Goal: Task Accomplishment & Management: Manage account settings

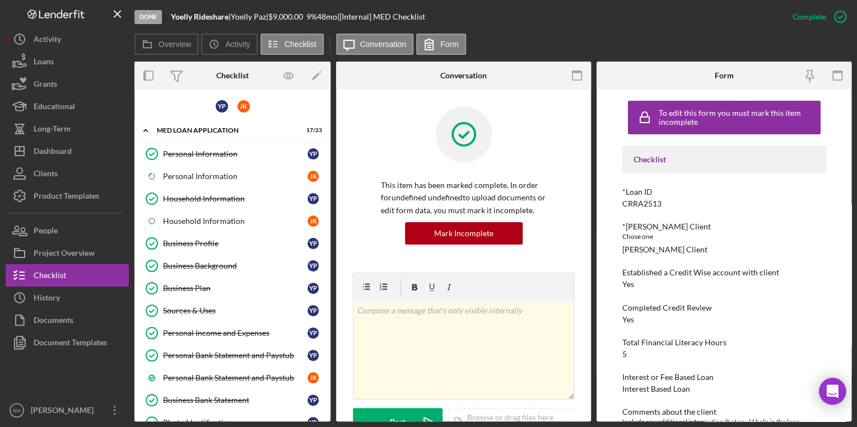
scroll to position [125, 0]
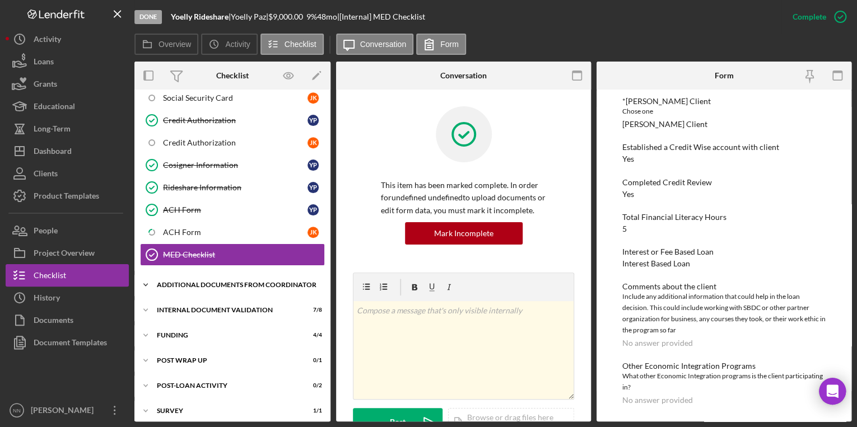
click at [215, 282] on div "Additional Documents from Coordinator" at bounding box center [237, 285] width 160 height 7
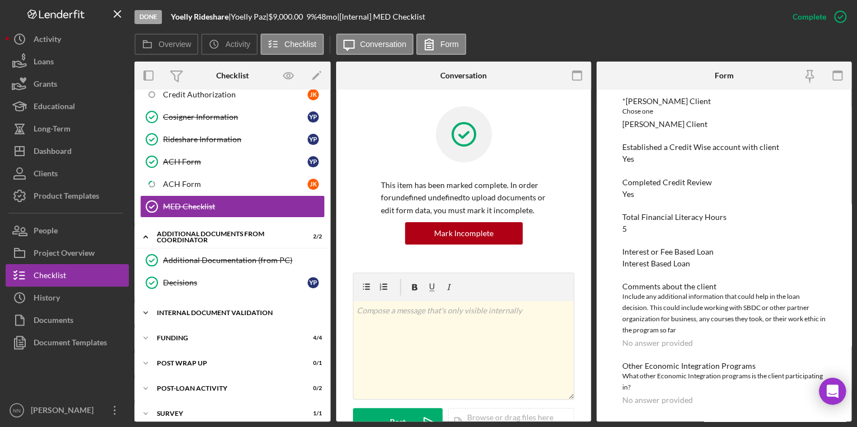
scroll to position [443, 0]
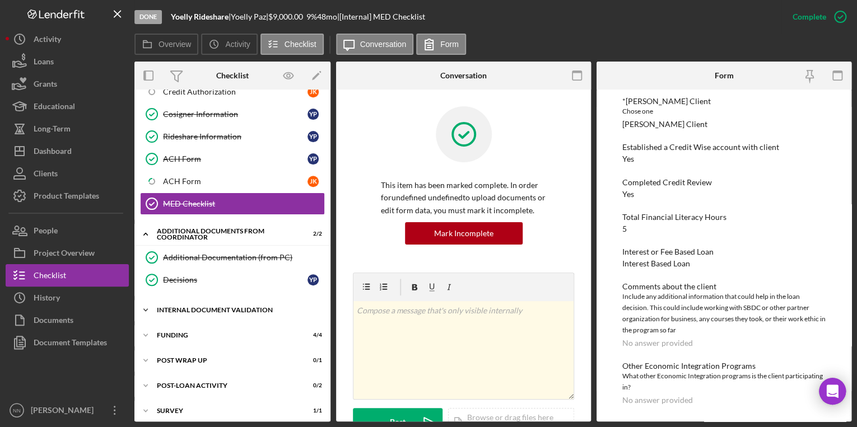
click at [234, 307] on div "Internal Document Validation" at bounding box center [237, 310] width 160 height 7
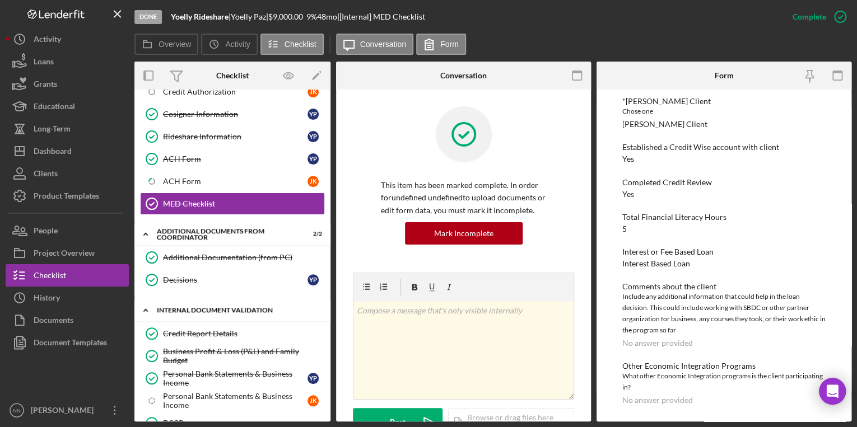
scroll to position [533, 0]
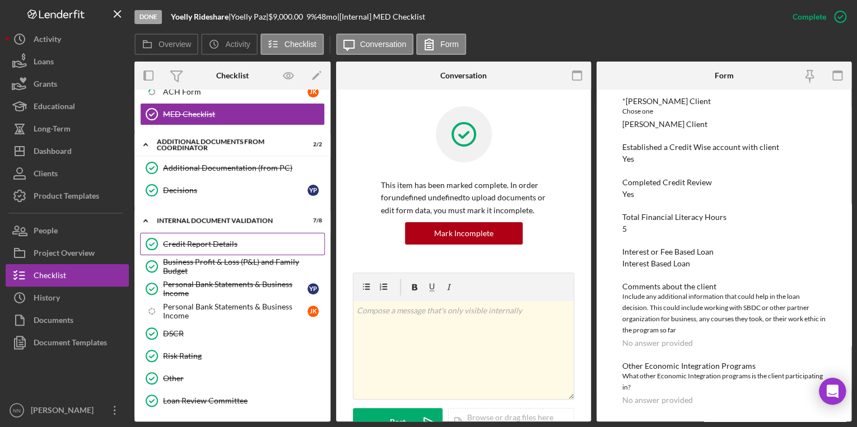
click at [231, 240] on div "Credit Report Details" at bounding box center [243, 244] width 161 height 9
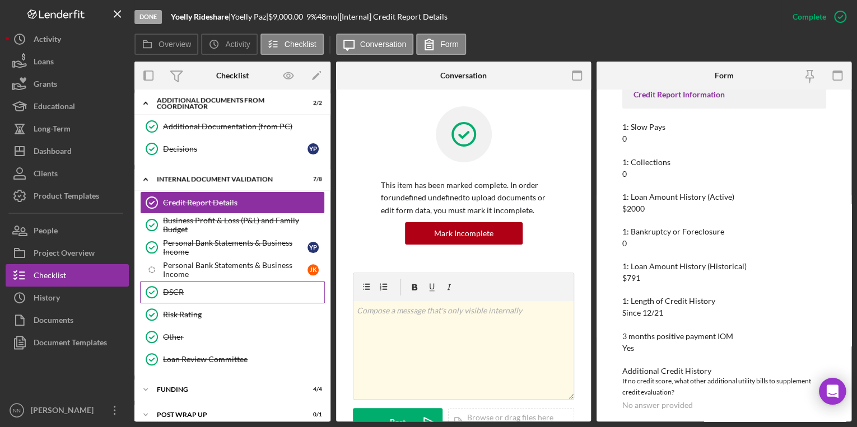
scroll to position [577, 0]
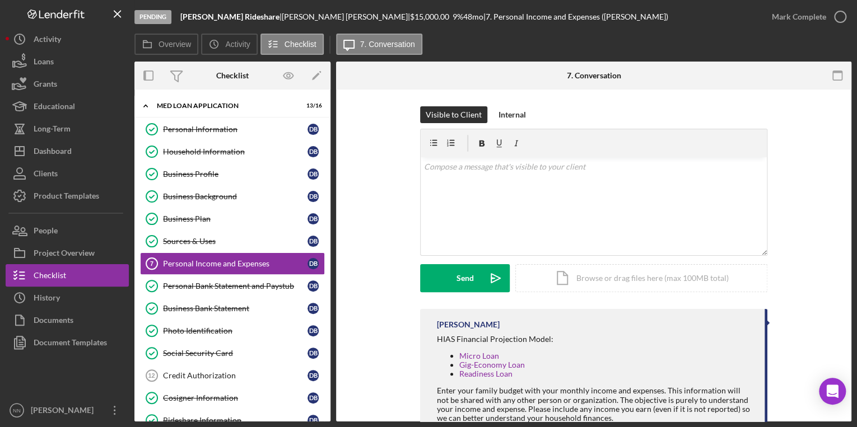
scroll to position [36, 0]
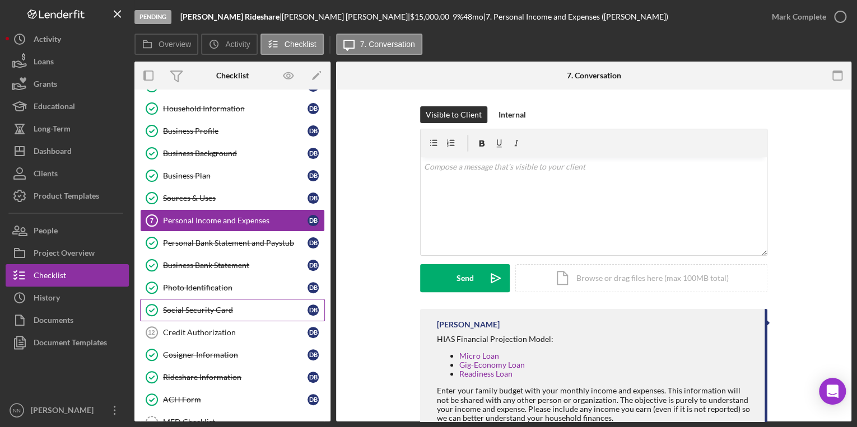
scroll to position [96, 0]
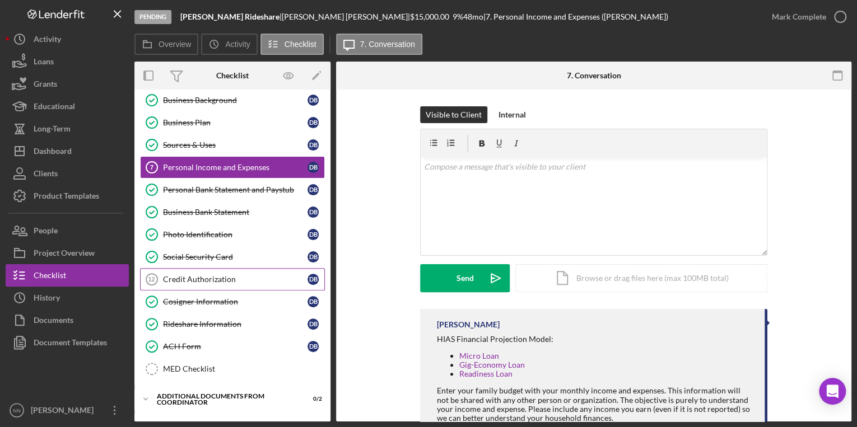
click at [241, 278] on div "Credit Authorization" at bounding box center [235, 279] width 144 height 9
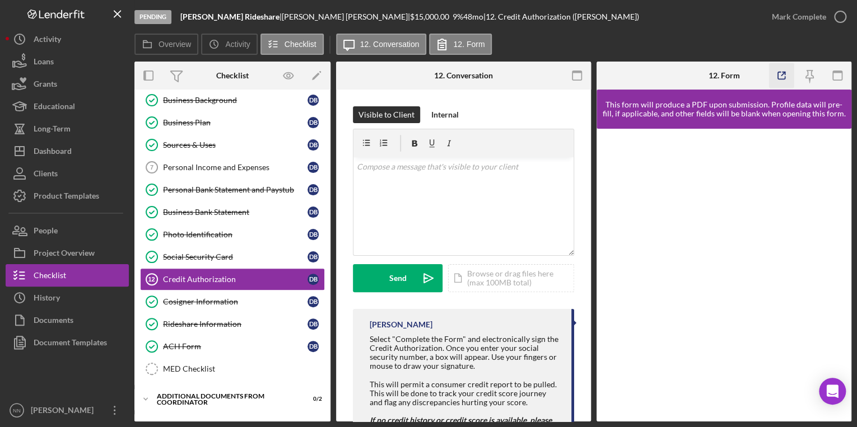
click at [786, 77] on icon "button" at bounding box center [781, 75] width 25 height 25
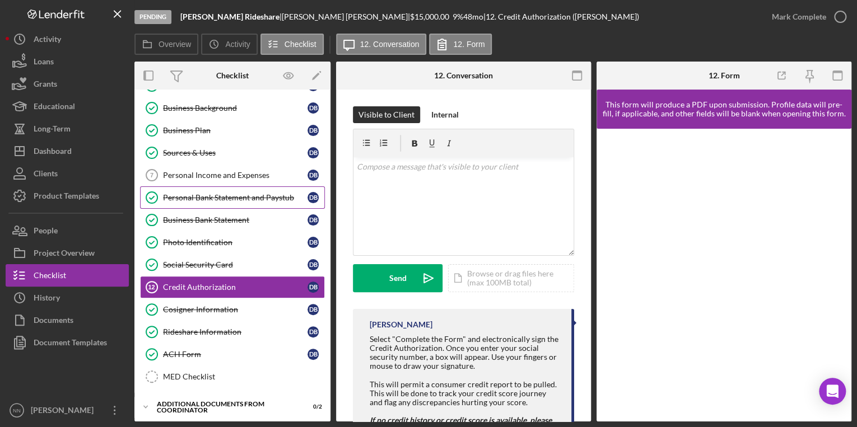
scroll to position [90, 0]
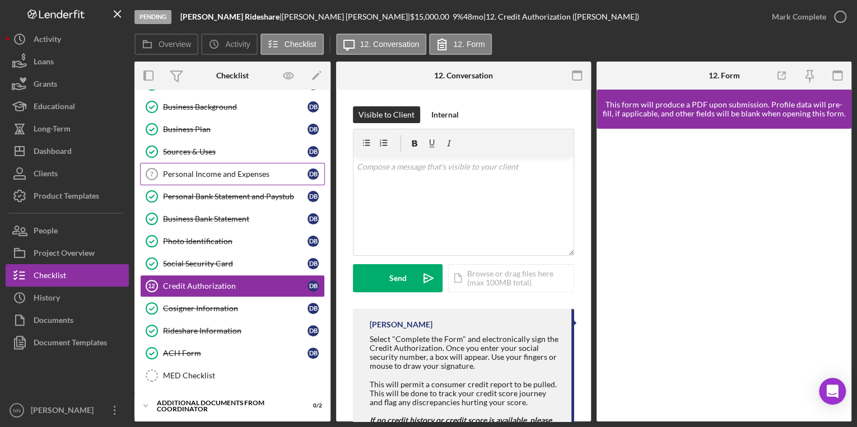
click at [211, 183] on link "Personal Income and Expenses 7 Personal Income and Expenses D B" at bounding box center [232, 174] width 185 height 22
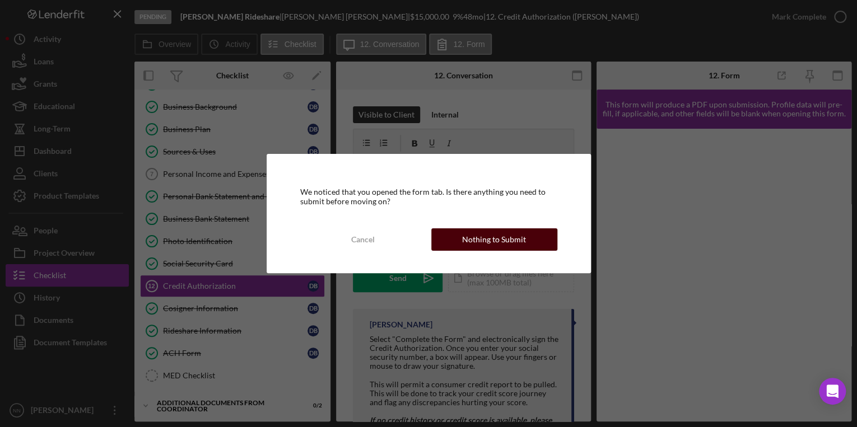
click at [497, 244] on div "Nothing to Submit" at bounding box center [494, 240] width 64 height 22
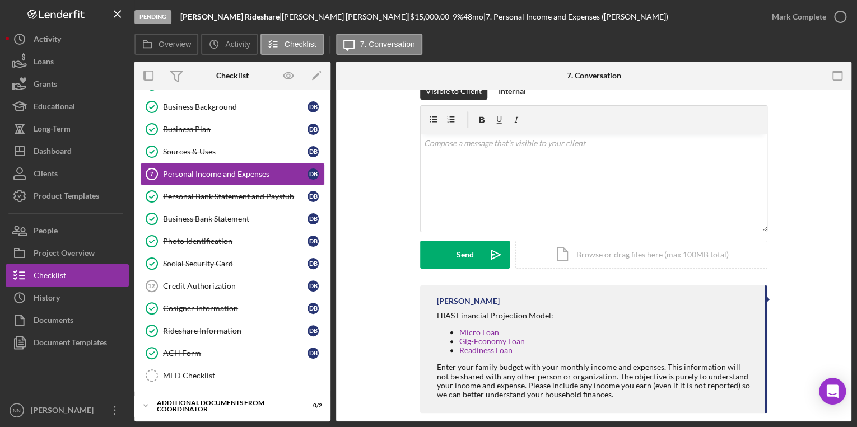
scroll to position [36, 0]
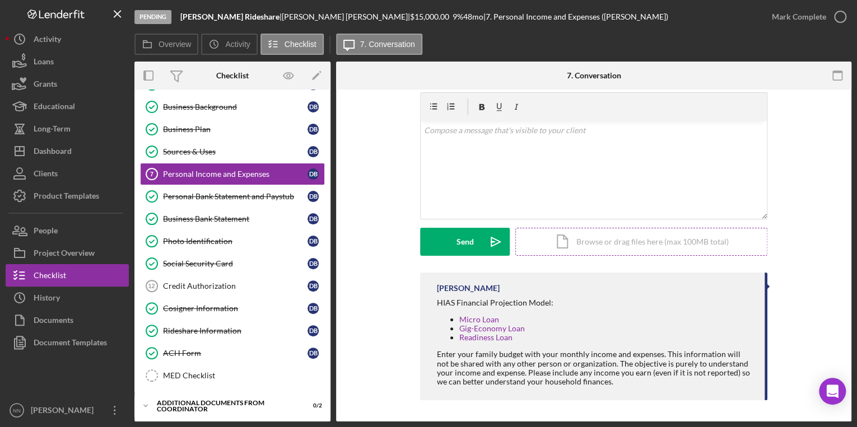
click at [594, 238] on div "Icon/Document Browse or drag files here (max 100MB total) Tap to choose files o…" at bounding box center [641, 242] width 252 height 28
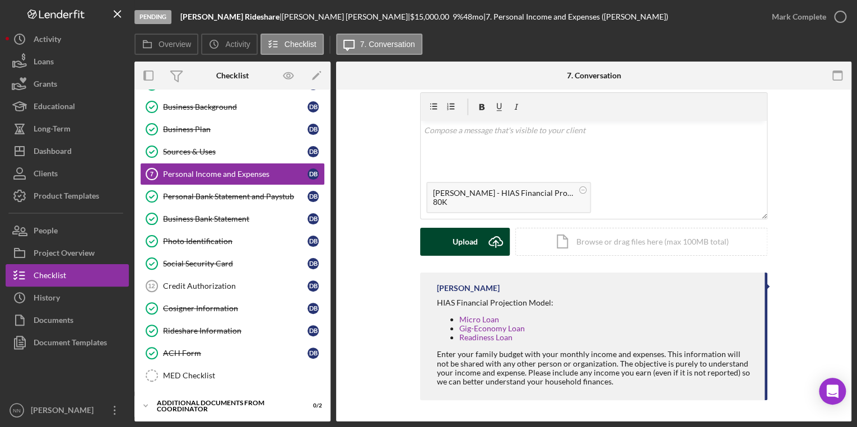
click at [449, 237] on button "Upload Icon/Upload" at bounding box center [465, 242] width 90 height 28
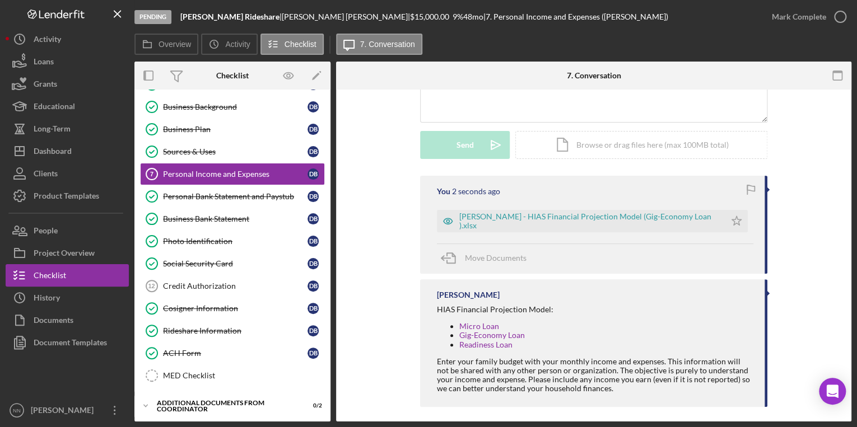
scroll to position [141, 0]
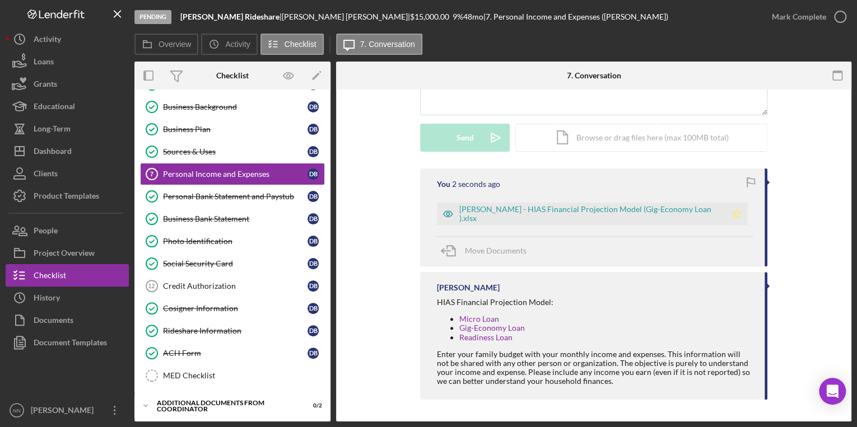
click at [728, 218] on icon "Icon/Star" at bounding box center [736, 214] width 22 height 22
click at [838, 17] on polyline "button" at bounding box center [840, 17] width 4 height 3
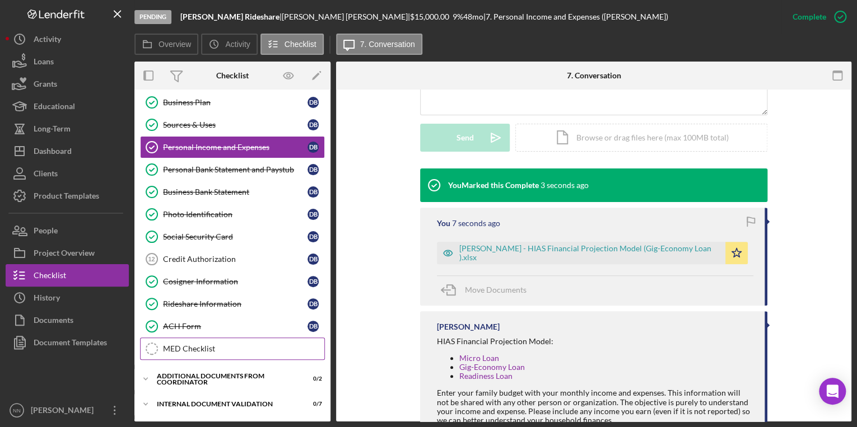
scroll to position [213, 0]
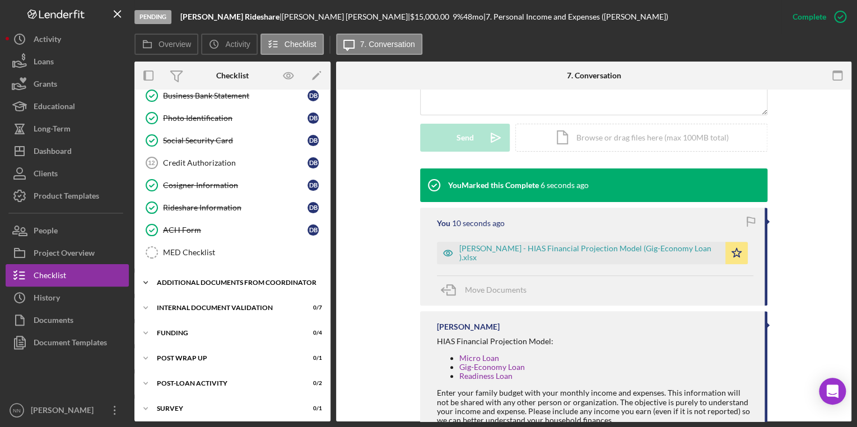
click at [195, 279] on div "Additional Documents from Coordinator" at bounding box center [237, 282] width 160 height 7
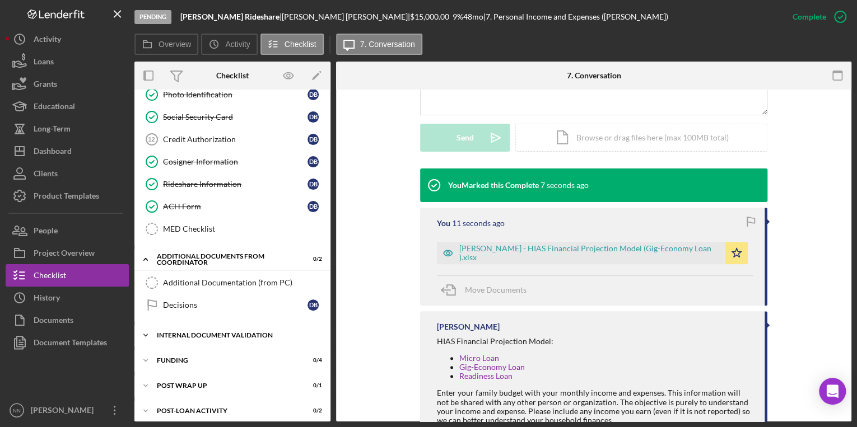
scroll to position [264, 0]
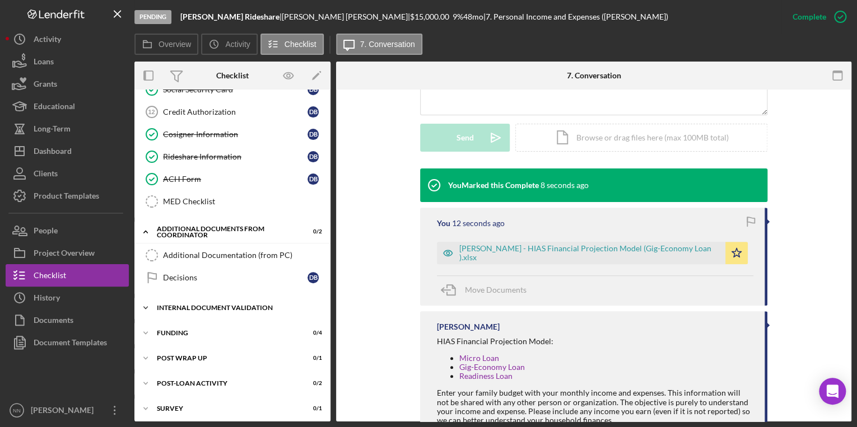
click at [201, 305] on div "Internal Document Validation" at bounding box center [237, 308] width 160 height 7
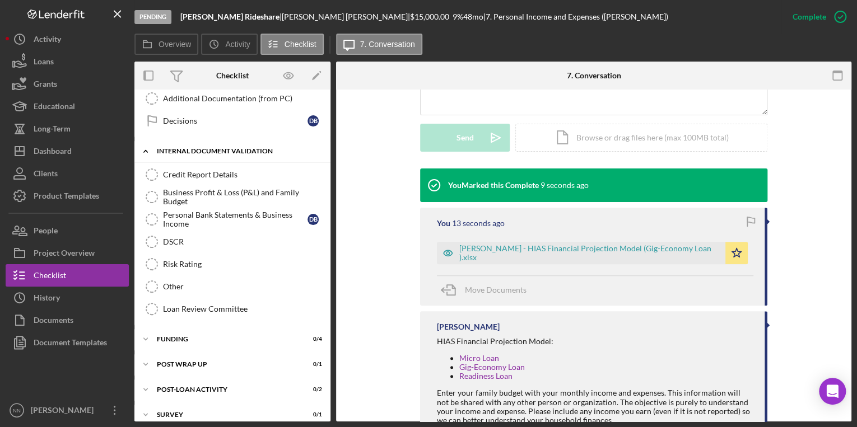
scroll to position [425, 0]
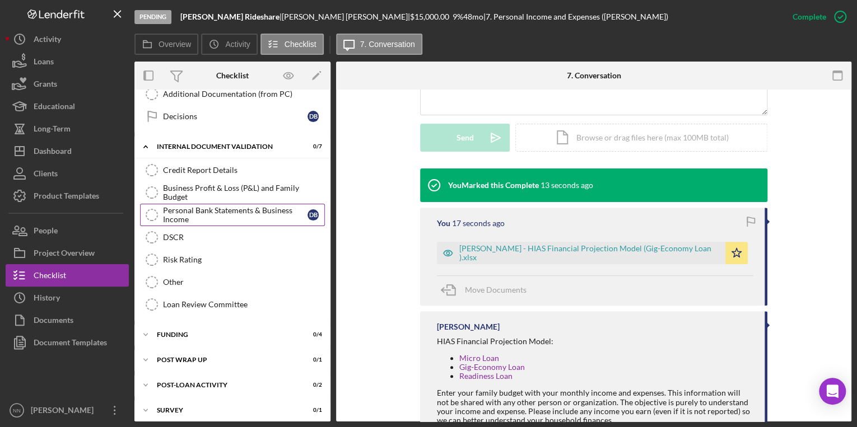
click at [220, 211] on div "Personal Bank Statements & Business Income" at bounding box center [235, 215] width 144 height 18
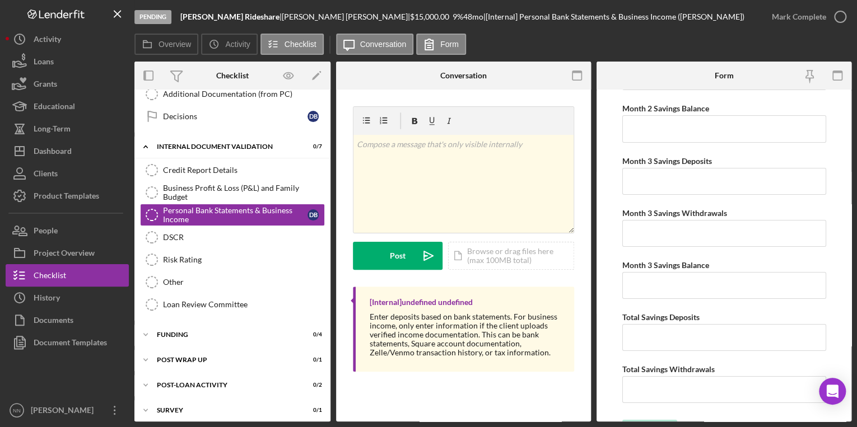
scroll to position [1922, 0]
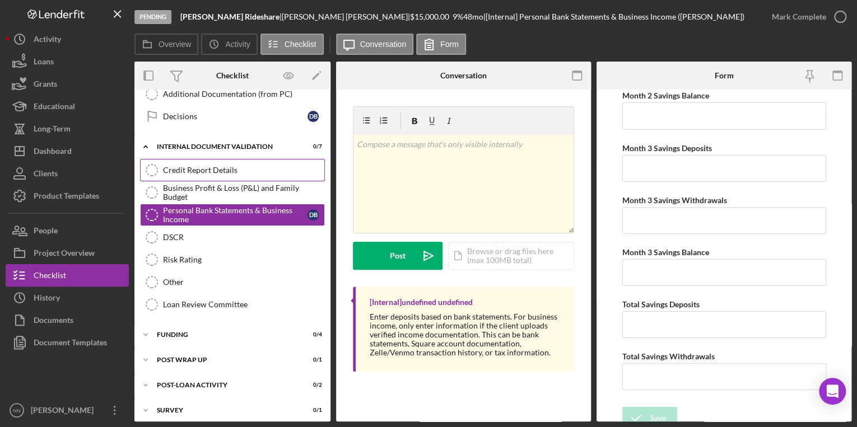
click at [202, 166] on div "Credit Report Details" at bounding box center [243, 170] width 161 height 9
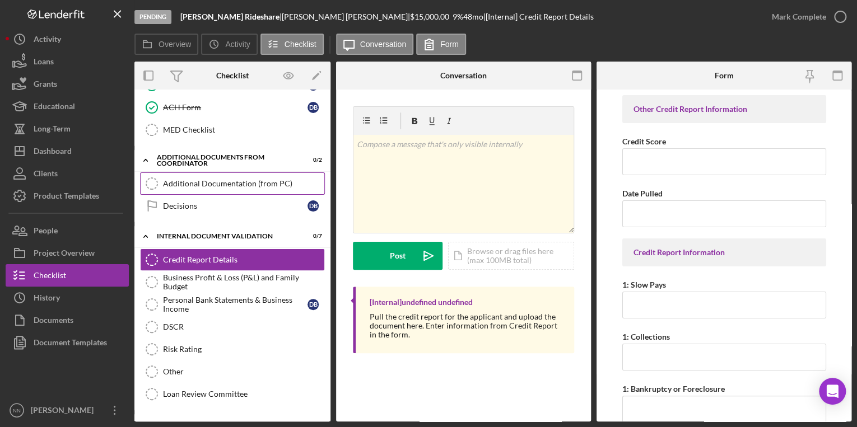
scroll to position [246, 0]
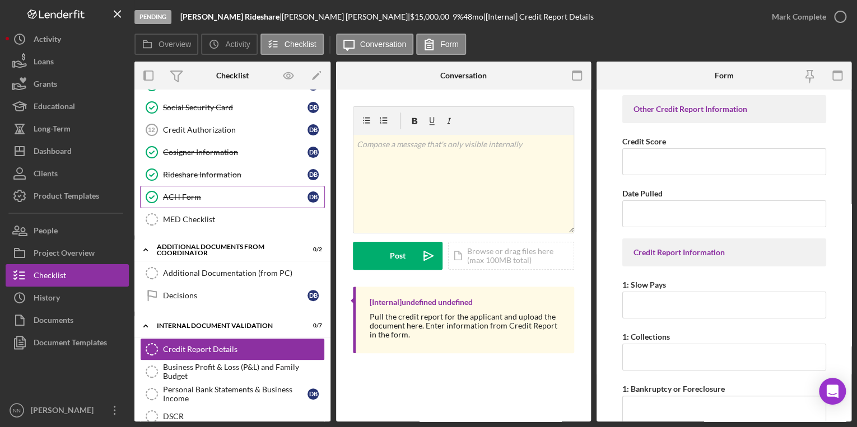
click at [207, 193] on div "ACH Form" at bounding box center [235, 197] width 144 height 9
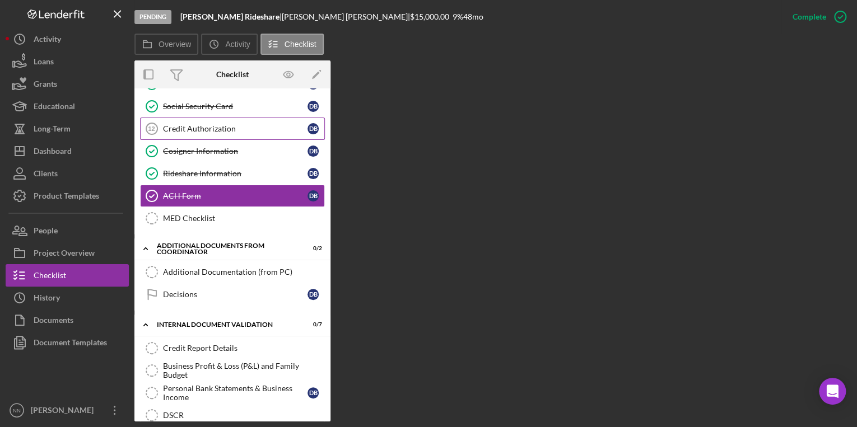
click at [217, 128] on div "Credit Authorization" at bounding box center [235, 128] width 144 height 9
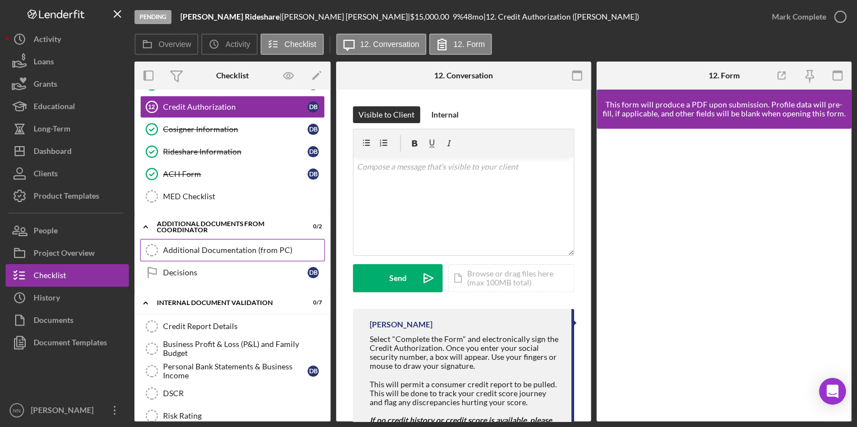
scroll to position [403, 0]
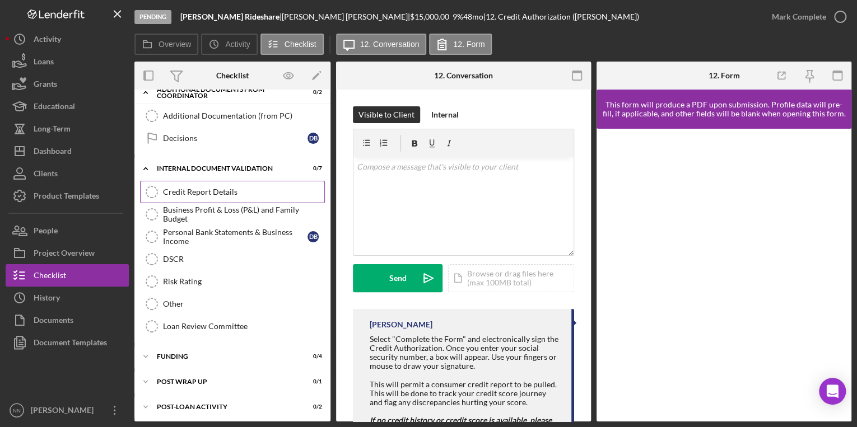
click at [222, 188] on div "Credit Report Details" at bounding box center [243, 192] width 161 height 9
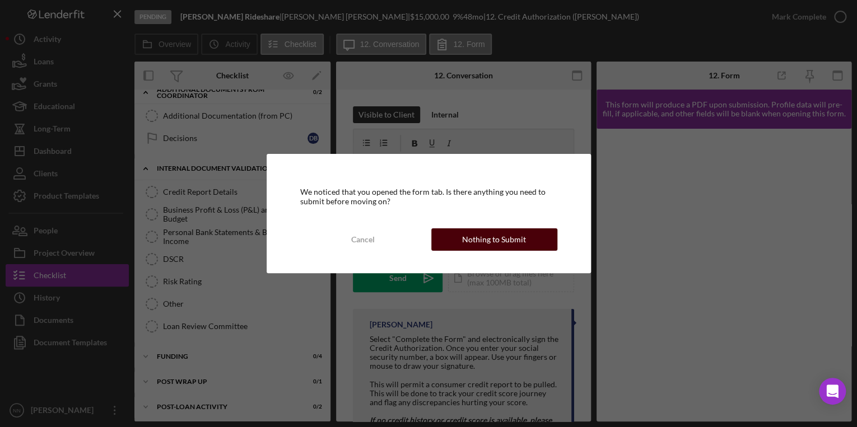
click at [442, 245] on button "Nothing to Submit" at bounding box center [494, 240] width 126 height 22
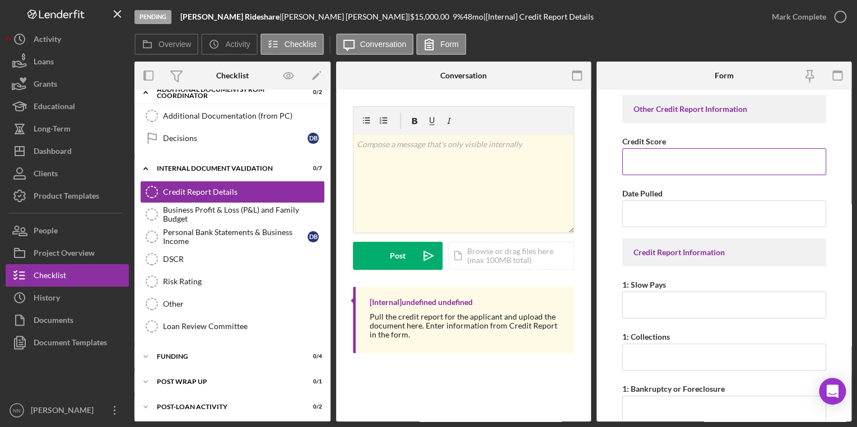
paste input "682"
type input "682"
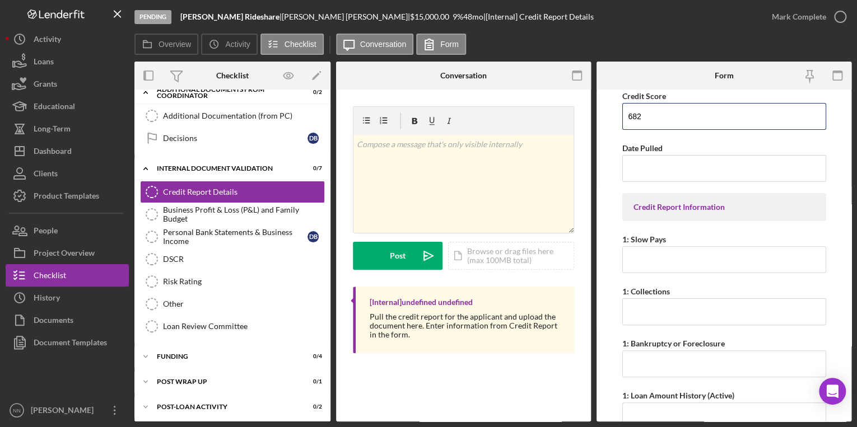
scroll to position [90, 0]
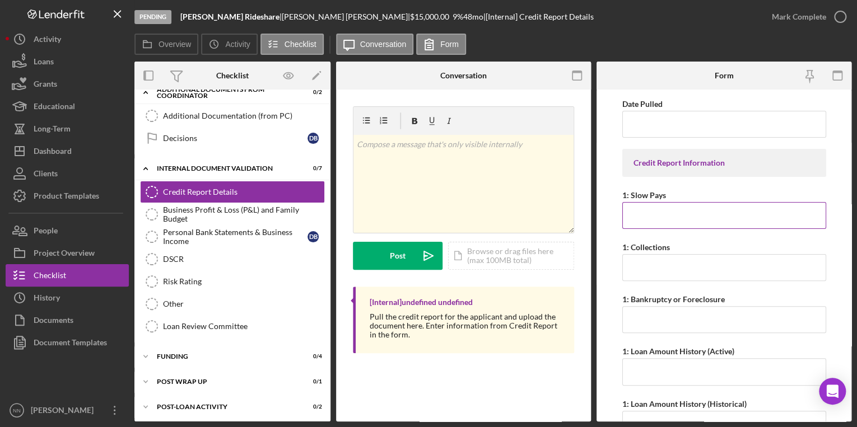
click at [656, 220] on input "1: Slow Pays" at bounding box center [724, 215] width 204 height 27
type input "0"
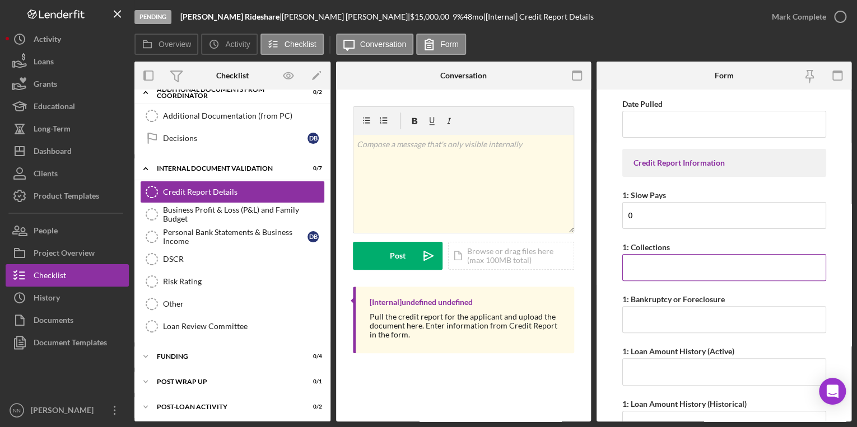
click at [665, 263] on input "1: Collections" at bounding box center [724, 267] width 204 height 27
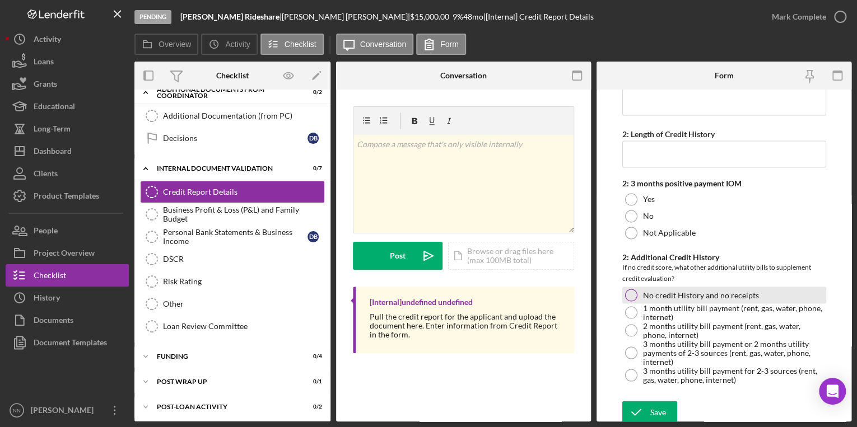
scroll to position [1033, 0]
type input "0"
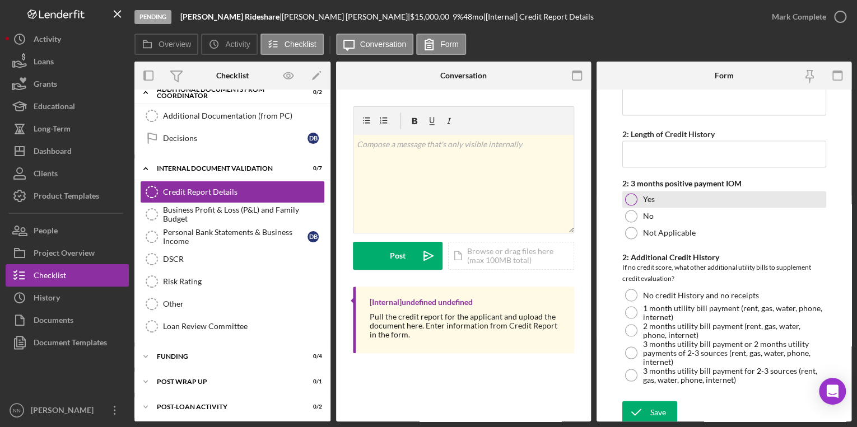
click at [630, 195] on div at bounding box center [631, 199] width 12 height 12
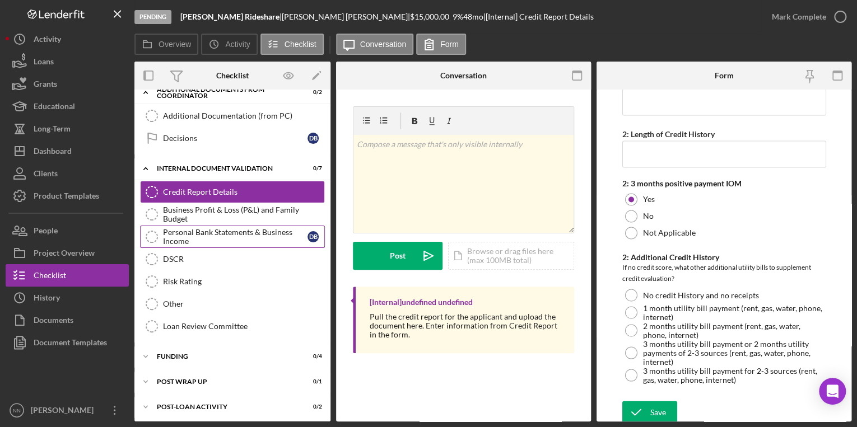
click at [231, 234] on div "Personal Bank Statements & Business Income" at bounding box center [235, 237] width 144 height 18
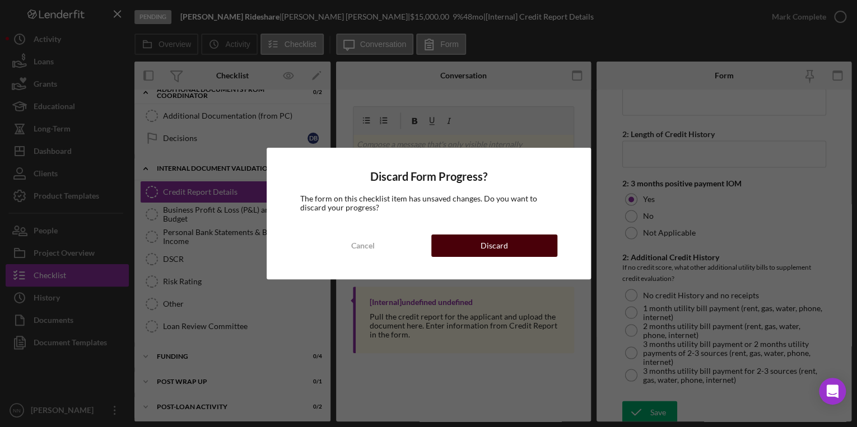
click at [468, 242] on button "Discard" at bounding box center [494, 246] width 126 height 22
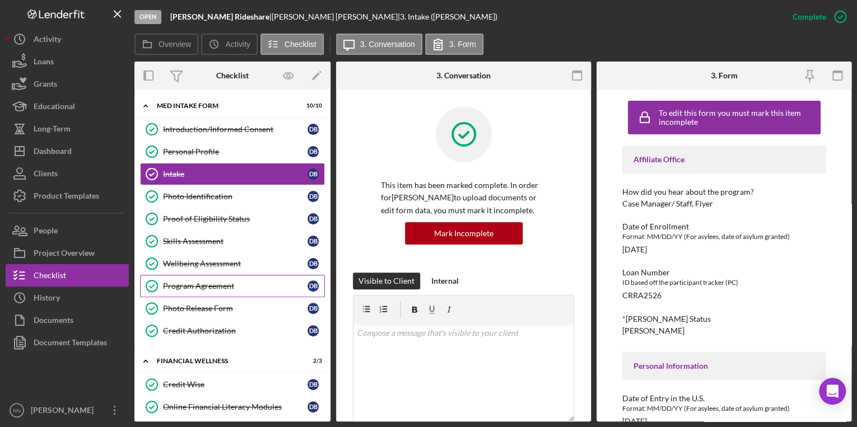
scroll to position [1156, 0]
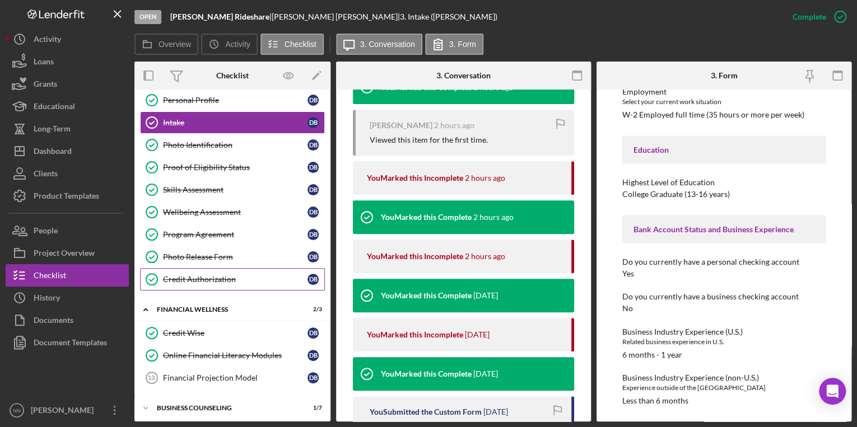
click at [202, 285] on link "Credit Authorization Credit Authorization D B" at bounding box center [232, 279] width 185 height 22
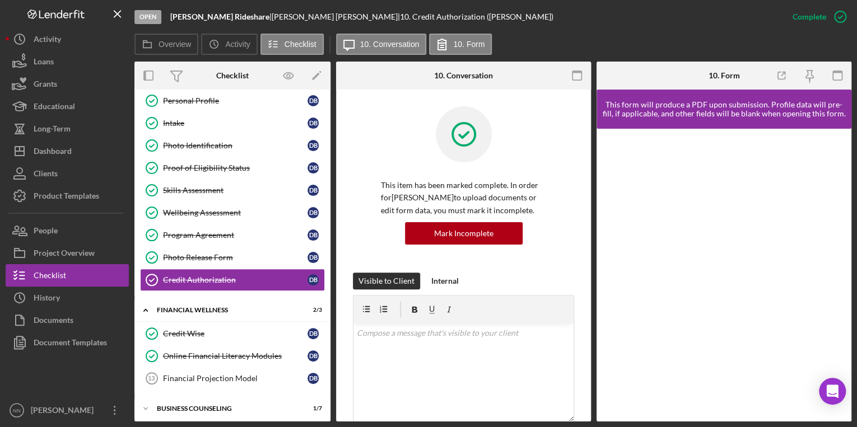
scroll to position [52, 0]
click at [207, 376] on div "Financial Projection Model" at bounding box center [235, 378] width 144 height 9
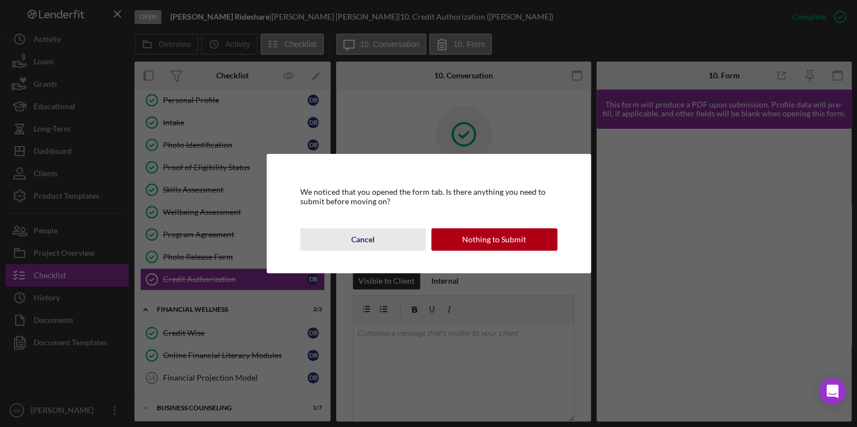
click at [394, 242] on button "Cancel" at bounding box center [363, 240] width 126 height 22
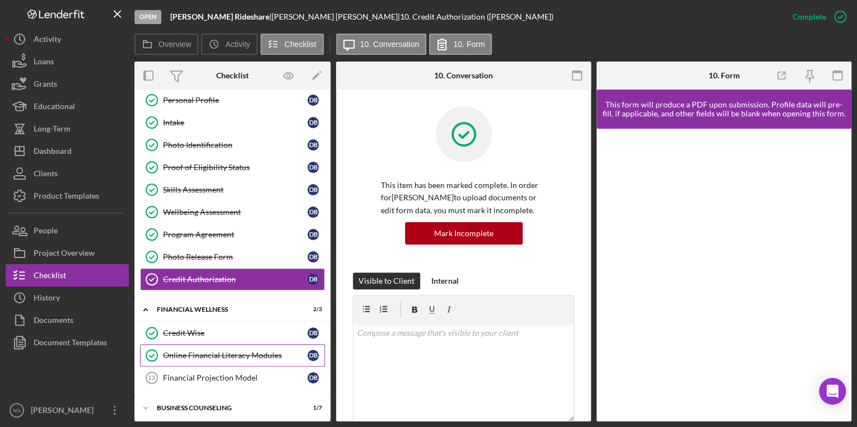
click at [222, 352] on div "Online Financial Literacy Modules" at bounding box center [235, 355] width 144 height 9
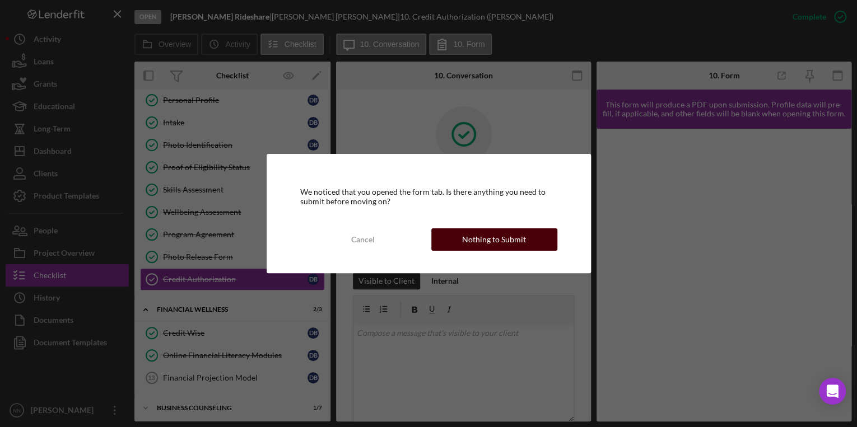
click at [456, 249] on button "Nothing to Submit" at bounding box center [494, 240] width 126 height 22
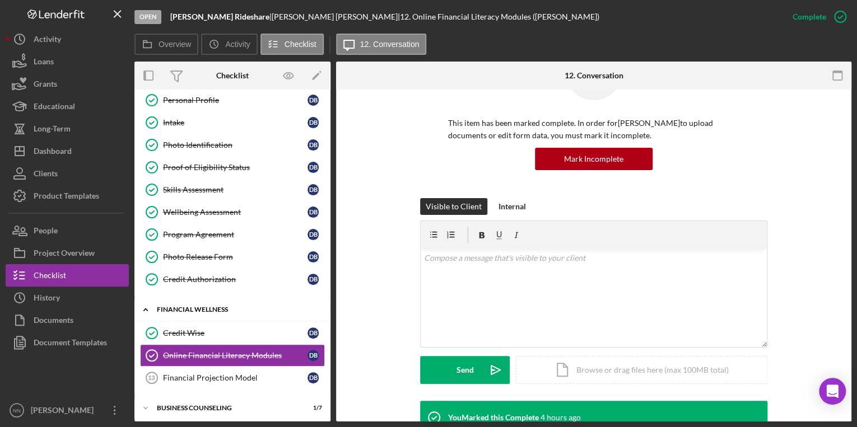
scroll to position [224, 0]
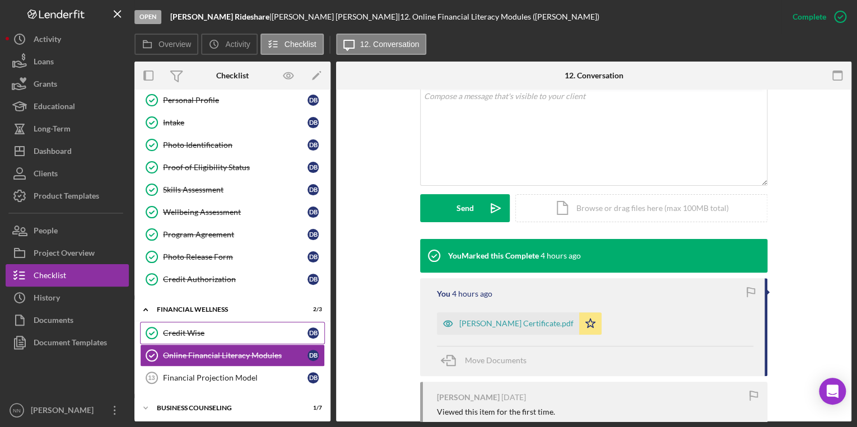
click at [216, 332] on div "Credit Wise" at bounding box center [235, 333] width 144 height 9
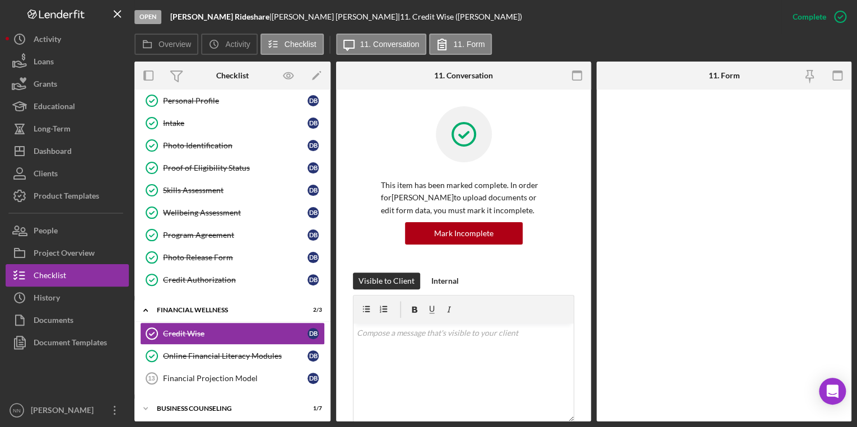
scroll to position [52, 0]
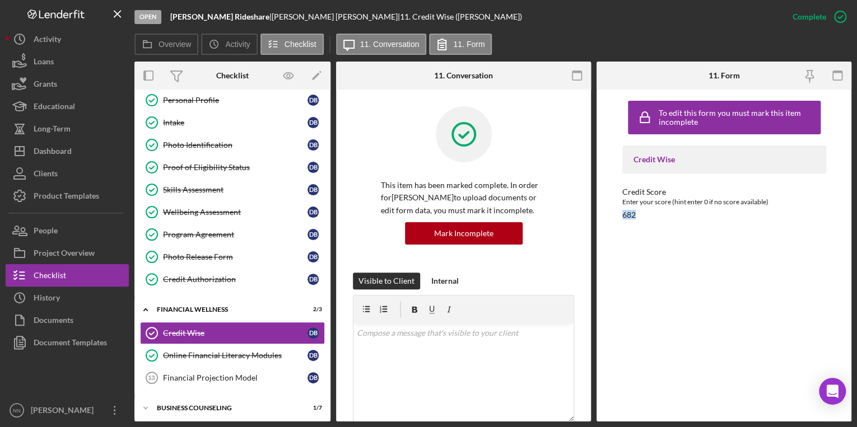
drag, startPoint x: 636, startPoint y: 217, endPoint x: 619, endPoint y: 217, distance: 16.8
click at [619, 217] on div "To edit this form you must mark this item incomplete Credit Wise Credit Score E…" at bounding box center [723, 256] width 255 height 332
copy div "682"
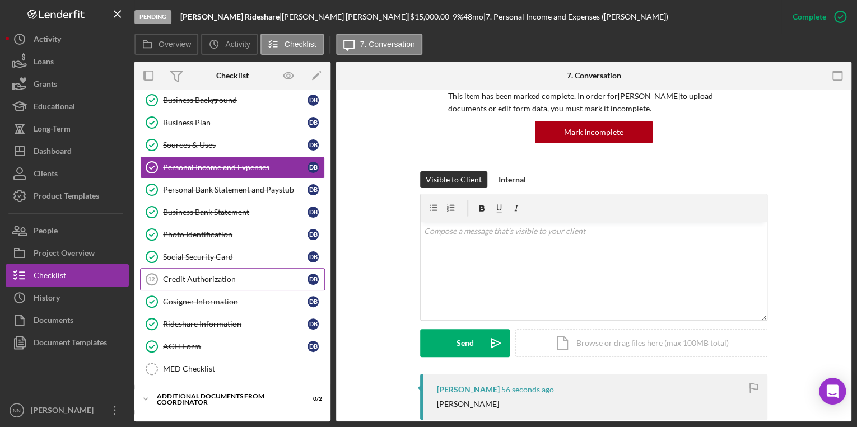
scroll to position [90, 0]
click at [230, 278] on div "Credit Authorization" at bounding box center [235, 279] width 144 height 9
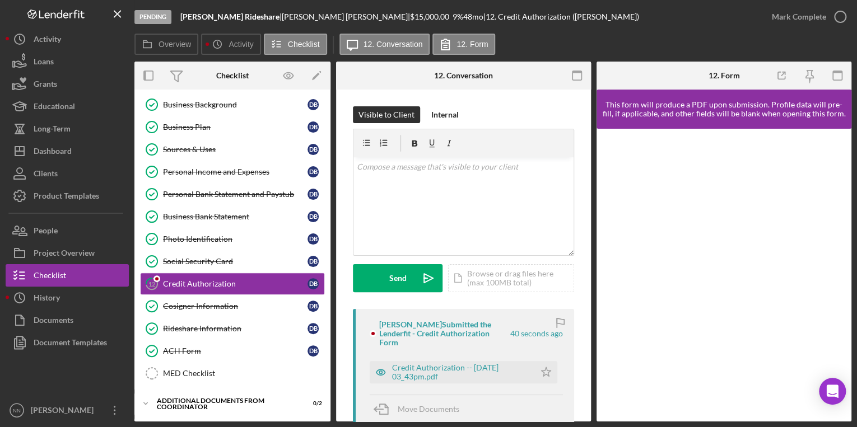
scroll to position [116, 0]
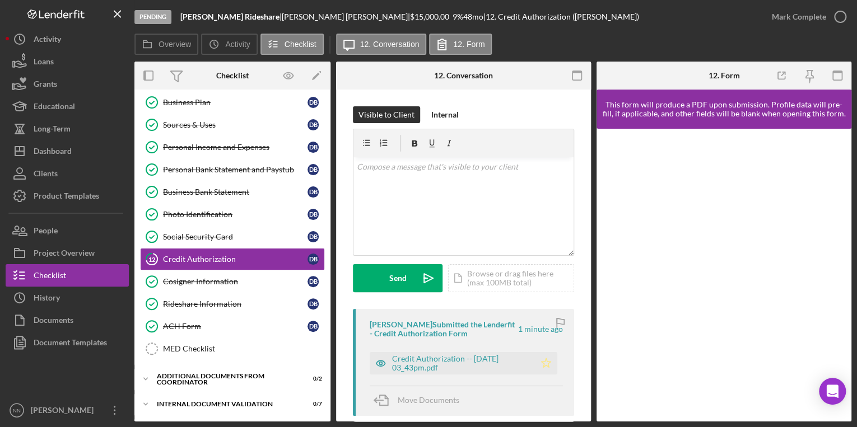
click at [539, 367] on icon "Icon/Star" at bounding box center [546, 363] width 22 height 22
click at [831, 21] on icon "button" at bounding box center [840, 17] width 28 height 28
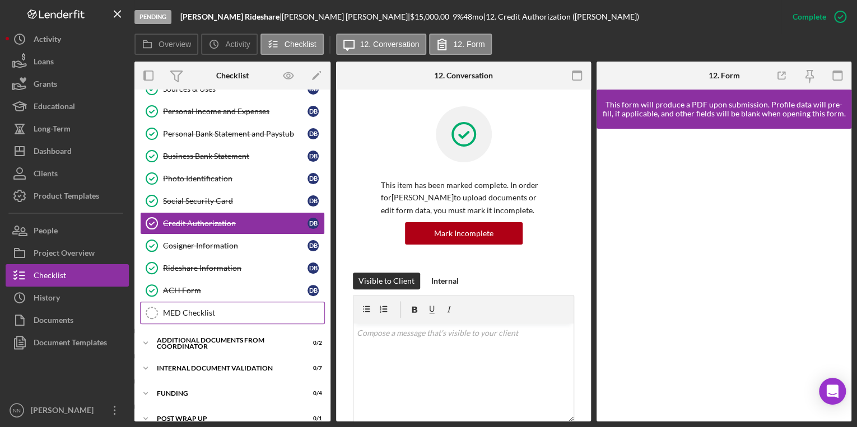
scroll to position [213, 0]
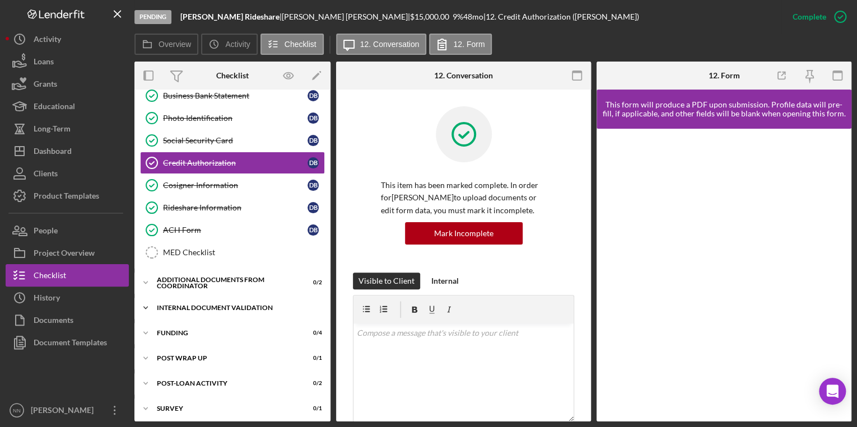
click at [218, 300] on div "Icon/Expander Internal Document Validation 0 / 7" at bounding box center [232, 308] width 196 height 22
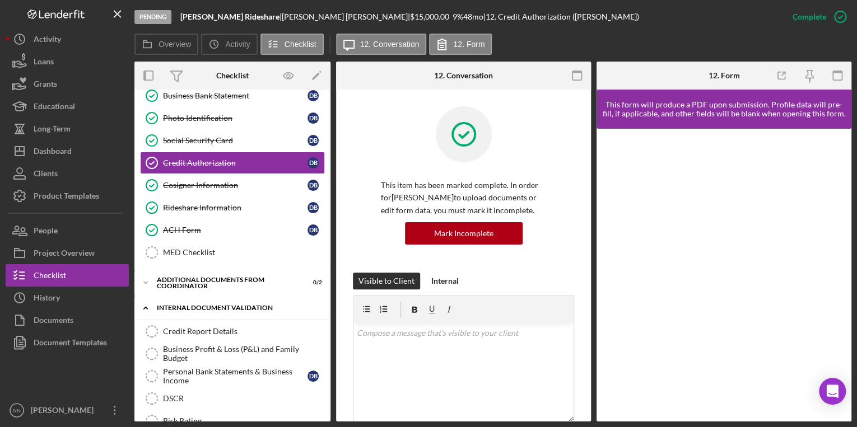
scroll to position [347, 0]
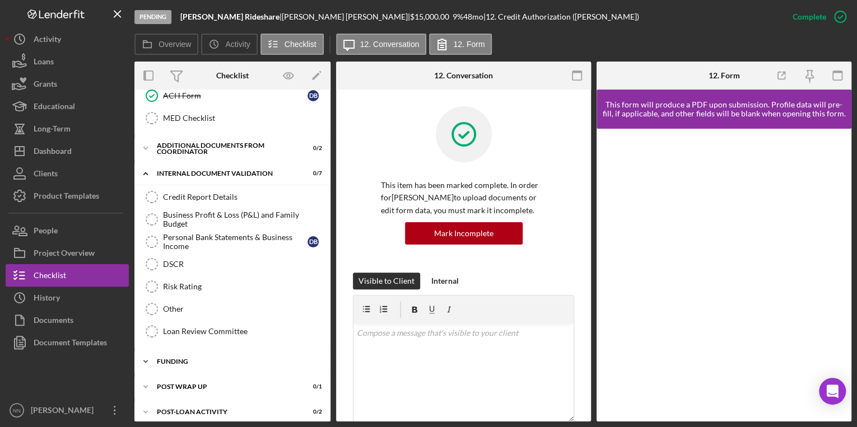
click at [235, 351] on div "Icon/Expander Funding 0 / 4" at bounding box center [232, 362] width 196 height 22
click at [260, 145] on div "Additional Documents from Coordinator" at bounding box center [237, 148] width 160 height 7
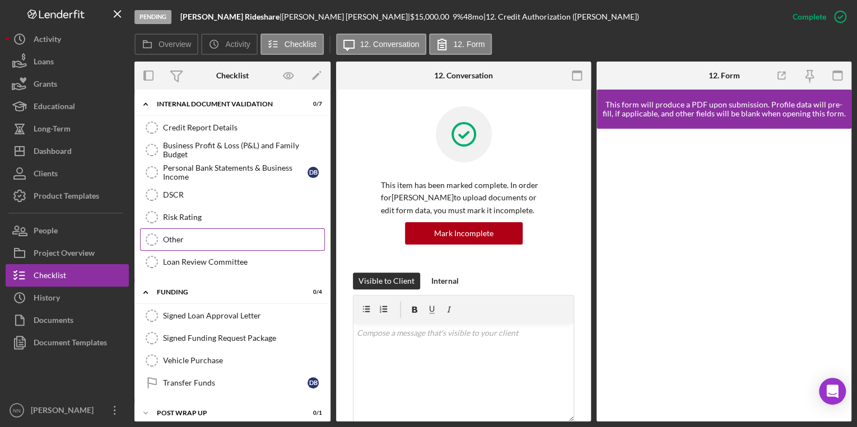
scroll to position [482, 0]
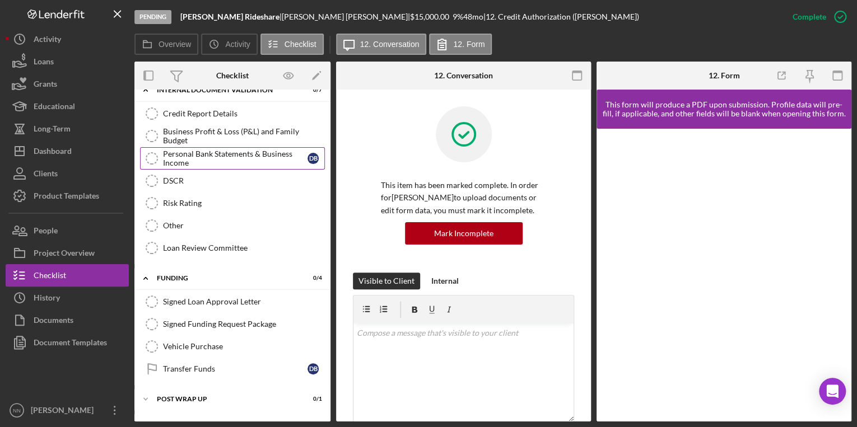
click at [217, 150] on div "Personal Bank Statements & Business Income" at bounding box center [235, 159] width 144 height 18
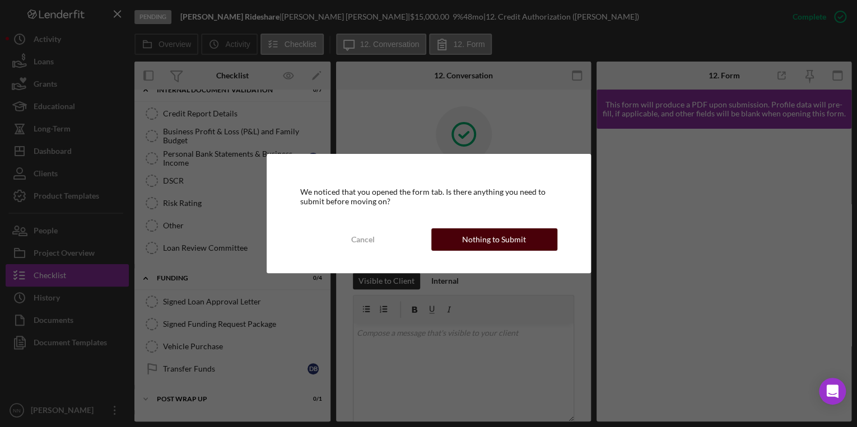
click at [481, 231] on div "Nothing to Submit" at bounding box center [494, 240] width 64 height 22
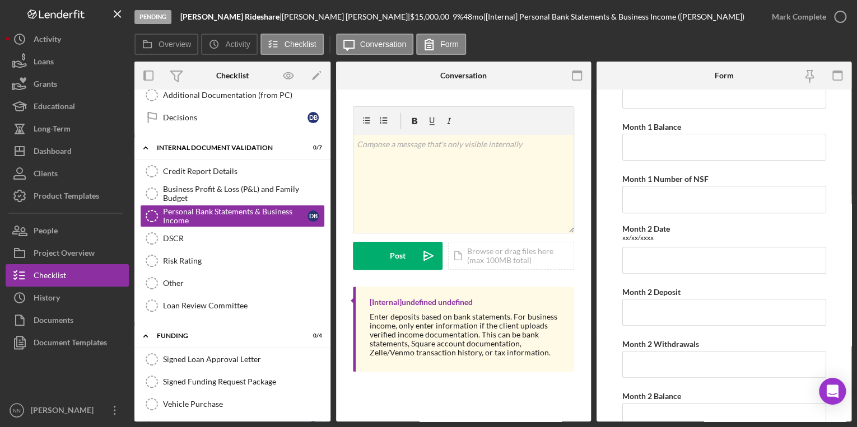
scroll to position [347, 0]
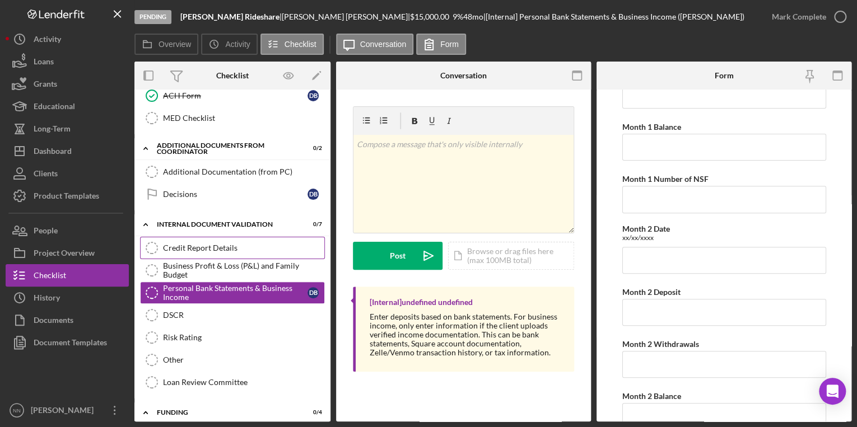
click at [234, 244] on div "Credit Report Details" at bounding box center [243, 248] width 161 height 9
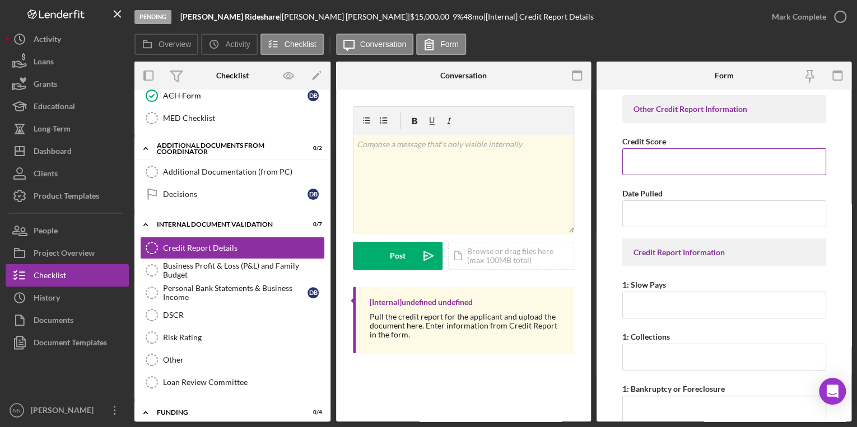
click at [645, 171] on input "Credit Score" at bounding box center [724, 161] width 204 height 27
drag, startPoint x: 645, startPoint y: 171, endPoint x: 626, endPoint y: 163, distance: 21.1
click at [626, 163] on input "Credit Score" at bounding box center [724, 161] width 204 height 27
type input "682"
type input "0"
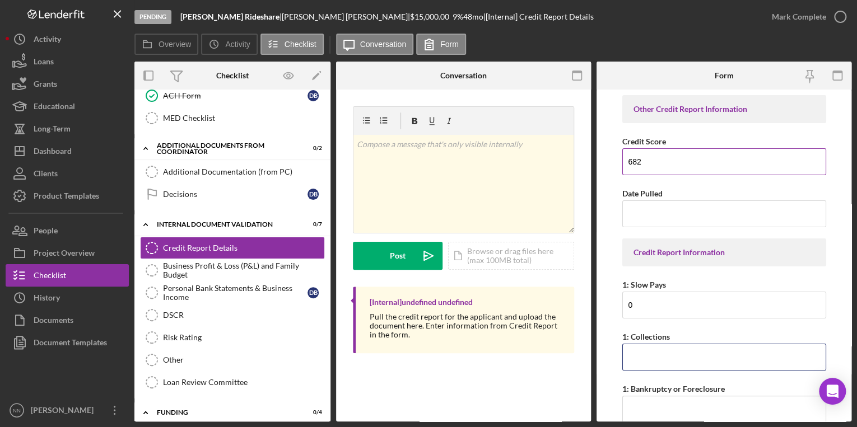
type input "0"
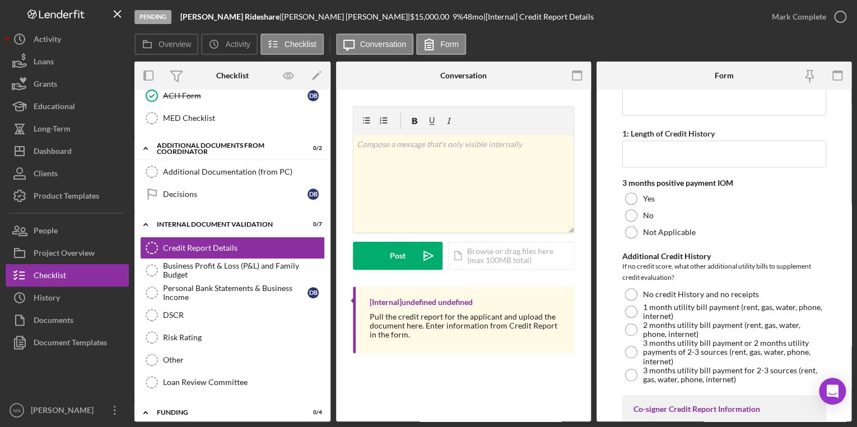
scroll to position [493, 0]
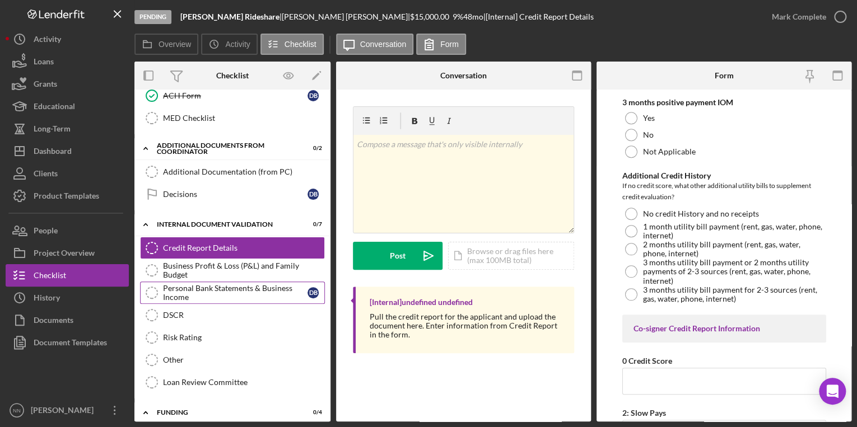
click at [231, 284] on div "Personal Bank Statements & Business Income" at bounding box center [235, 293] width 144 height 18
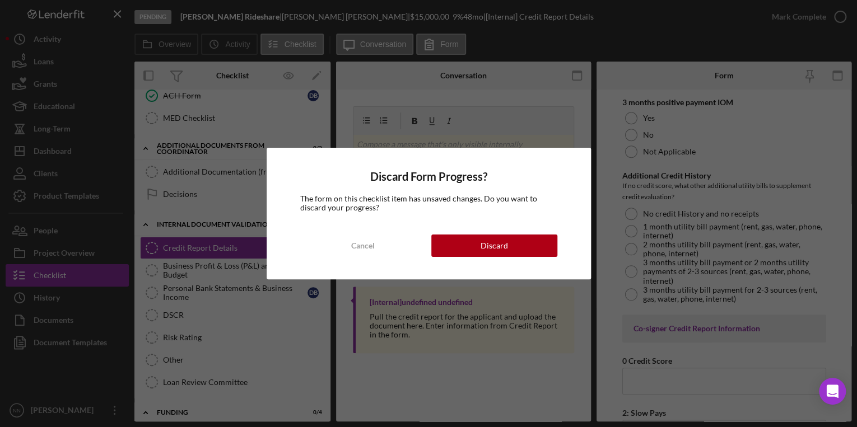
click at [464, 258] on div "Discard Form Progress? The form on this checklist item has unsaved changes. Do …" at bounding box center [429, 214] width 324 height 132
click at [465, 253] on button "Discard" at bounding box center [494, 246] width 126 height 22
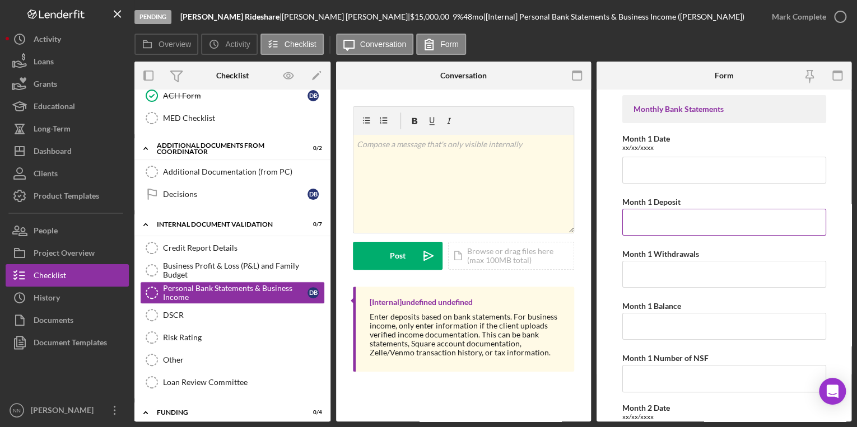
click at [665, 231] on input "Month 1 Deposit" at bounding box center [724, 222] width 204 height 27
paste input "$3,124.60"
type input "$3,124.60"
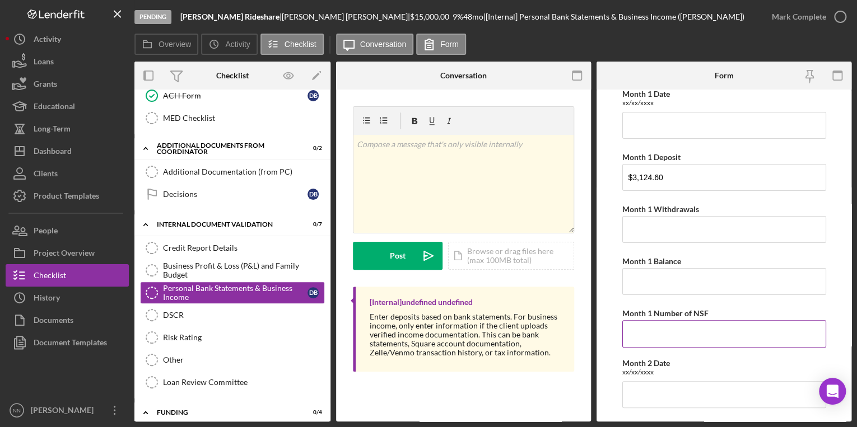
click at [661, 321] on input "Month 1 Number of NSF" at bounding box center [724, 333] width 204 height 27
type input "0"
click at [671, 232] on input "Month 1 Withdrawals" at bounding box center [724, 229] width 204 height 27
paste input "$1,199.90"
type input "$1,199.90"
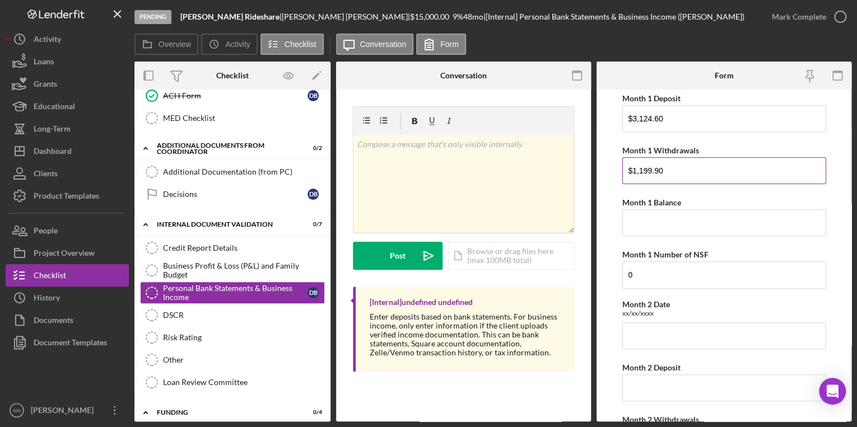
scroll to position [90, 0]
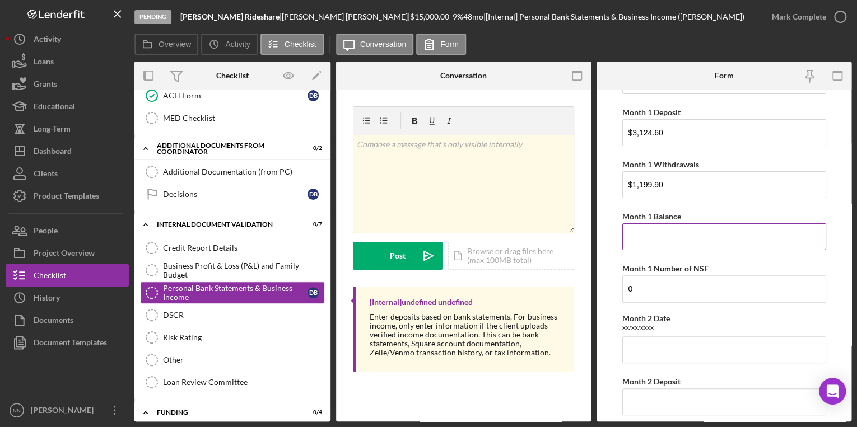
click at [645, 231] on input "Month 1 Balance" at bounding box center [724, 236] width 204 height 27
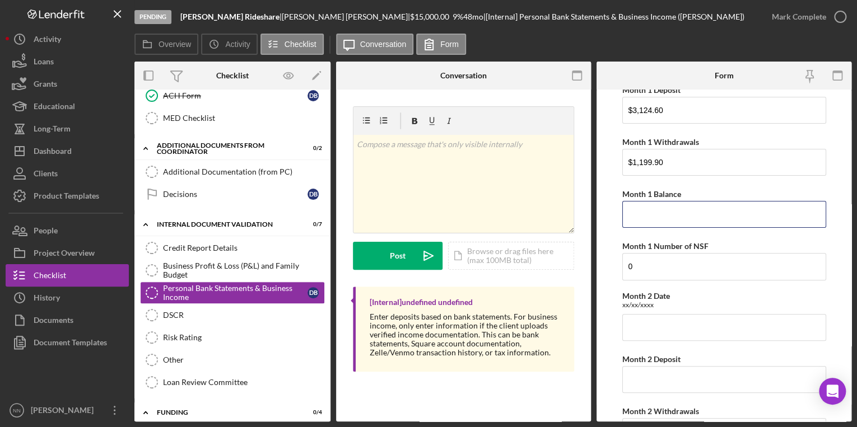
scroll to position [0, 0]
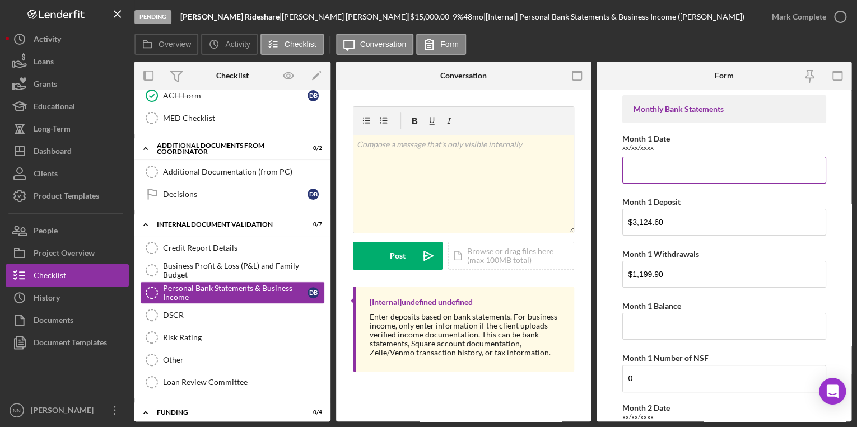
click at [647, 171] on input "Month 1 Date" at bounding box center [724, 170] width 204 height 27
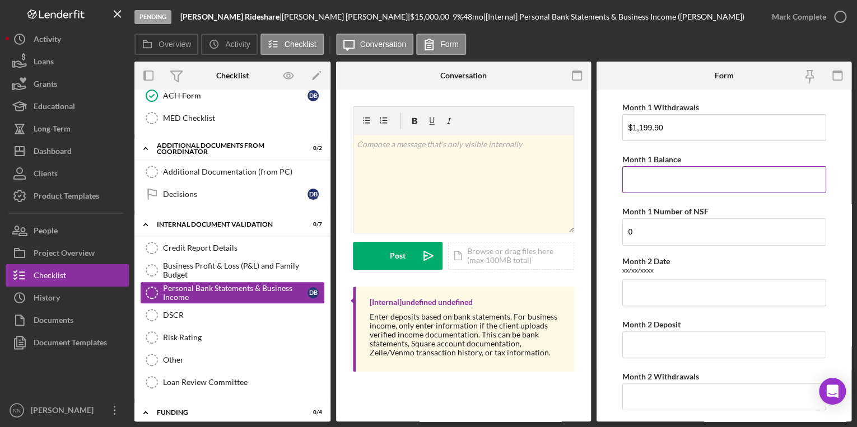
scroll to position [134, 0]
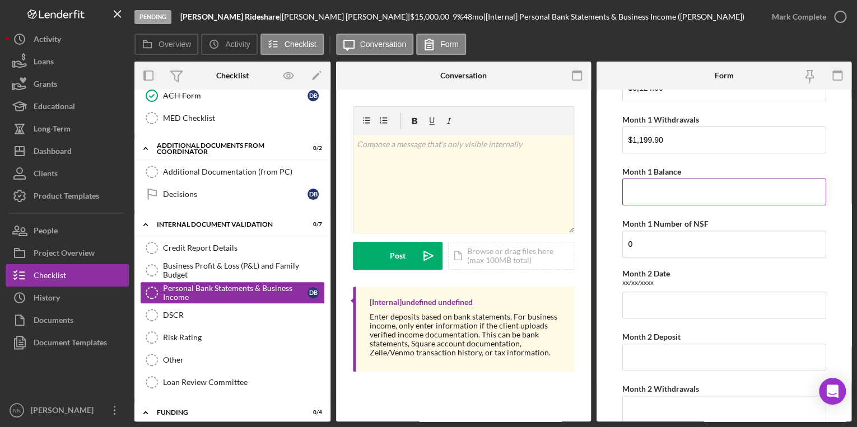
click at [658, 184] on input "Month 1 Balance" at bounding box center [724, 192] width 204 height 27
paste input "$552.35"
type input "$552.35"
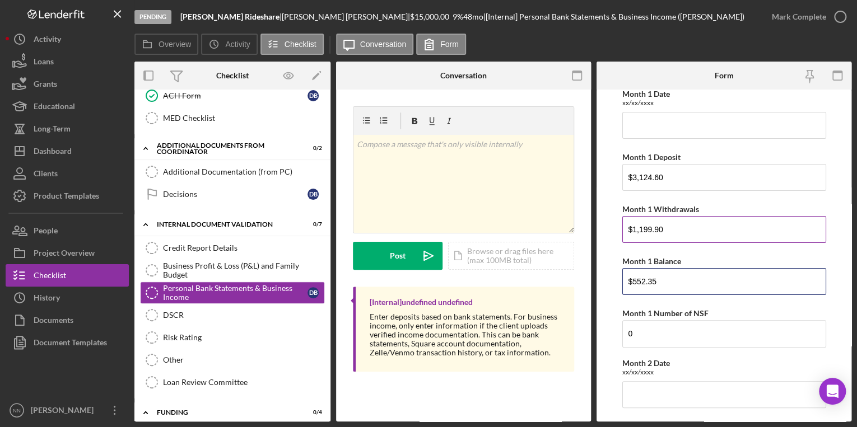
scroll to position [45, 0]
drag, startPoint x: 677, startPoint y: 234, endPoint x: 606, endPoint y: 232, distance: 71.2
click at [606, 232] on form "Monthly Bank Statements Month 1 Date xx/xx/xxxx Month 1 Deposit $3,124.60 Month…" at bounding box center [723, 256] width 255 height 332
paste input "4,575.71"
type input "$4,575.71"
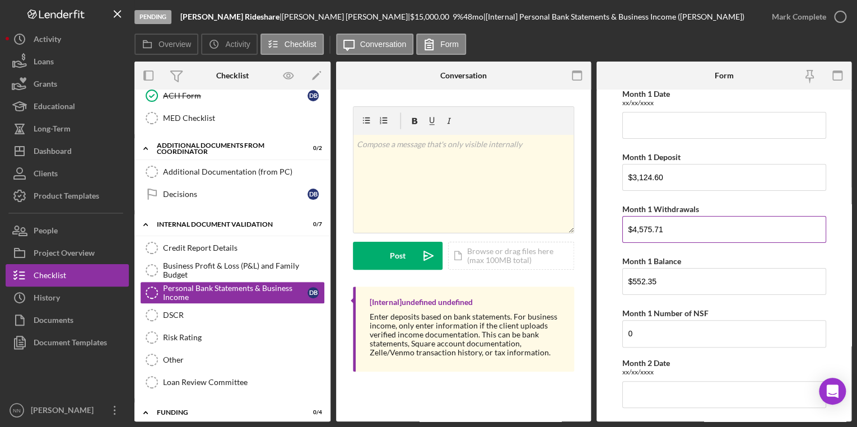
scroll to position [0, 0]
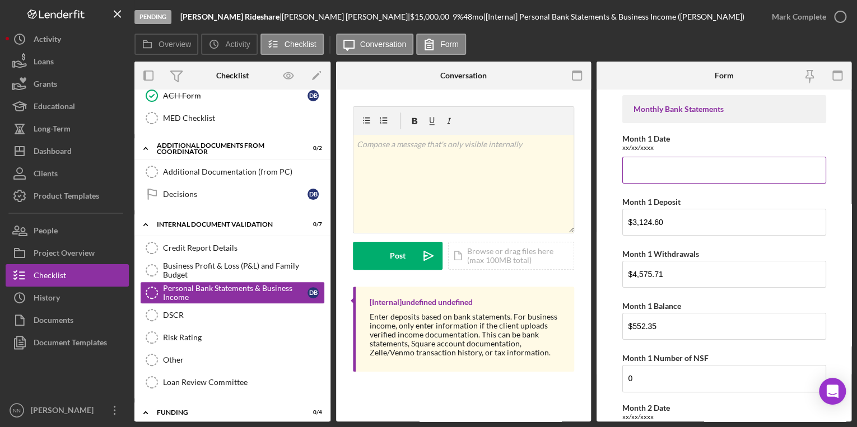
click at [645, 161] on input "Month 1 Date" at bounding box center [724, 170] width 204 height 27
paste input "April 19, 2025 through May 20, 2025"
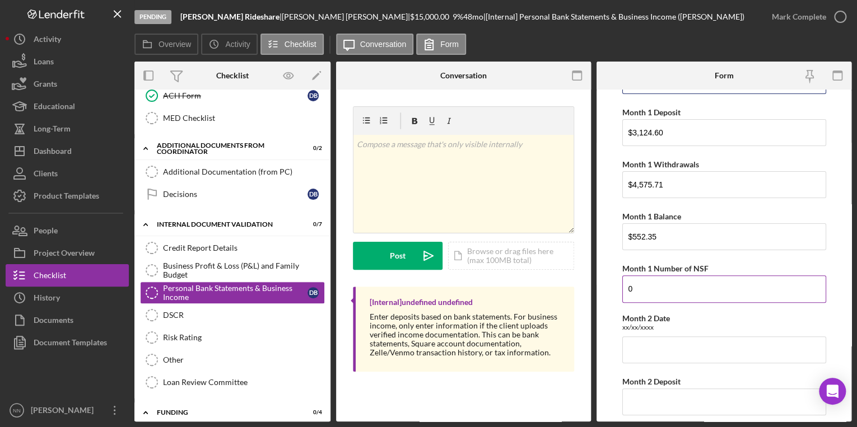
scroll to position [179, 0]
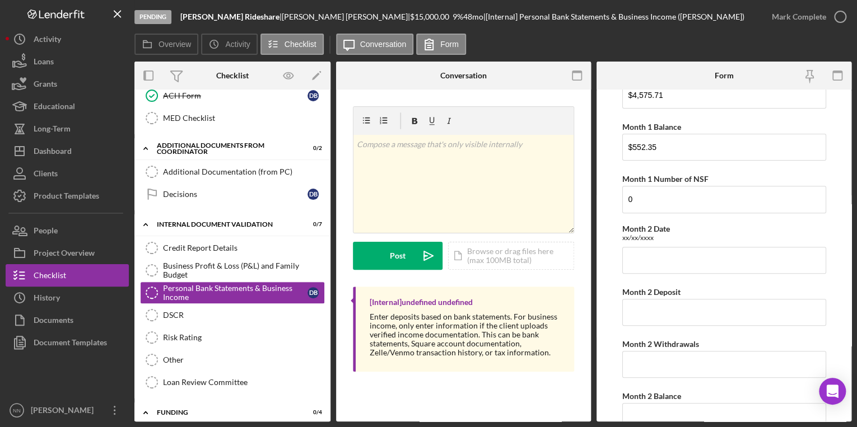
type input "April 19, 2025 through May 20, 2025"
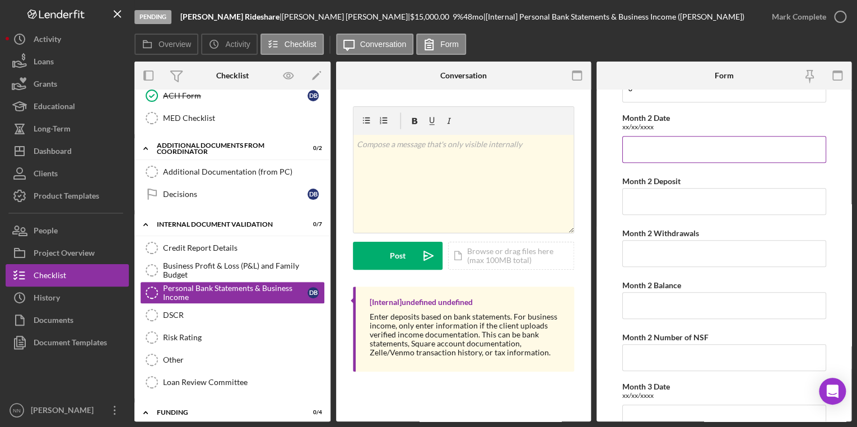
scroll to position [269, 0]
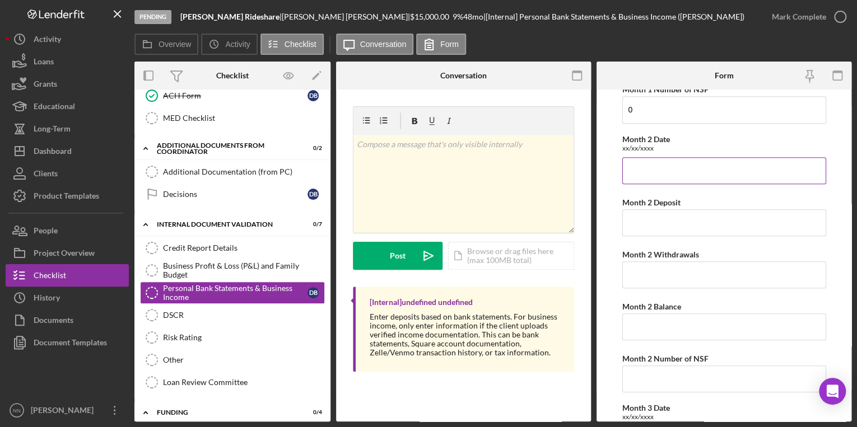
paste input "May 21, 2025 through June 20, 2025"
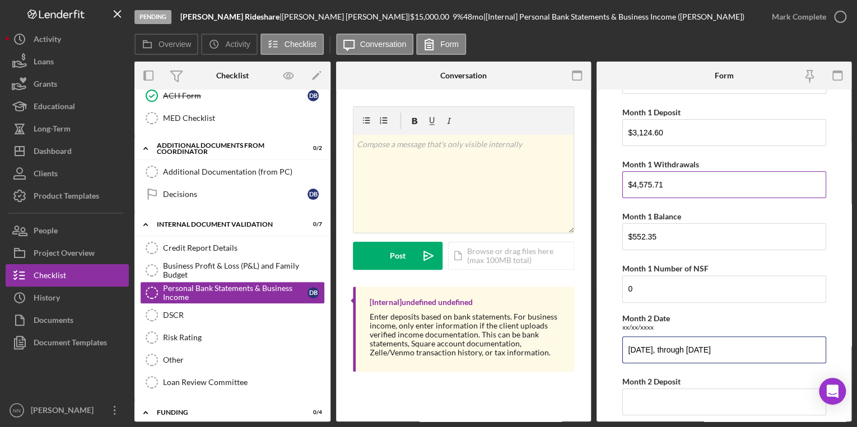
scroll to position [0, 0]
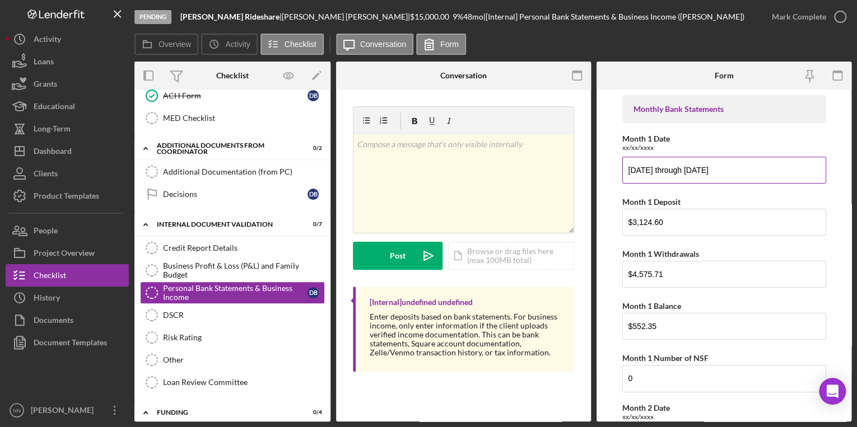
type input "May 21, 2025, through June 20, 2025"
click at [672, 169] on input "April 19, 2025 through May 20, 2025" at bounding box center [724, 170] width 204 height 27
click at [674, 170] on input "April 19, 2025 through May 20, 2025" at bounding box center [724, 170] width 204 height 27
drag, startPoint x: 708, startPoint y: 170, endPoint x: 680, endPoint y: 169, distance: 27.4
click at [680, 169] on input "April 19, 2025, through May 20, 2025" at bounding box center [724, 170] width 204 height 27
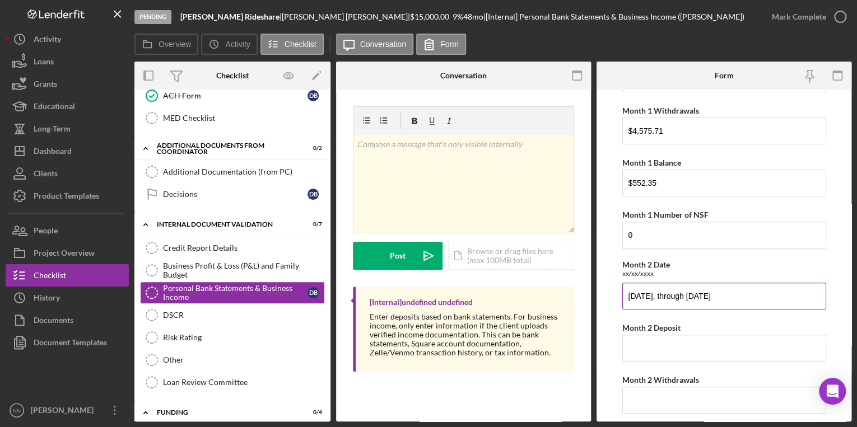
scroll to position [179, 0]
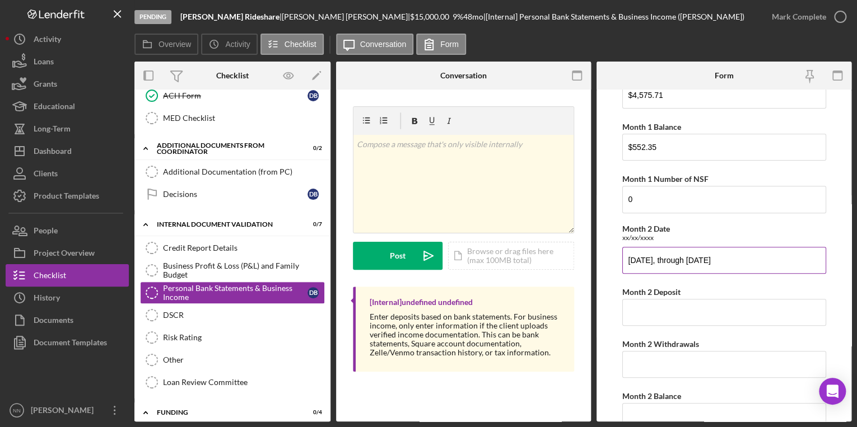
type input "April 19, 2025, to May 20, 2025"
drag, startPoint x: 706, startPoint y: 258, endPoint x: 679, endPoint y: 260, distance: 27.0
click at [679, 260] on input "May 21, 2025, through June 20, 2025" at bounding box center [724, 260] width 204 height 27
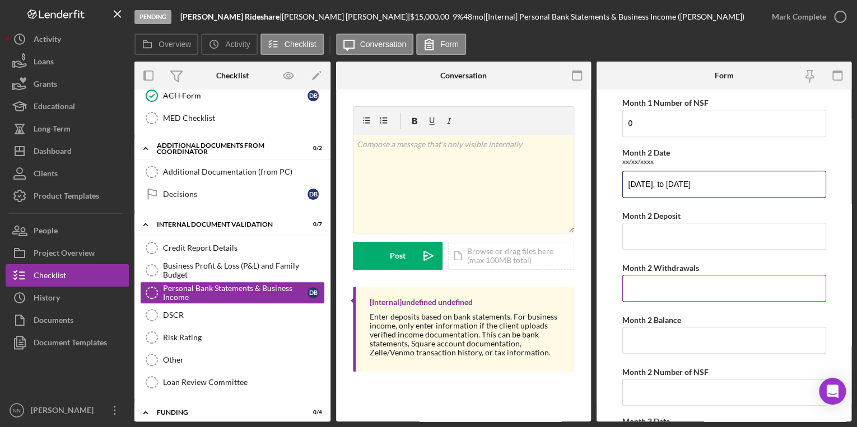
scroll to position [269, 0]
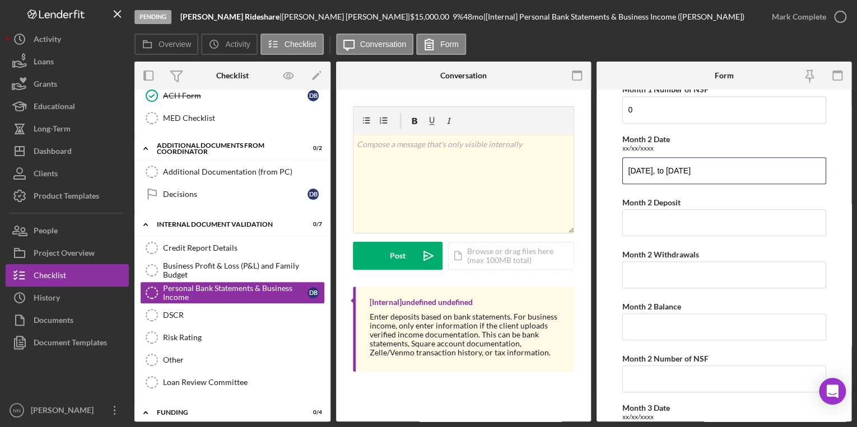
type input "May 21, 2025, to June 20, 2025"
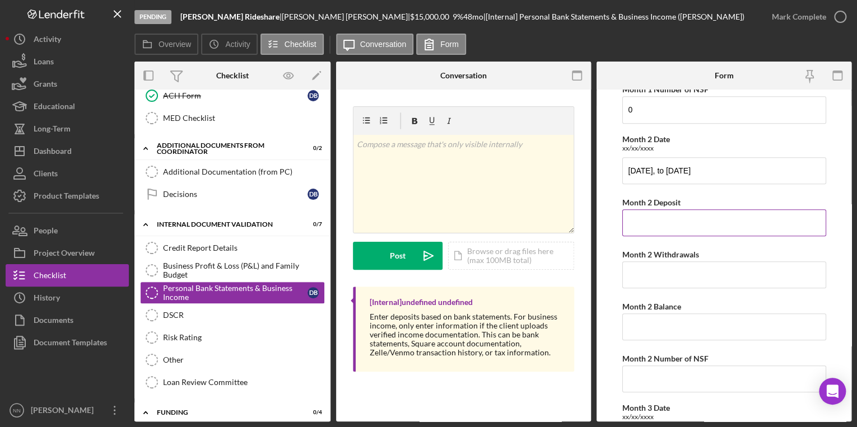
click at [650, 214] on input "Month 2 Deposit" at bounding box center [724, 222] width 204 height 27
paste input "$5,112.04"
type input "$5,112.04"
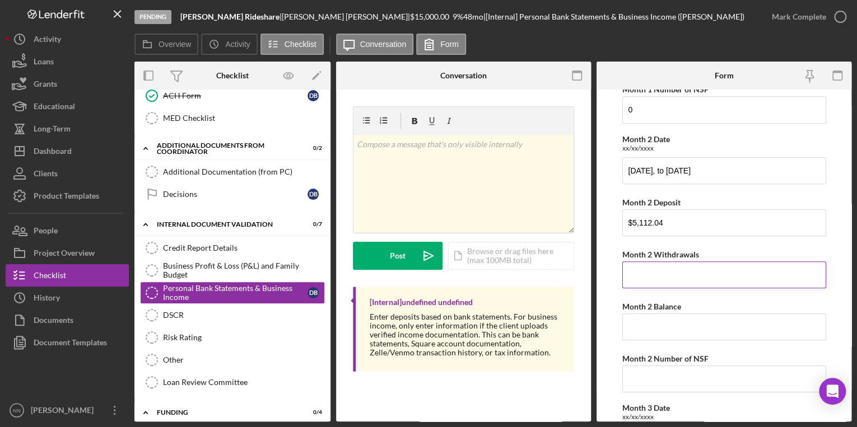
click at [673, 279] on input "Month 2 Withdrawals" at bounding box center [724, 275] width 204 height 27
paste input "$5,089.23"
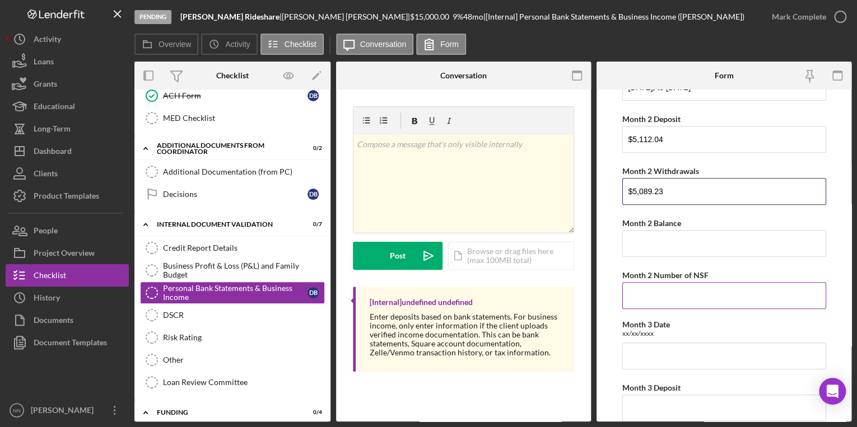
scroll to position [403, 0]
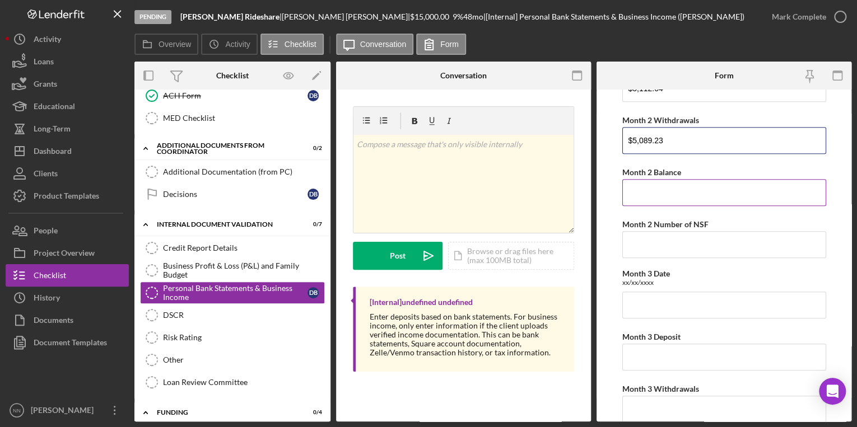
type input "$5,089.23"
click at [670, 171] on label "Month 2 Balance" at bounding box center [651, 172] width 59 height 10
click at [670, 179] on input "Month 2 Balance" at bounding box center [724, 192] width 204 height 27
paste input "$566.16"
type input "$566.16"
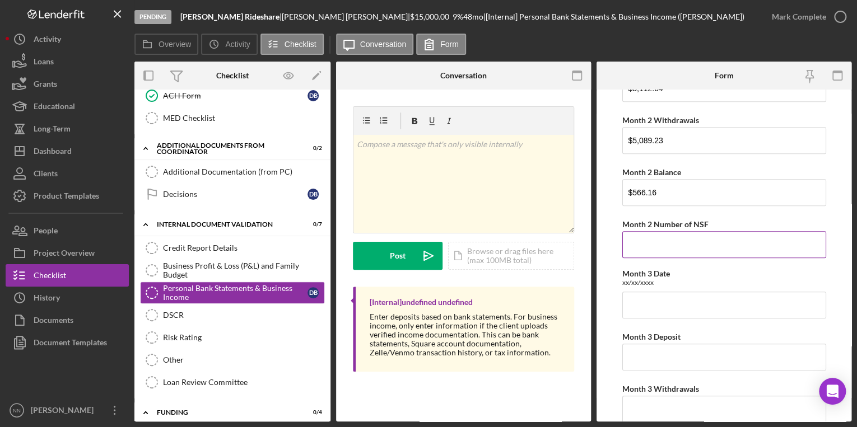
click at [664, 238] on input "Month 2 Number of NSF" at bounding box center [724, 244] width 204 height 27
type input "0"
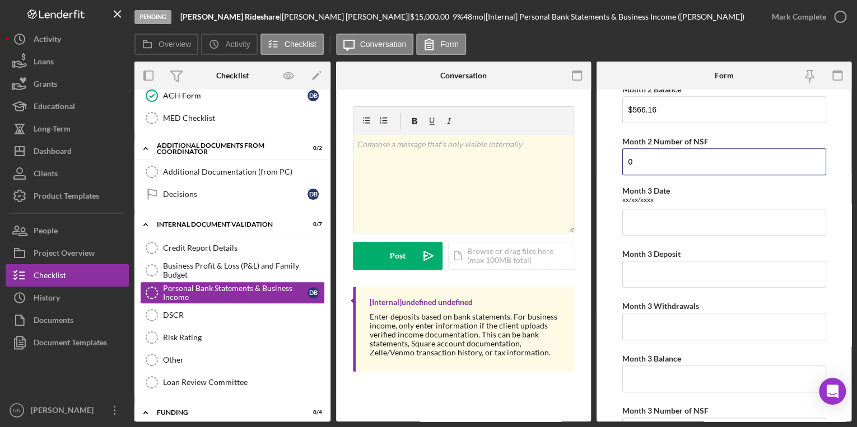
scroll to position [538, 0]
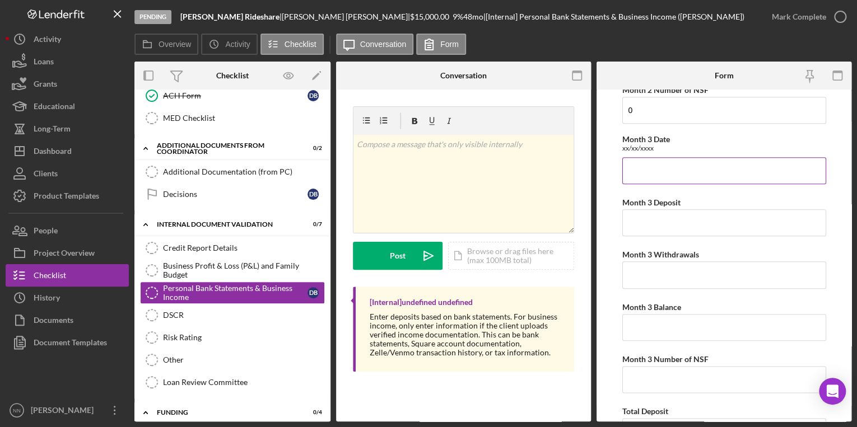
click at [649, 167] on input "Month 3 Date" at bounding box center [724, 170] width 204 height 27
paste input "une 21, 2025 through July 21, 2025"
drag, startPoint x: 708, startPoint y: 171, endPoint x: 680, endPoint y: 170, distance: 27.4
click at [680, 170] on input "June 21, 2025 through July 21, 2025" at bounding box center [724, 170] width 204 height 27
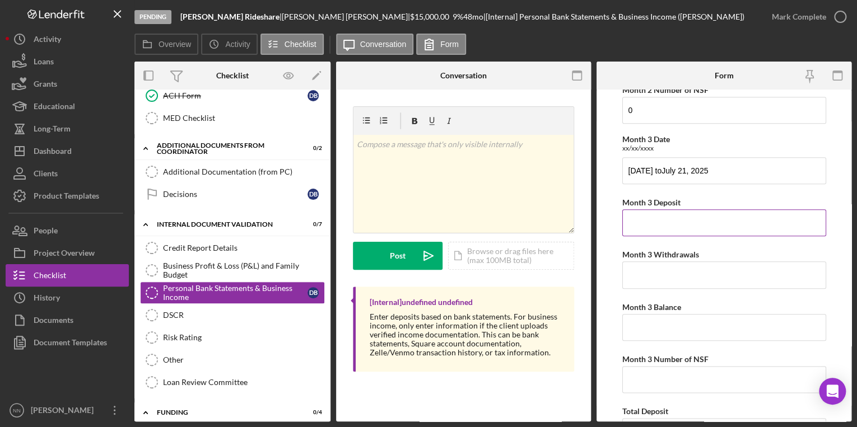
click at [723, 201] on div "Month 3 Deposit" at bounding box center [724, 202] width 204 height 14
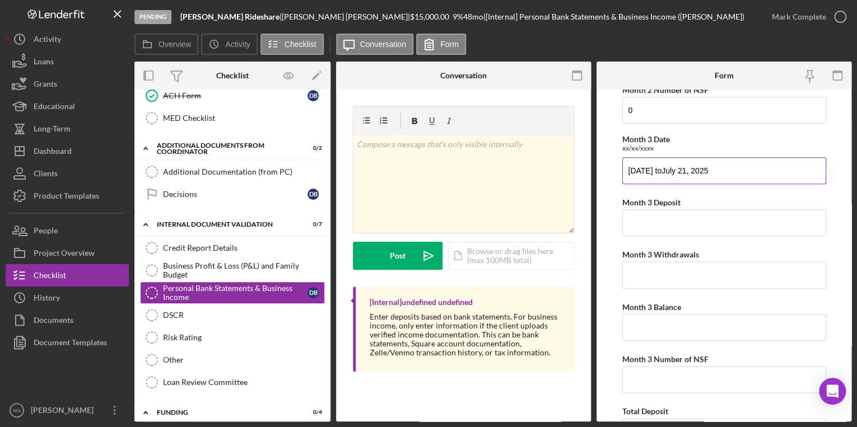
click at [683, 168] on input "June 21, 2025 toJuly 21, 2025" at bounding box center [724, 170] width 204 height 27
click at [686, 169] on input "June 21, 2025 toJuly 21, 2025" at bounding box center [724, 170] width 204 height 27
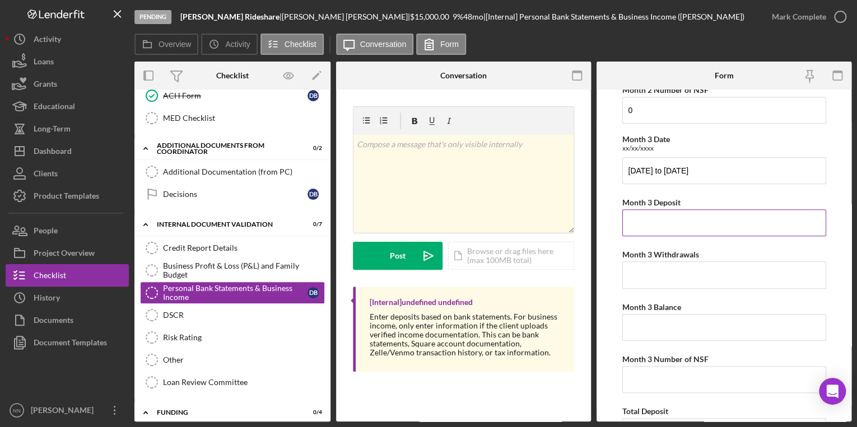
click at [688, 231] on input "Month 3 Deposit" at bounding box center [724, 222] width 204 height 27
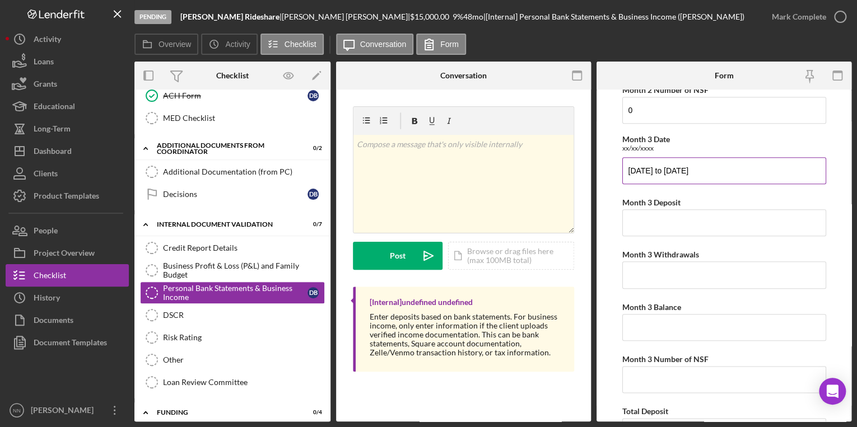
click at [677, 166] on input "June 21, 2025 to July 21, 2025" at bounding box center [724, 170] width 204 height 27
type input "June 21, 2025, to July 21, 2025"
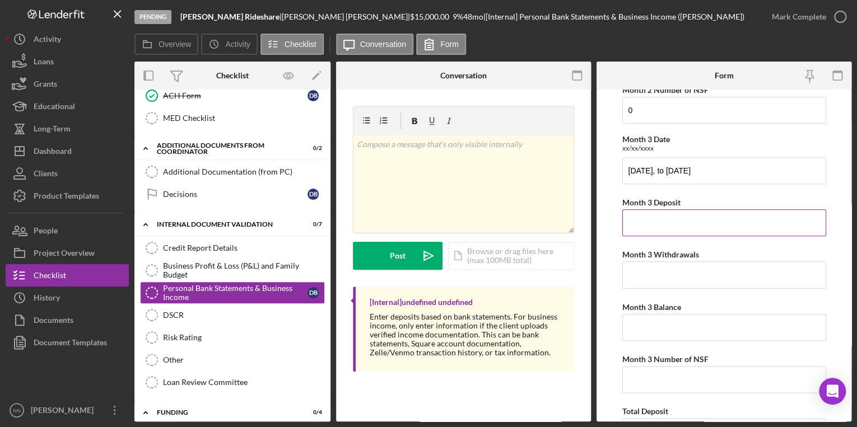
click at [722, 213] on input "Month 3 Deposit" at bounding box center [724, 222] width 204 height 27
paste input "$4,393.94"
type input "$4,393.94"
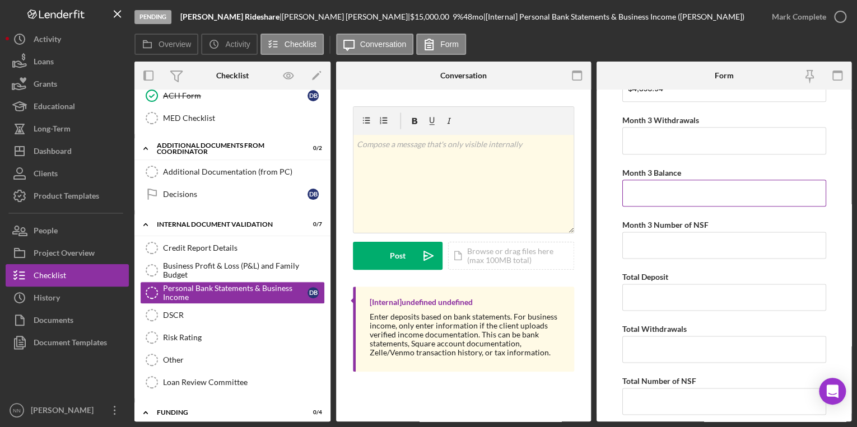
click at [682, 190] on input "Month 3 Balance" at bounding box center [724, 193] width 204 height 27
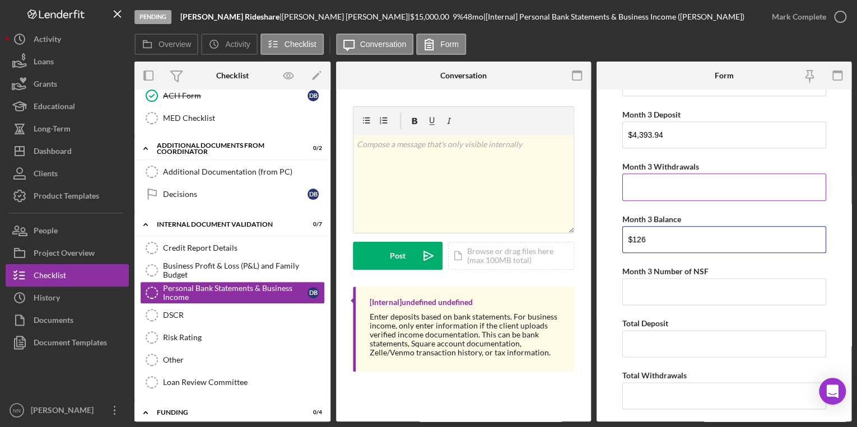
scroll to position [582, 0]
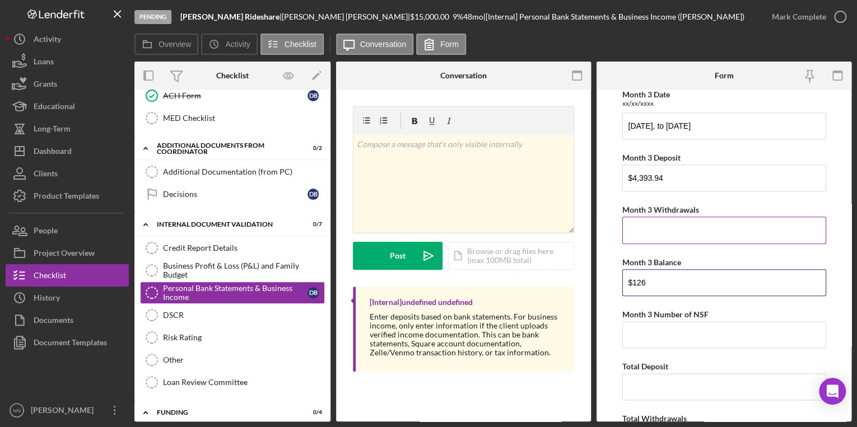
type input "$126"
click at [694, 230] on input "Month 3 Withdrawals" at bounding box center [724, 230] width 204 height 27
paste input "$4,821.17"
type input "$4,821.17"
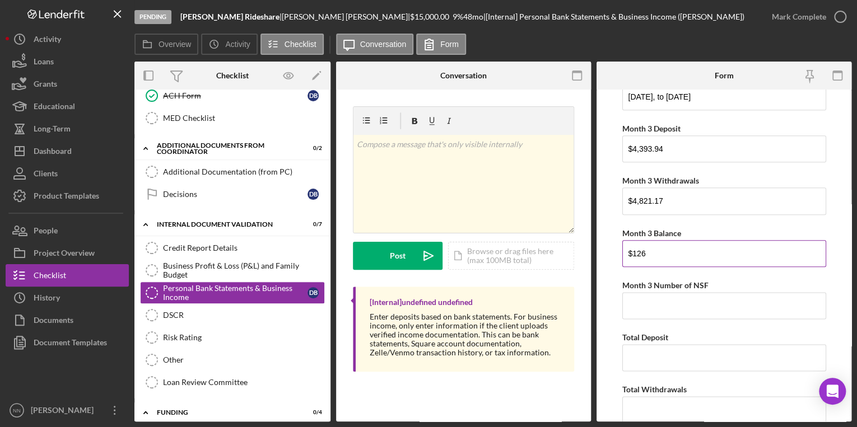
scroll to position [672, 0]
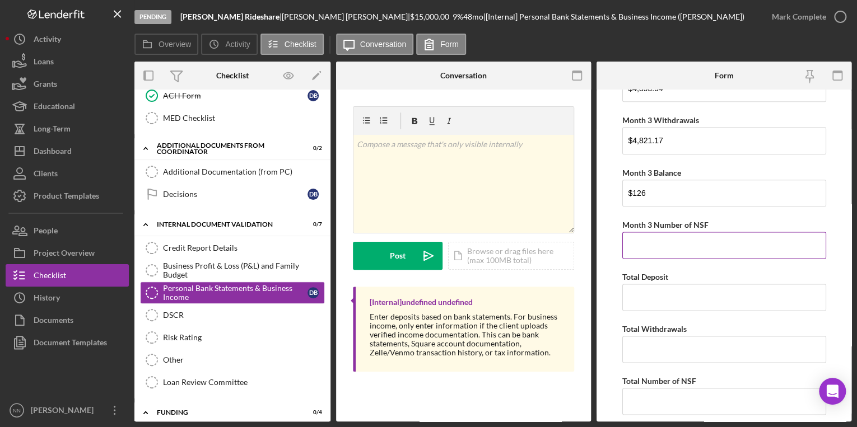
click at [688, 247] on input "Month 3 Number of NSF" at bounding box center [724, 245] width 204 height 27
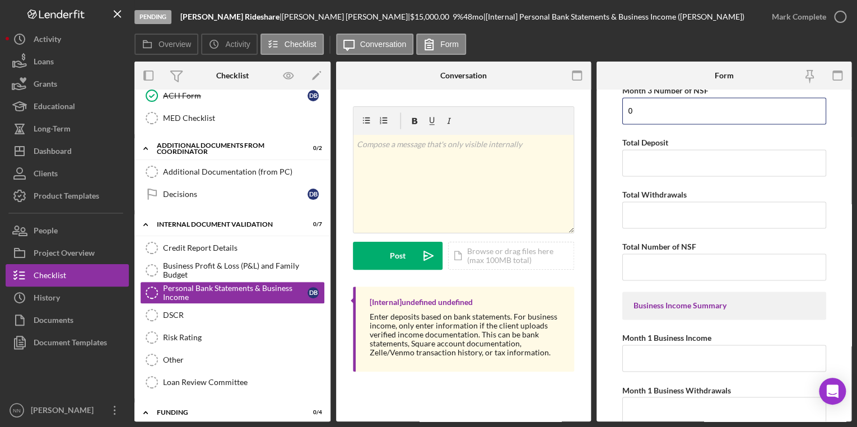
scroll to position [896, 0]
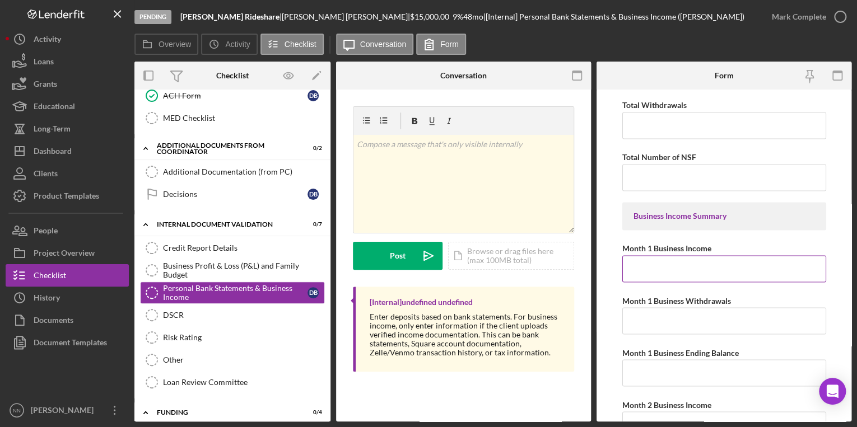
type input "0"
click at [697, 271] on input "Month 1 Business Income" at bounding box center [724, 268] width 204 height 27
type input "$0"
click at [674, 316] on input "Month 1 Business Withdrawals" at bounding box center [724, 320] width 204 height 27
type input "$0"
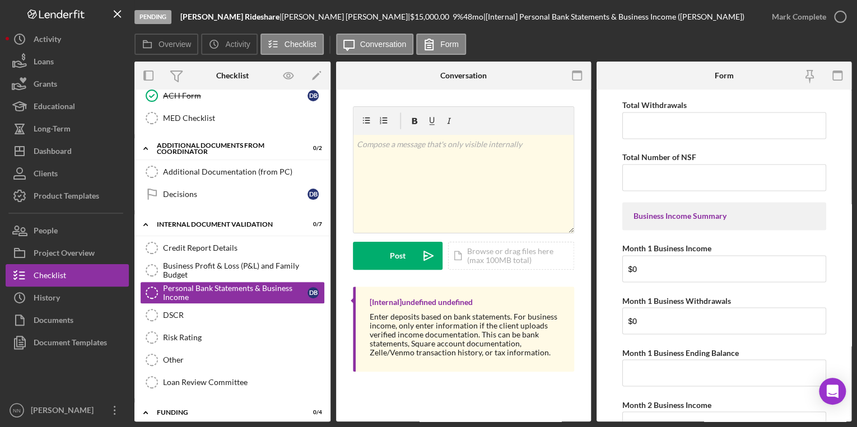
click at [663, 385] on div "Monthly Bank Statements Month 1 Date xx/xx/xxxx April 19, 2025, to May 20, 2025…" at bounding box center [724, 313] width 204 height 2228
click at [665, 367] on input "Month 1 Business Ending Balance" at bounding box center [724, 373] width 204 height 27
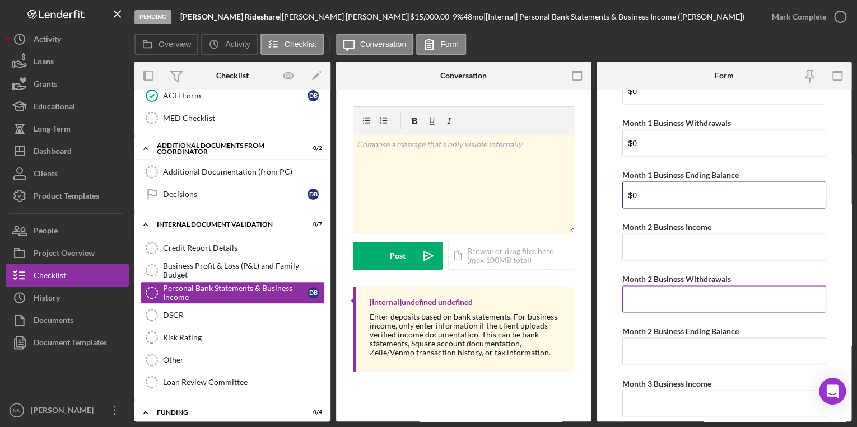
scroll to position [1075, 0]
type input "$0"
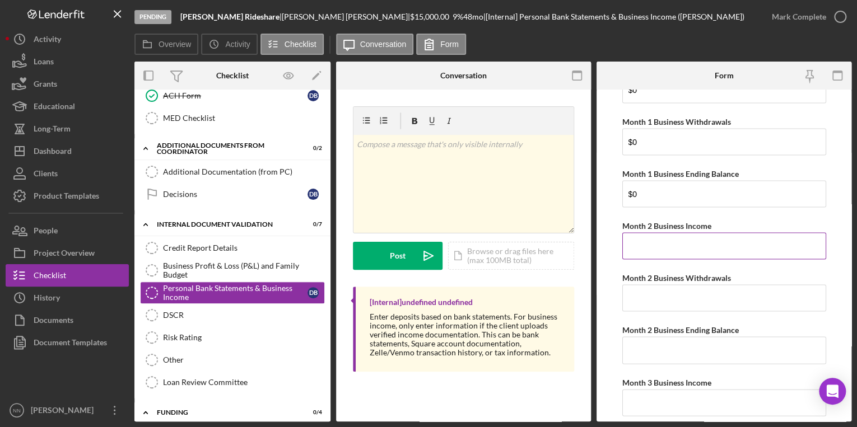
click at [661, 236] on input "Month 2 Business Income" at bounding box center [724, 245] width 204 height 27
type input "$0"
click at [661, 298] on input "Month 2 Business Withdrawals" at bounding box center [724, 298] width 204 height 27
type input "$0"
click at [662, 351] on input "Month 2 Business Ending Balance" at bounding box center [724, 350] width 204 height 27
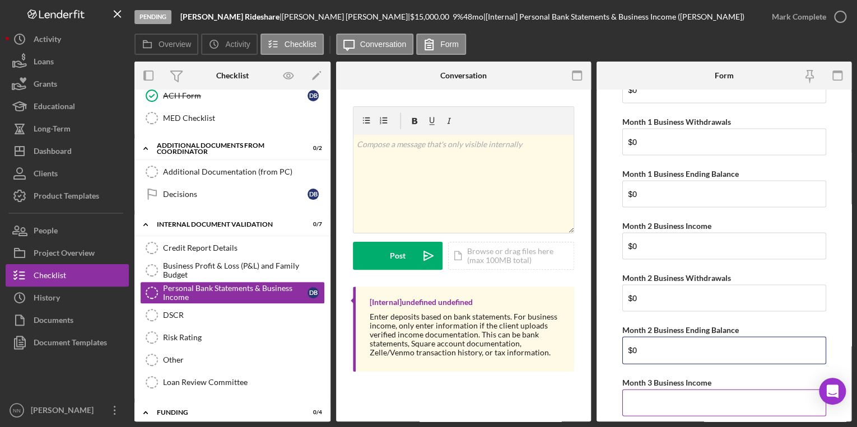
type input "$0"
click at [659, 399] on input "Month 3 Business Income" at bounding box center [724, 402] width 204 height 27
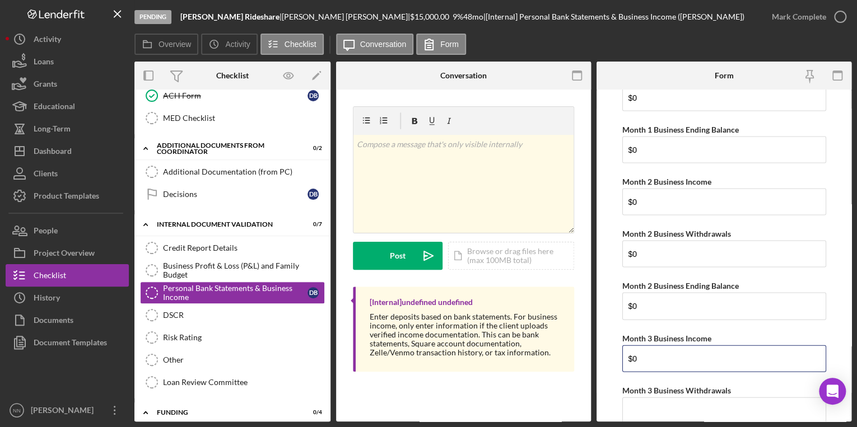
scroll to position [1210, 0]
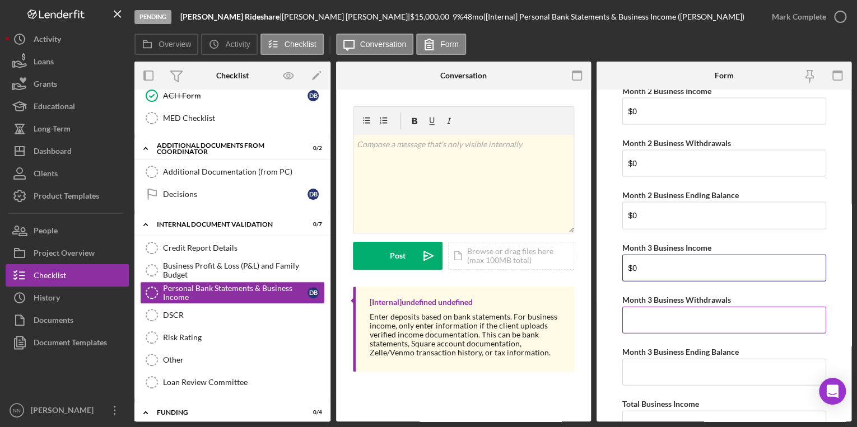
type input "$0"
click at [659, 307] on input "Month 3 Business Withdrawals" at bounding box center [724, 320] width 204 height 27
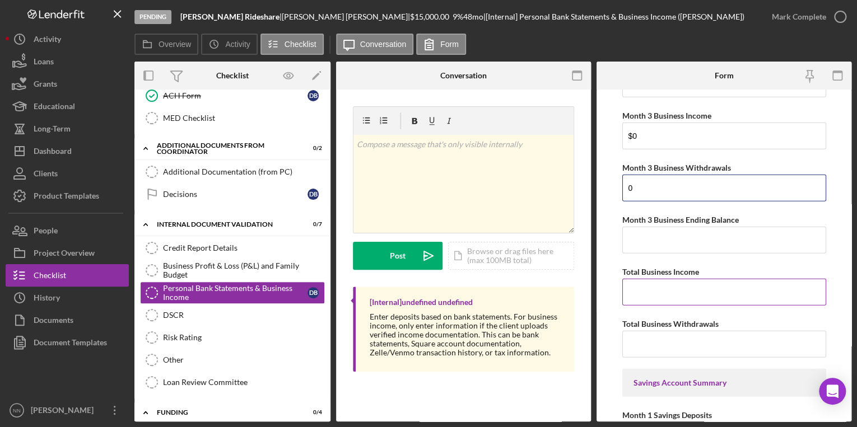
scroll to position [1344, 0]
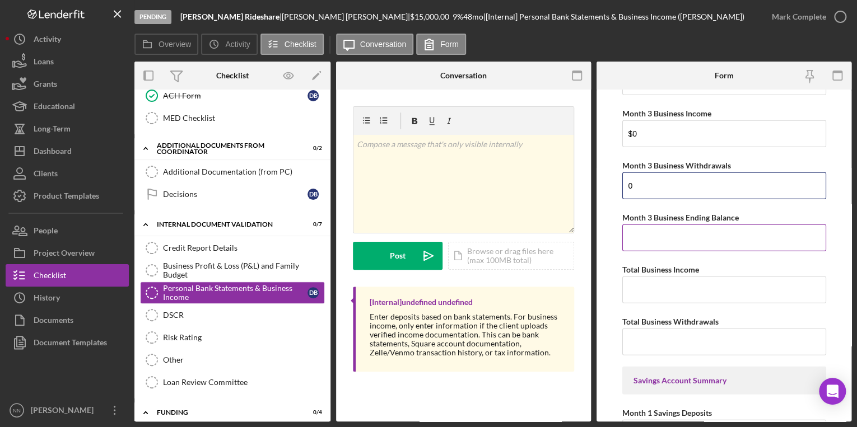
type input "0"
click at [656, 230] on input "Month 3 Business Ending Balance" at bounding box center [724, 238] width 204 height 27
type input "$0"
click at [652, 282] on input "Total Business Income" at bounding box center [724, 290] width 204 height 27
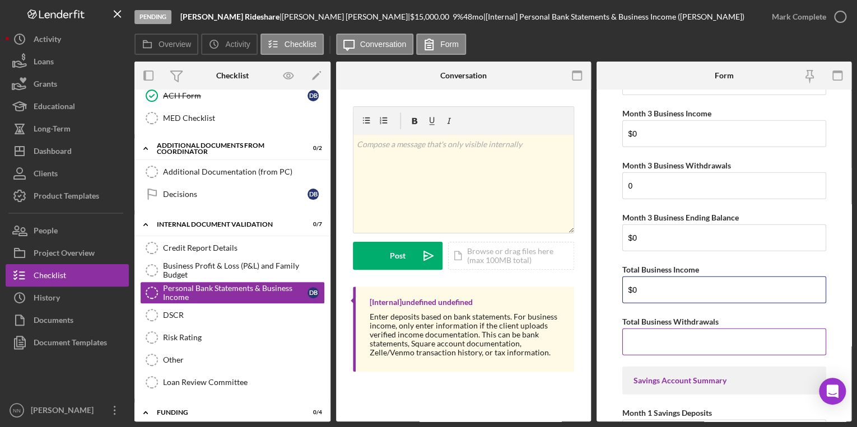
type input "$0"
click at [651, 341] on input "Total Business Withdrawals" at bounding box center [724, 342] width 204 height 27
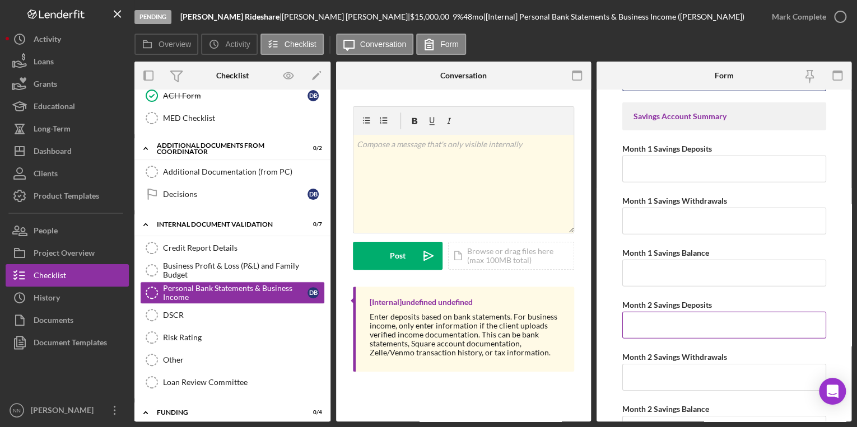
scroll to position [1613, 0]
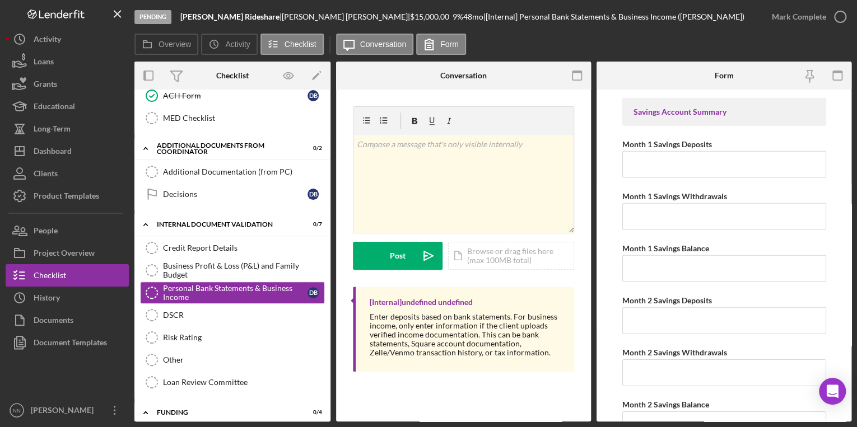
type input "$0"
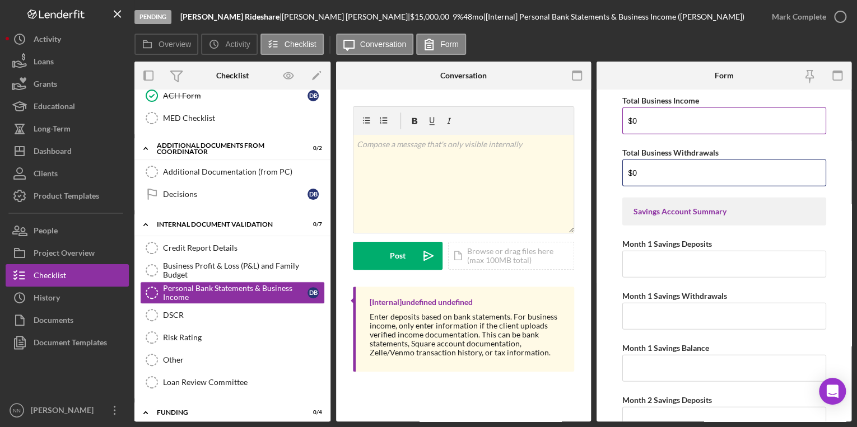
scroll to position [1523, 0]
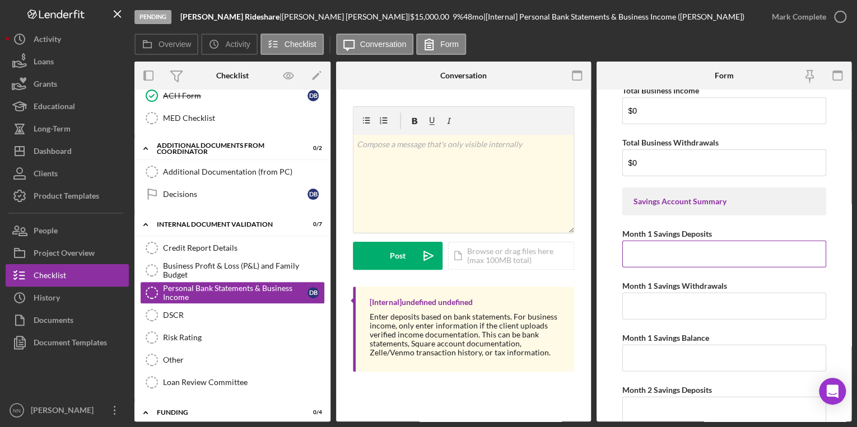
click at [684, 250] on input "Month 1 Savings Deposits" at bounding box center [724, 254] width 204 height 27
drag, startPoint x: 669, startPoint y: 246, endPoint x: 623, endPoint y: 251, distance: 46.1
click at [623, 251] on input "$300" at bounding box center [724, 254] width 204 height 27
drag, startPoint x: 674, startPoint y: 251, endPoint x: 602, endPoint y: 260, distance: 72.8
click at [602, 260] on form "Monthly Bank Statements Month 1 Date xx/xx/xxxx April 19, 2025, to May 20, 2025…" at bounding box center [723, 256] width 255 height 332
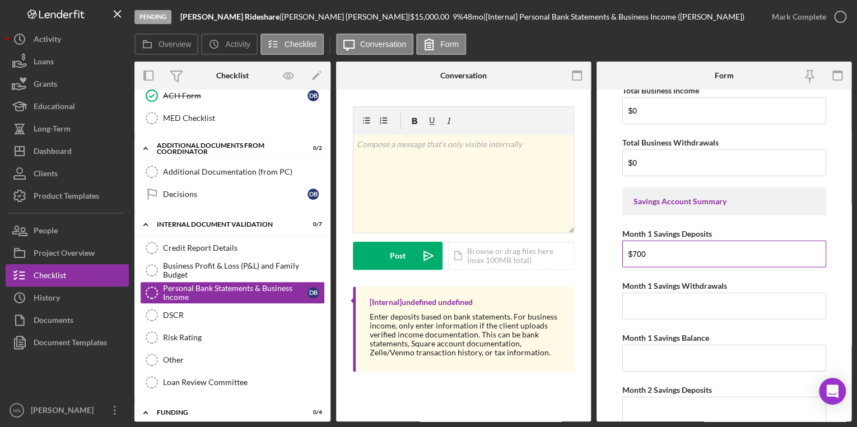
paste input "1,1"
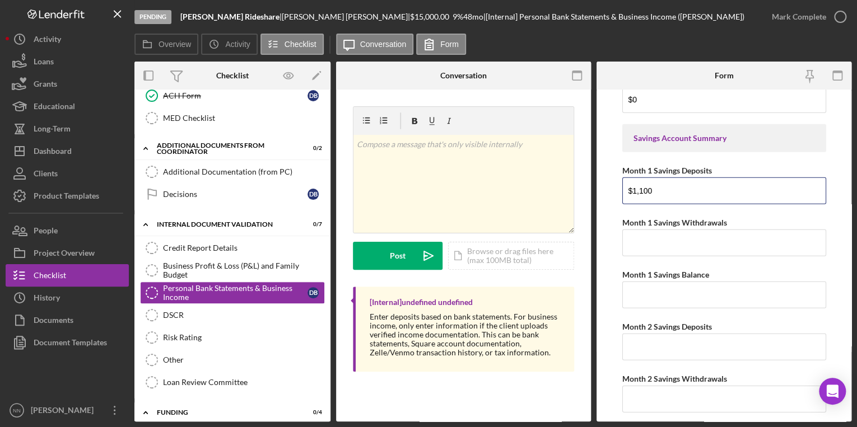
scroll to position [1613, 0]
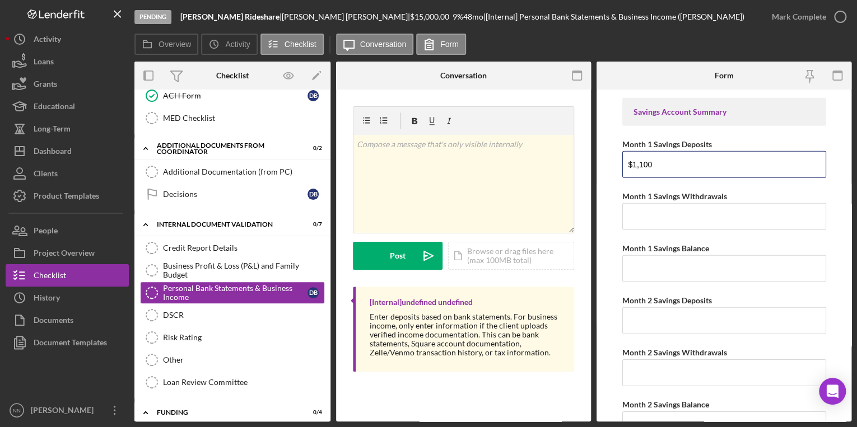
type input "$1,100"
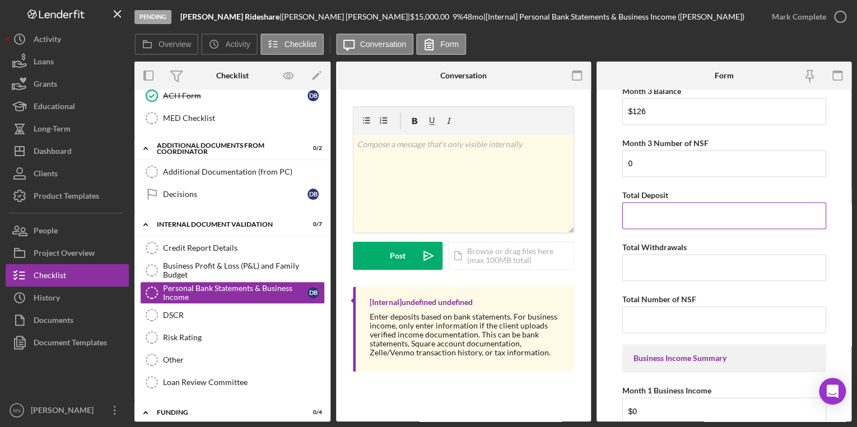
scroll to position [806, 0]
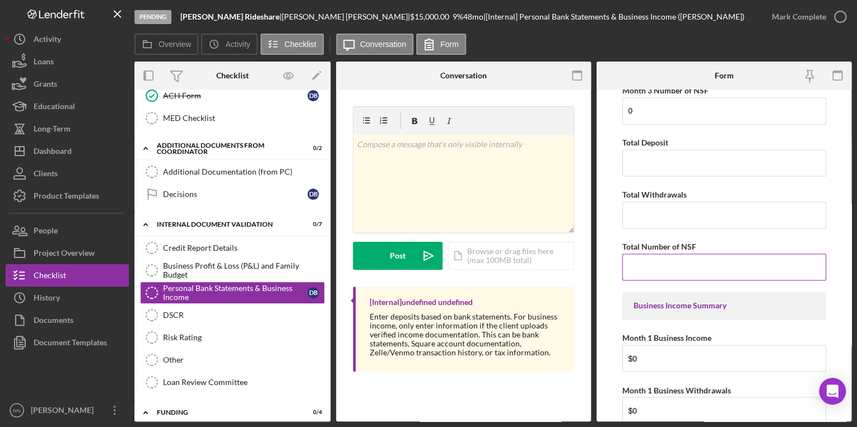
click at [680, 242] on label "Total Number of NSF" at bounding box center [659, 247] width 74 height 10
click at [680, 254] on input "Total Number of NSF" at bounding box center [724, 267] width 204 height 27
click at [680, 258] on input "Total Number of NSF" at bounding box center [724, 267] width 204 height 27
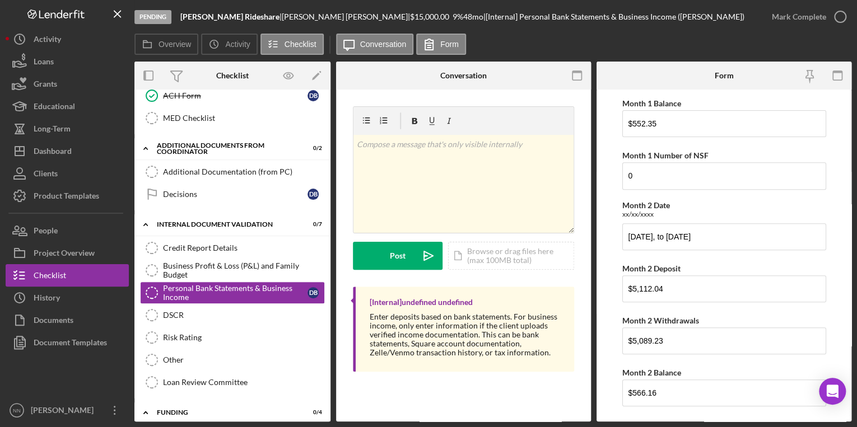
scroll to position [134, 0]
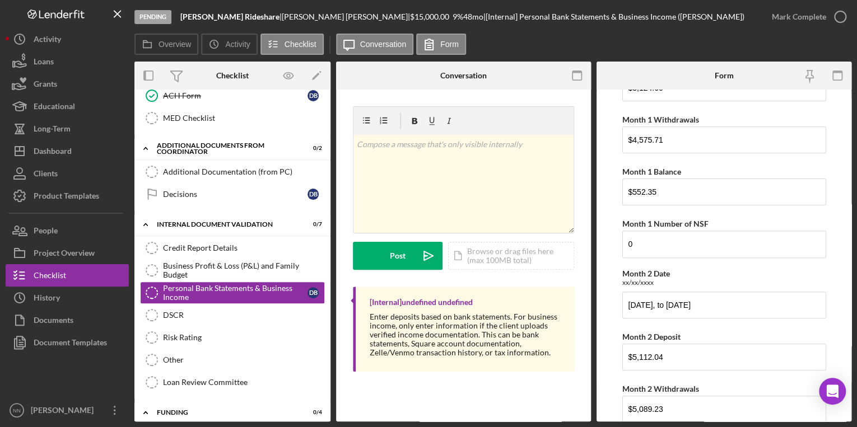
type input "0"
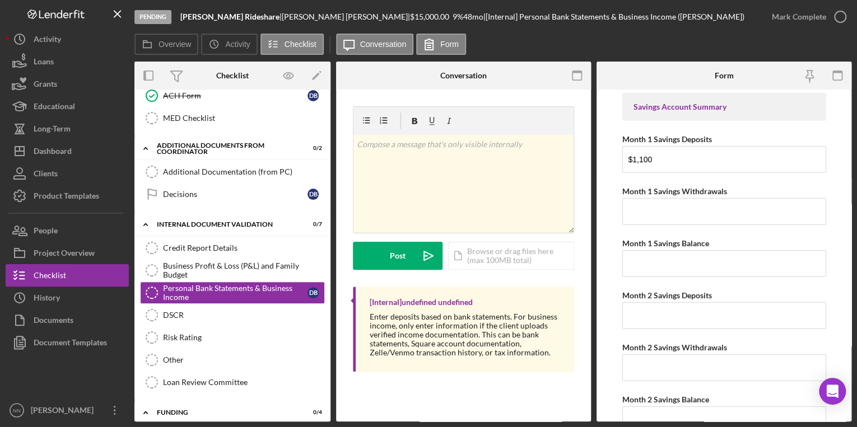
scroll to position [1568, 0]
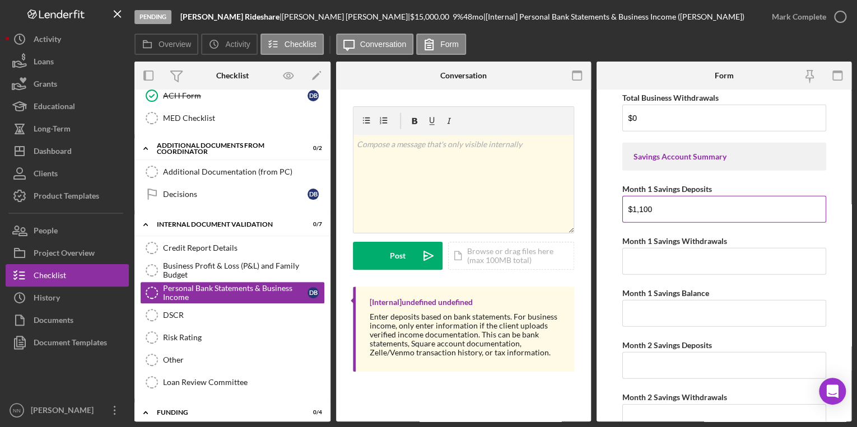
drag, startPoint x: 680, startPoint y: 204, endPoint x: 622, endPoint y: 205, distance: 58.3
click at [622, 205] on input "$1,100" at bounding box center [724, 209] width 204 height 27
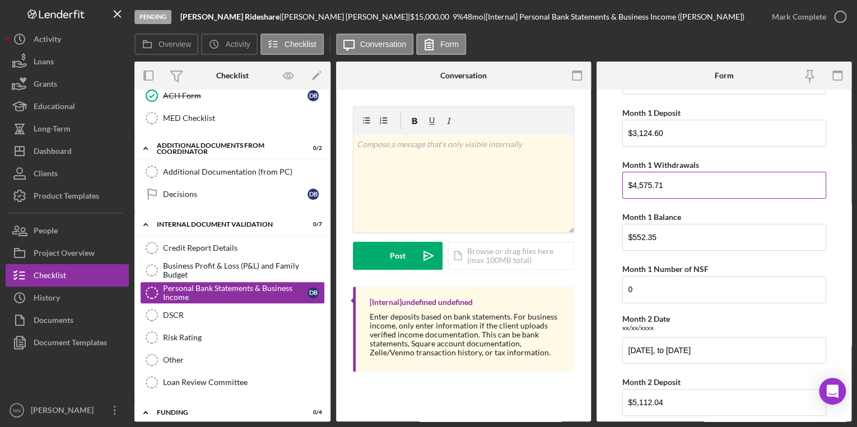
scroll to position [90, 0]
drag, startPoint x: 666, startPoint y: 126, endPoint x: 617, endPoint y: 132, distance: 50.2
click at [617, 132] on form "Monthly Bank Statements Month 1 Date xx/xx/xxxx April 19, 2025, to May 20, 2025…" at bounding box center [723, 256] width 255 height 332
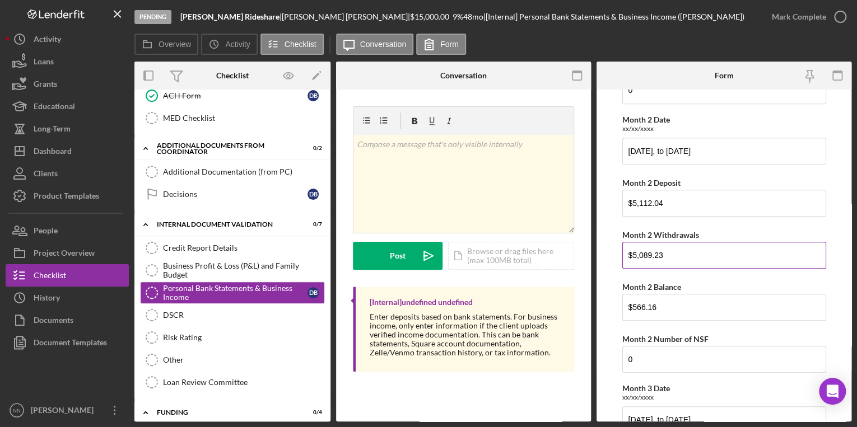
scroll to position [314, 0]
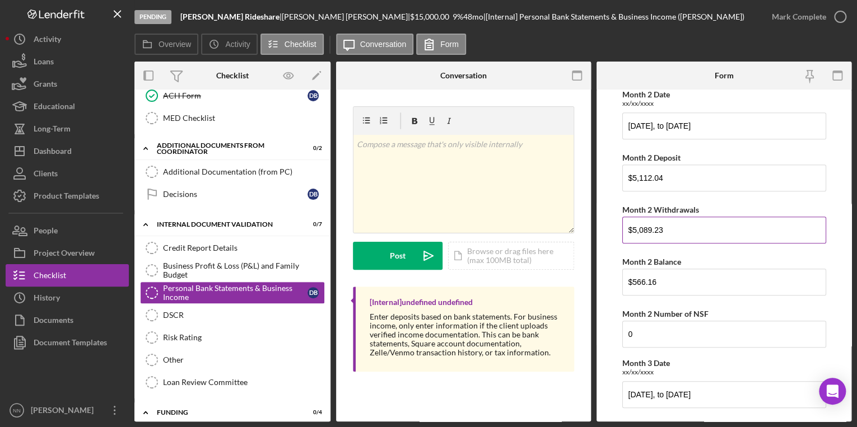
drag, startPoint x: 677, startPoint y: 227, endPoint x: 664, endPoint y: 227, distance: 13.4
click at [664, 227] on input "$5,089.23" at bounding box center [724, 230] width 204 height 27
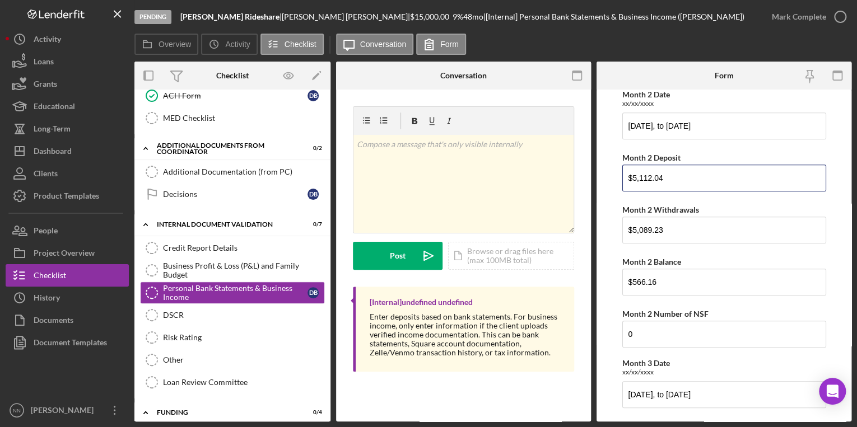
drag, startPoint x: 654, startPoint y: 175, endPoint x: 619, endPoint y: 175, distance: 34.7
click at [619, 175] on form "Monthly Bank Statements Month 1 Date xx/xx/xxxx April 19, 2025, to May 20, 2025…" at bounding box center [723, 256] width 255 height 332
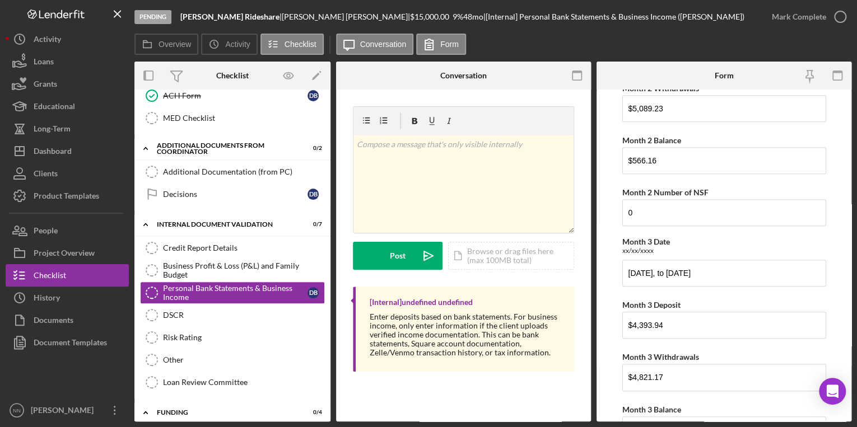
scroll to position [448, 0]
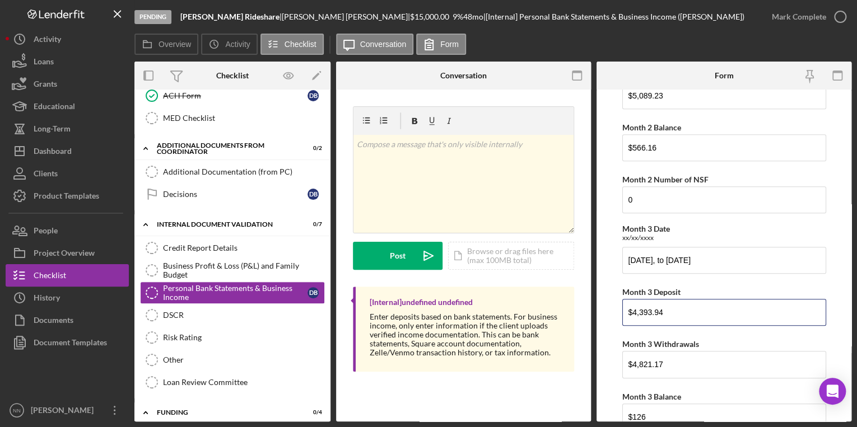
drag, startPoint x: 664, startPoint y: 307, endPoint x: 604, endPoint y: 304, distance: 60.6
click at [604, 304] on form "Monthly Bank Statements Month 1 Date xx/xx/xxxx April 19, 2025, to May 20, 2025…" at bounding box center [723, 256] width 255 height 332
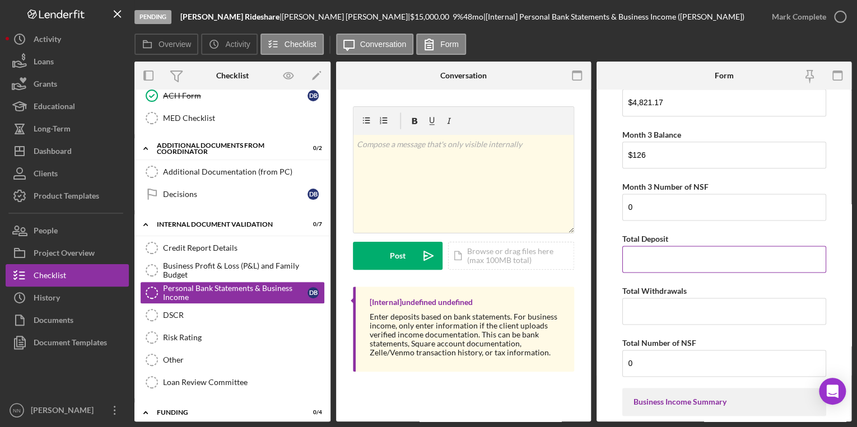
scroll to position [762, 0]
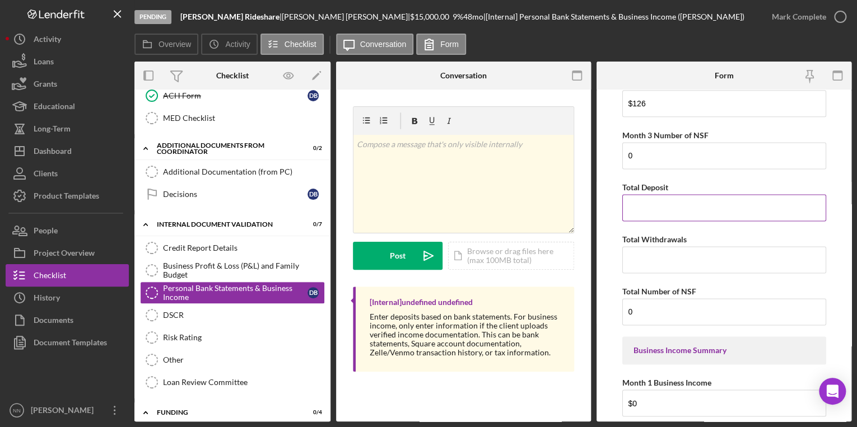
click at [665, 210] on input "Total Deposit" at bounding box center [724, 207] width 204 height 27
paste input "$12,630.58"
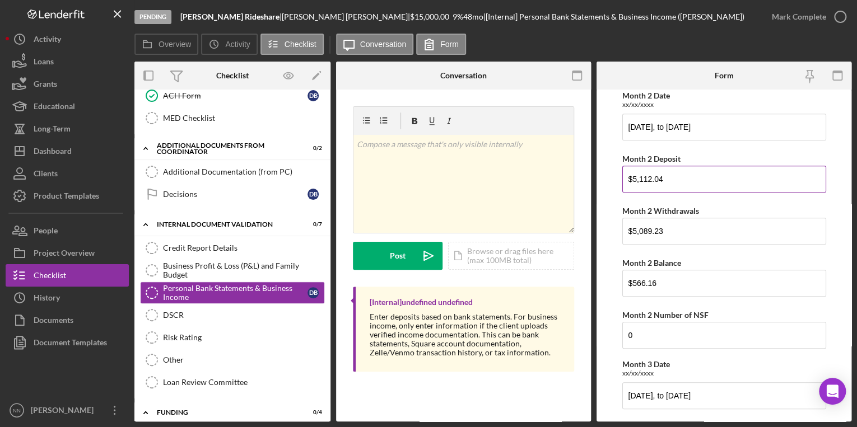
scroll to position [314, 0]
type input "$12,630.58"
drag, startPoint x: 673, startPoint y: 170, endPoint x: 624, endPoint y: 175, distance: 49.5
click at [624, 175] on input "$5,112.04" at bounding box center [724, 178] width 204 height 27
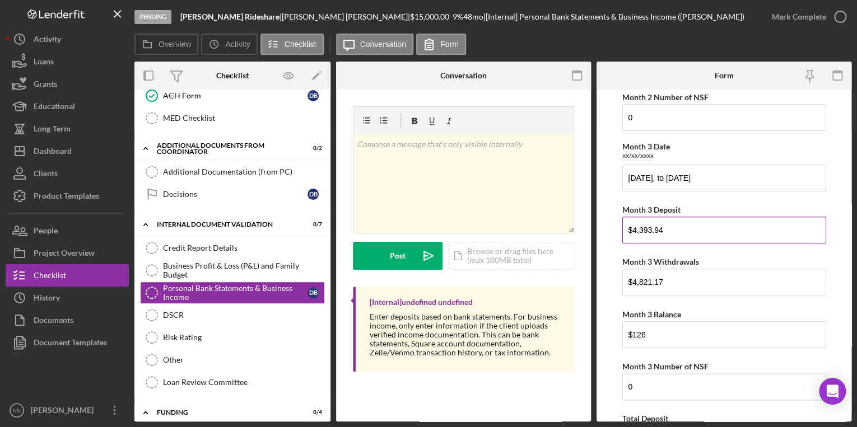
scroll to position [538, 0]
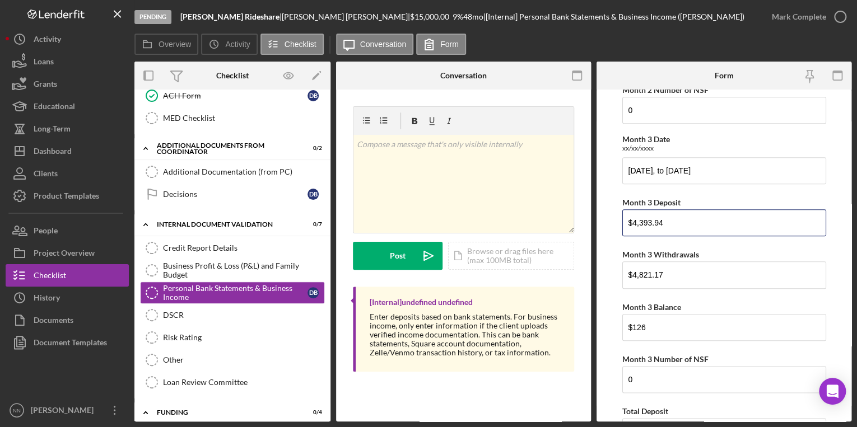
drag, startPoint x: 693, startPoint y: 226, endPoint x: 619, endPoint y: 225, distance: 73.4
click at [618, 226] on form "Monthly Bank Statements Month 1 Date xx/xx/xxxx April 19, 2025, to May 20, 2025…" at bounding box center [723, 256] width 255 height 332
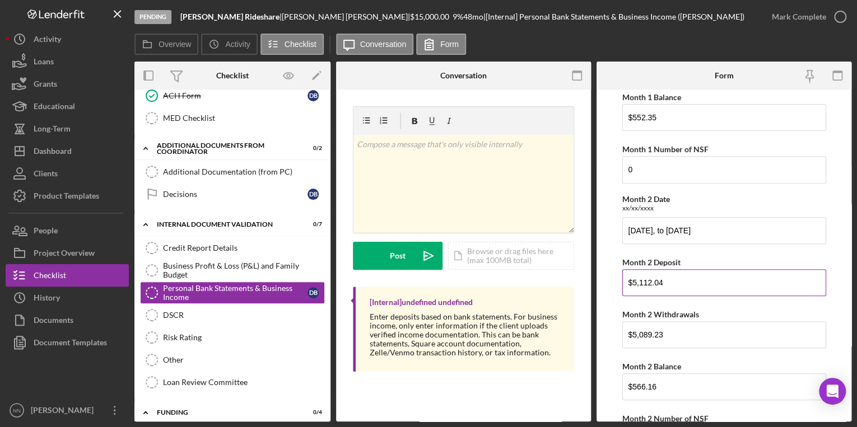
scroll to position [269, 0]
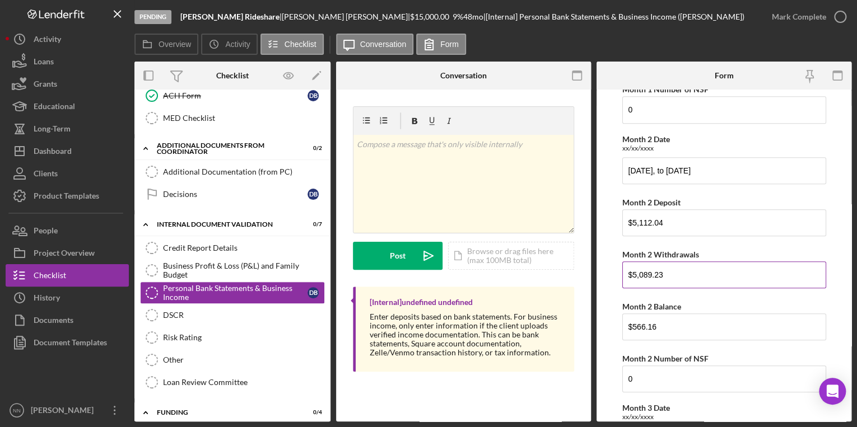
drag, startPoint x: 680, startPoint y: 271, endPoint x: 623, endPoint y: 271, distance: 56.6
click at [623, 271] on input "$5,089.23" at bounding box center [724, 275] width 204 height 27
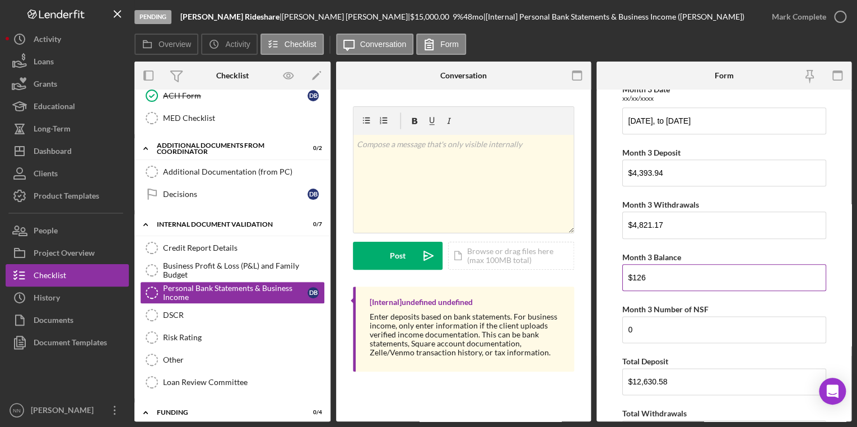
scroll to position [627, 0]
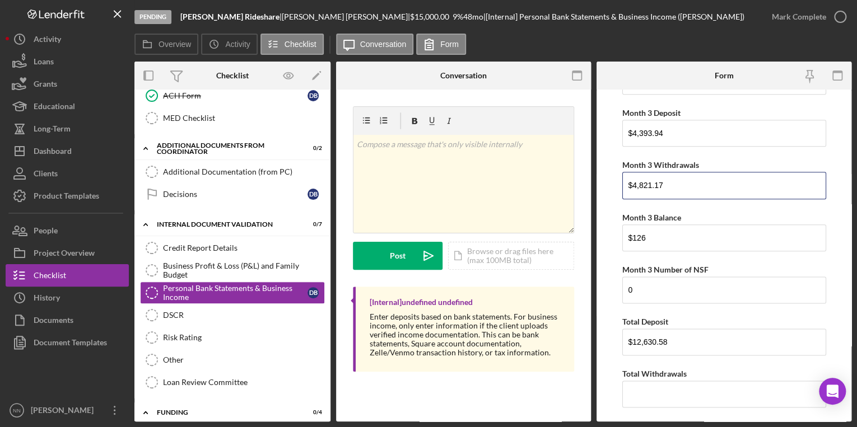
drag, startPoint x: 677, startPoint y: 182, endPoint x: 614, endPoint y: 186, distance: 62.8
click at [614, 186] on form "Monthly Bank Statements Month 1 Date xx/xx/xxxx April 19, 2025, to May 20, 2025…" at bounding box center [723, 256] width 255 height 332
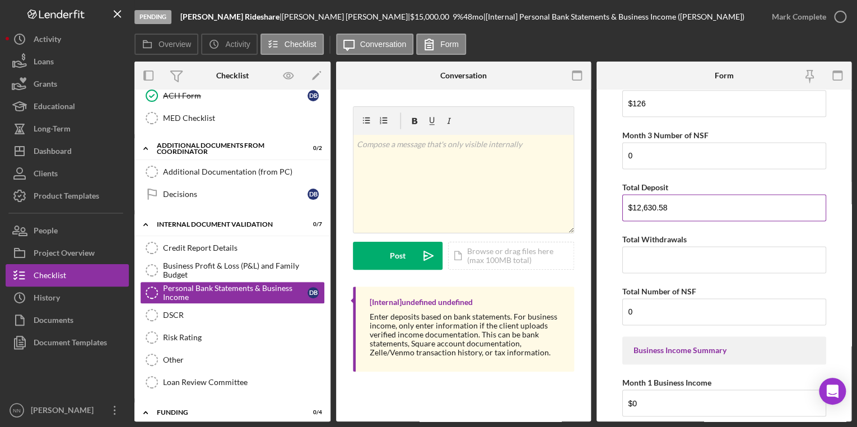
scroll to position [806, 0]
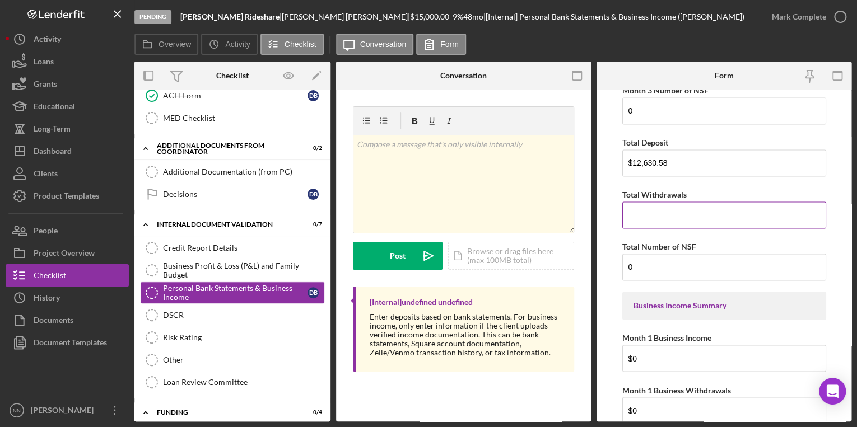
paste input "$15,022.44"
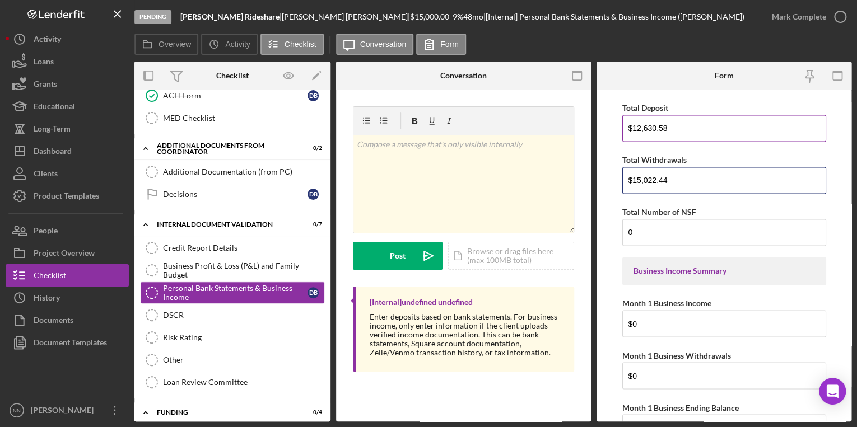
scroll to position [851, 0]
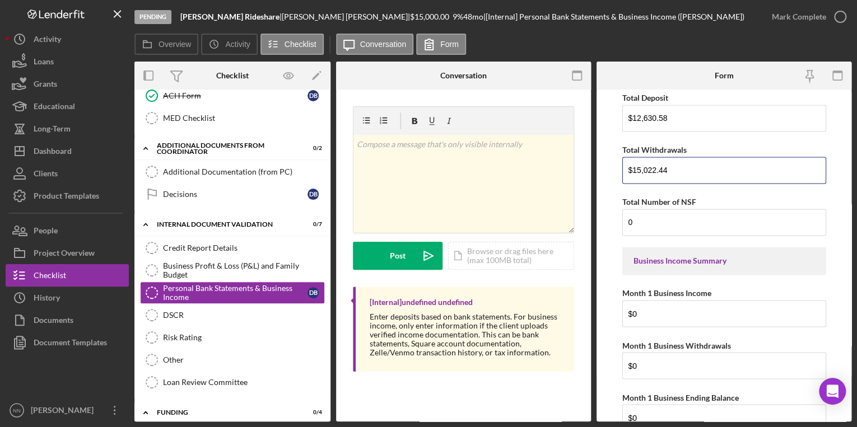
type input "$15,022.44"
click at [706, 186] on div "Monthly Bank Statements Month 1 Date xx/xx/xxxx April 19, 2025, to May 20, 2025…" at bounding box center [724, 358] width 204 height 2228
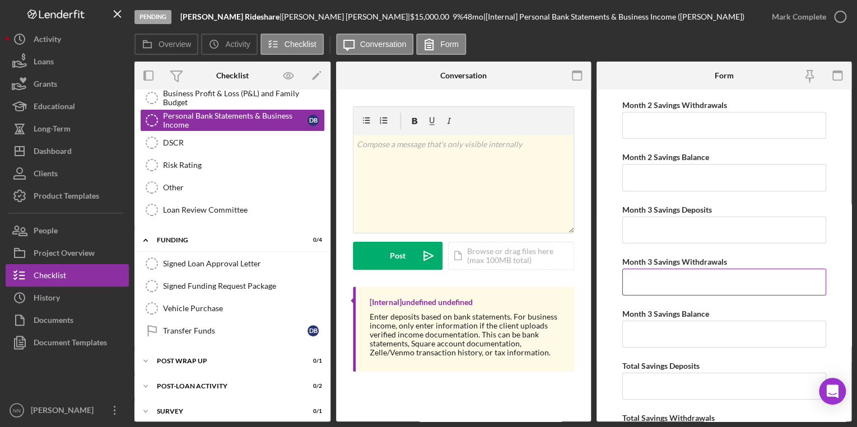
scroll to position [1922, 0]
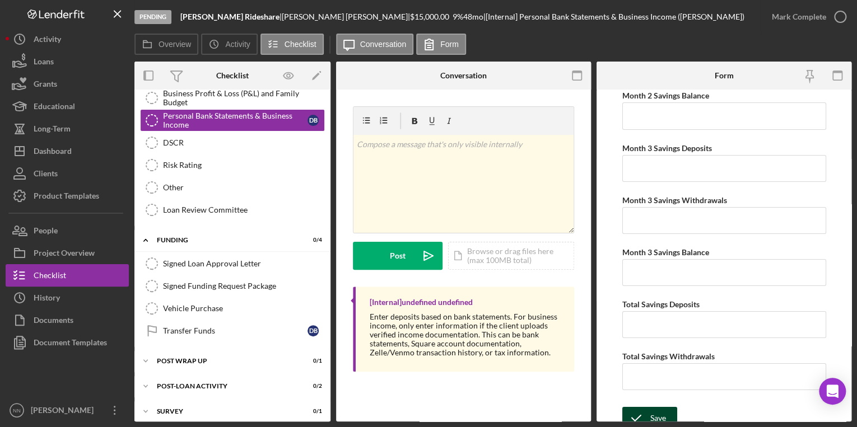
drag, startPoint x: 657, startPoint y: 399, endPoint x: 656, endPoint y: 405, distance: 6.8
click at [658, 407] on div "Save" at bounding box center [658, 418] width 16 height 22
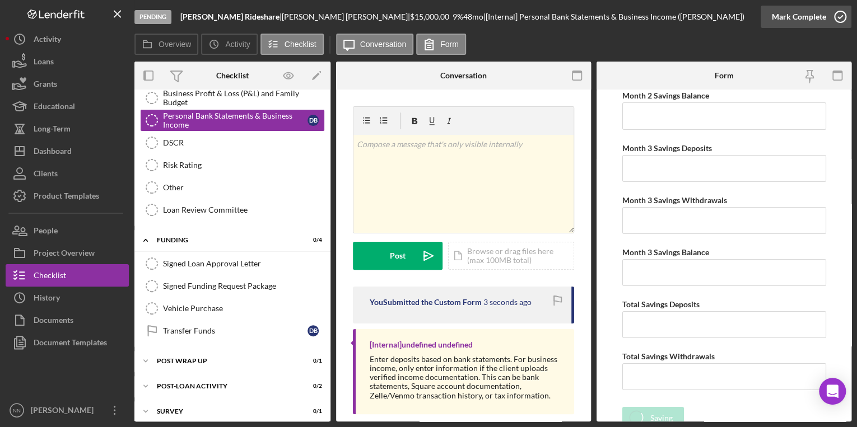
click at [837, 12] on icon "button" at bounding box center [840, 17] width 28 height 28
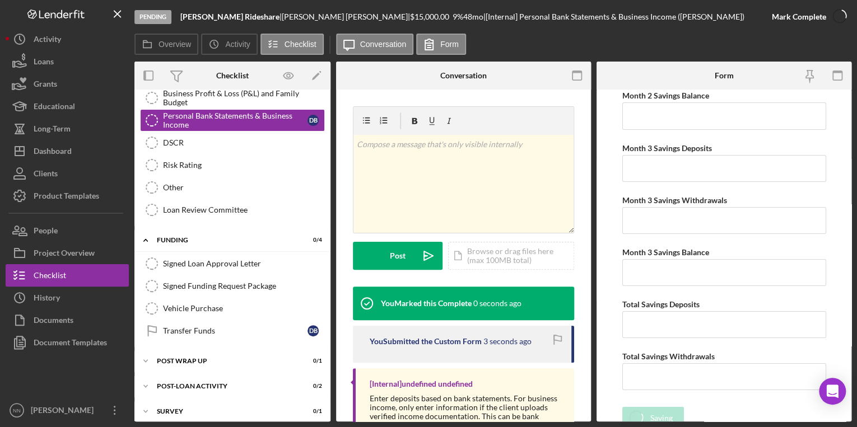
scroll to position [1967, 0]
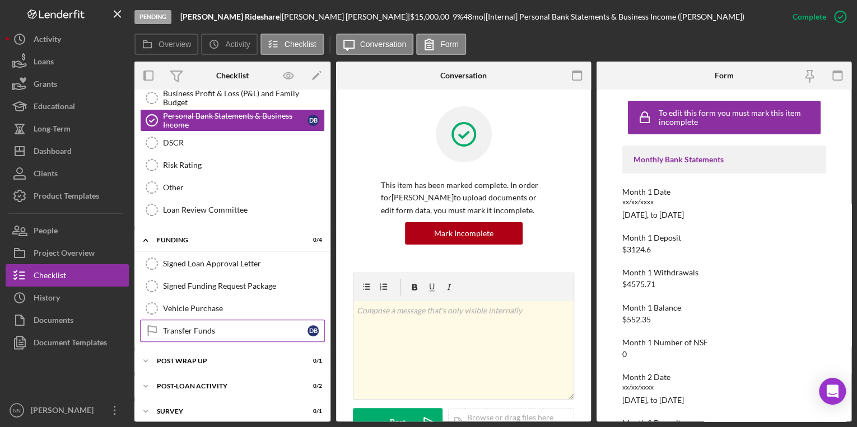
click at [219, 327] on div "Transfer Funds" at bounding box center [235, 331] width 144 height 9
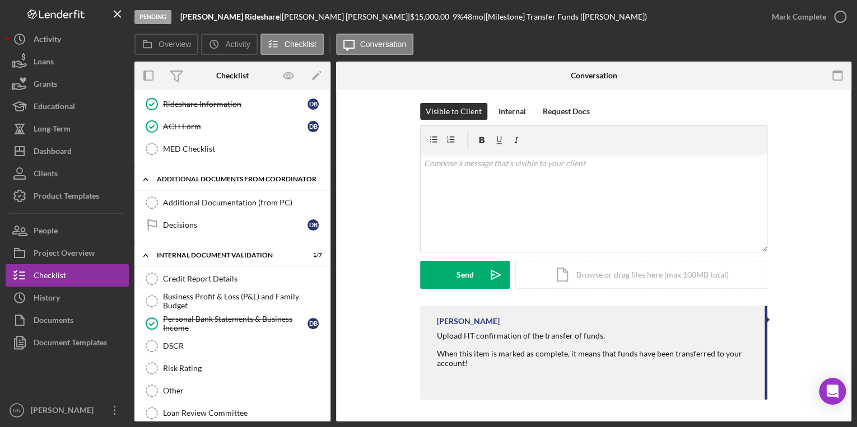
scroll to position [296, 0]
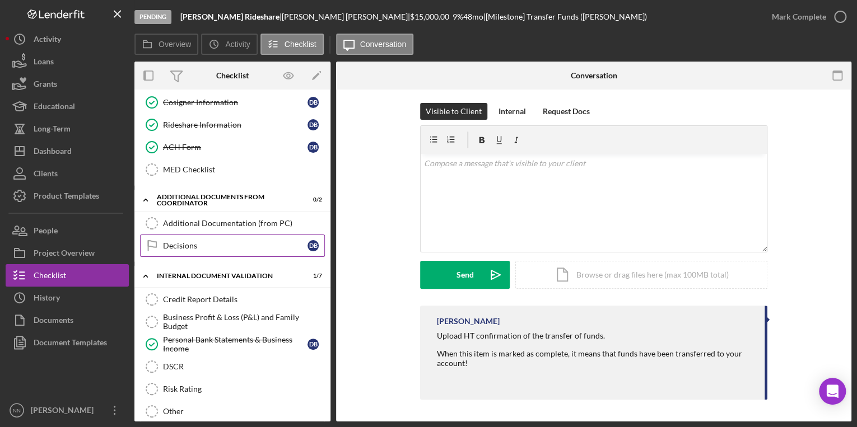
click at [203, 245] on div "Decisions" at bounding box center [235, 245] width 144 height 9
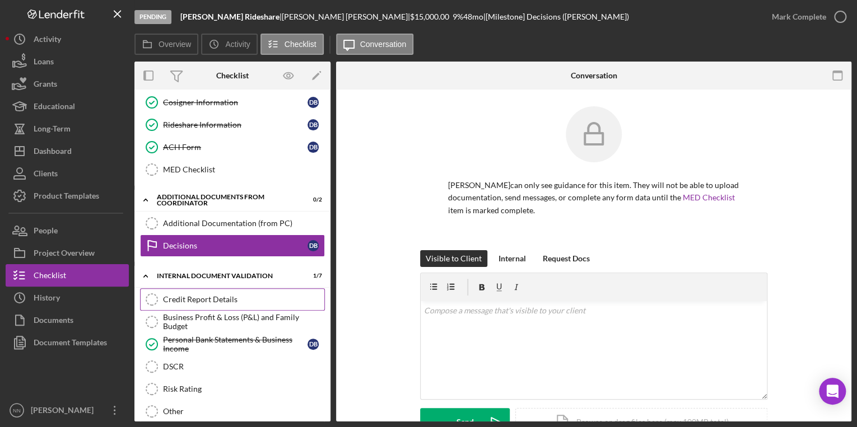
click at [225, 295] on div "Credit Report Details" at bounding box center [243, 299] width 161 height 9
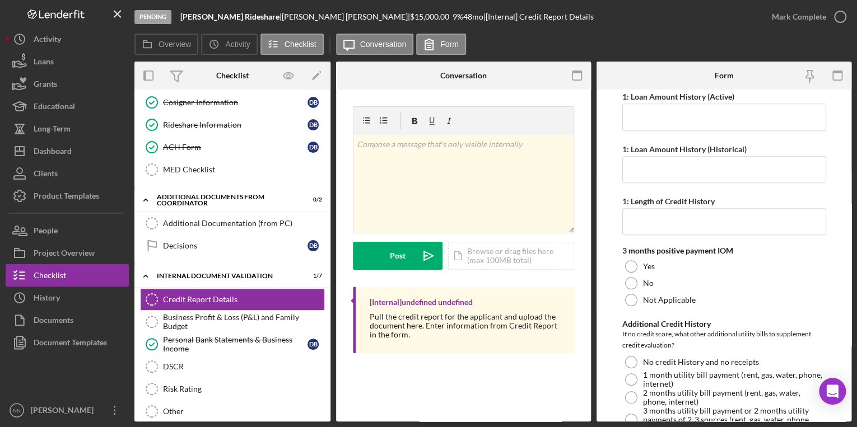
scroll to position [358, 0]
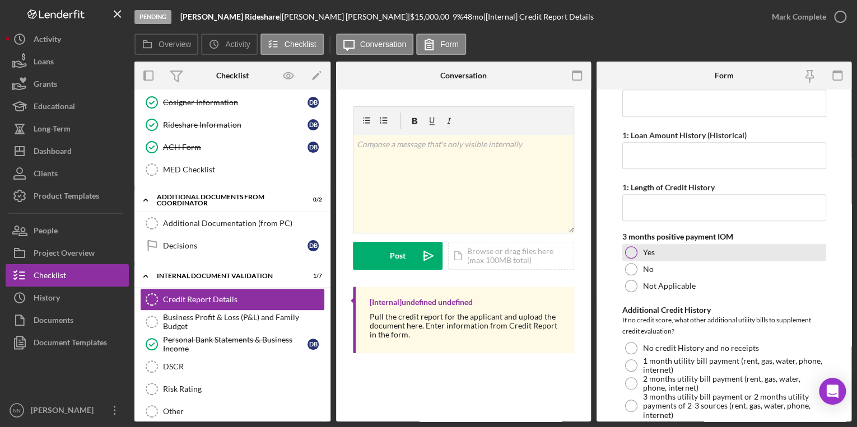
click at [647, 253] on label "Yes" at bounding box center [649, 252] width 12 height 9
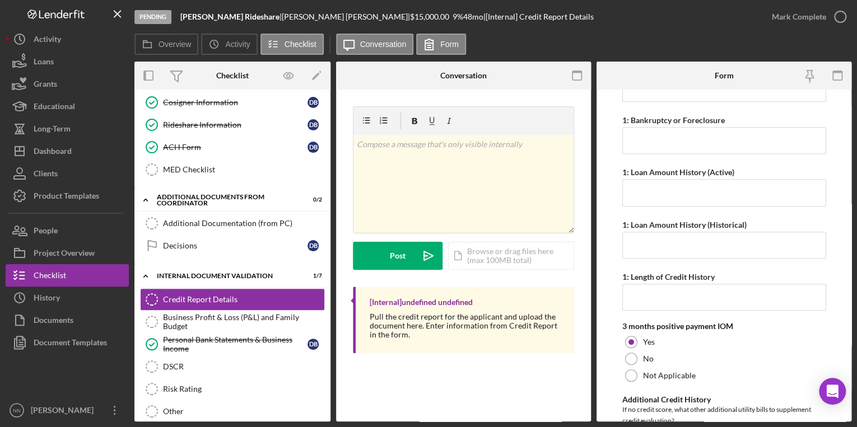
scroll to position [0, 0]
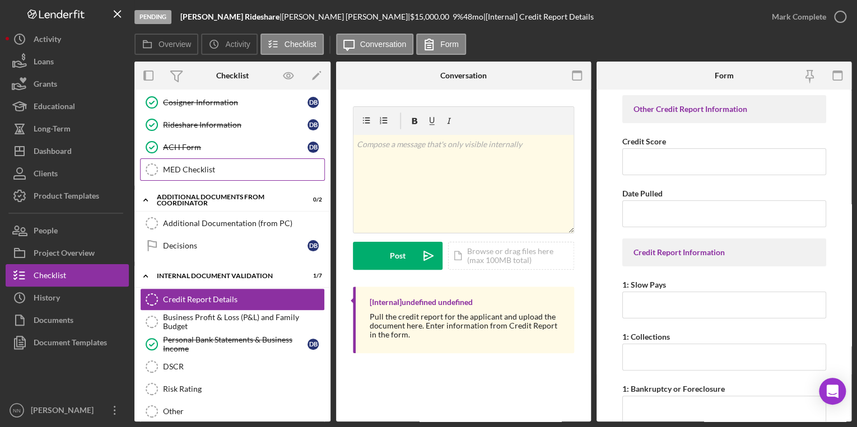
click at [253, 170] on link "MED Checklist MED Checklist" at bounding box center [232, 169] width 185 height 22
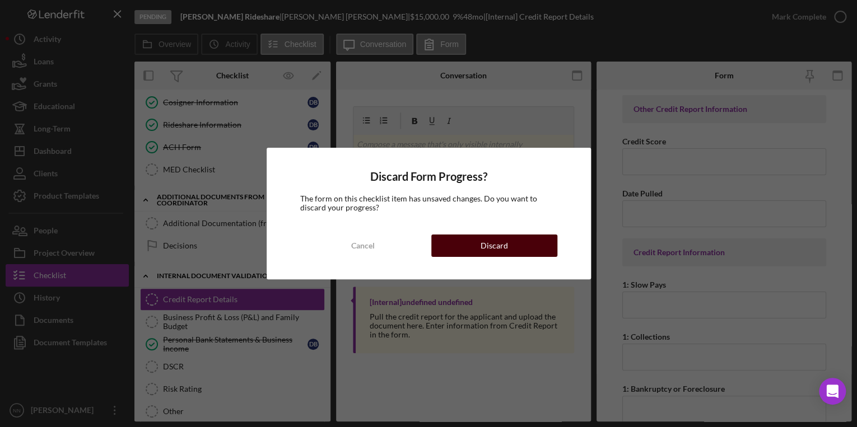
click at [497, 248] on div "Discard" at bounding box center [494, 246] width 27 height 22
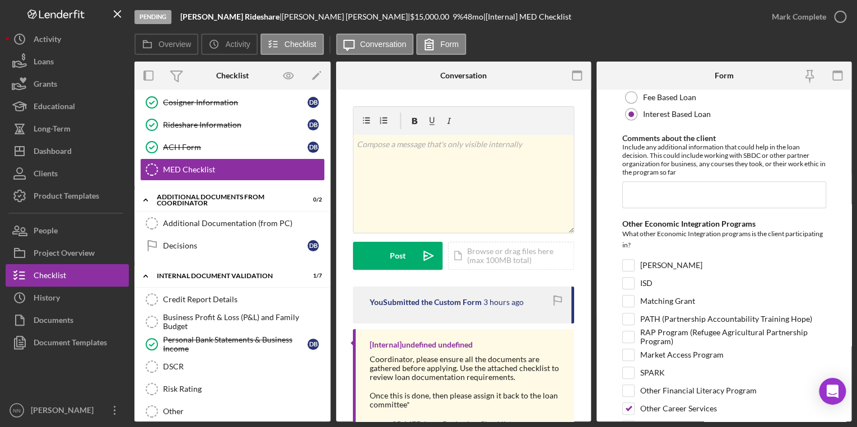
scroll to position [397, 0]
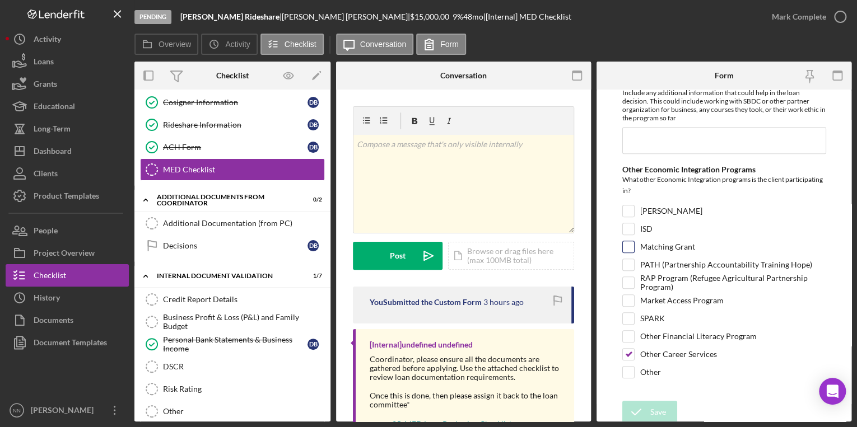
click at [627, 244] on input "Matching Grant" at bounding box center [628, 246] width 11 height 11
checkbox input "true"
click at [650, 405] on div "Save" at bounding box center [658, 412] width 16 height 22
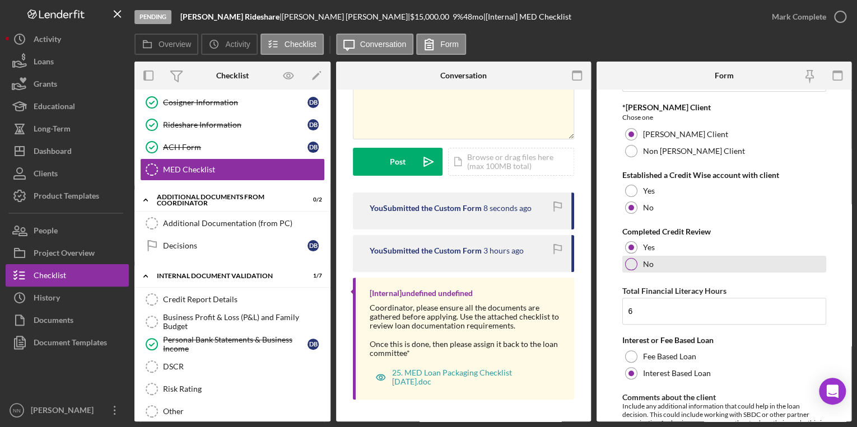
scroll to position [0, 0]
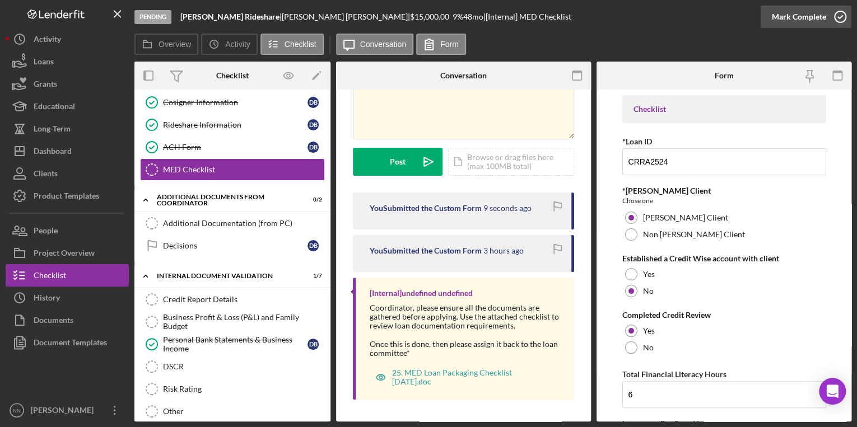
click at [831, 22] on icon "button" at bounding box center [840, 17] width 28 height 28
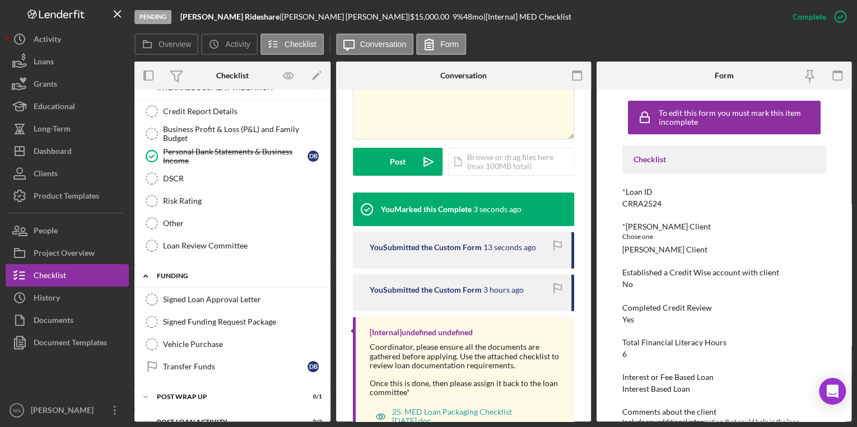
scroll to position [520, 0]
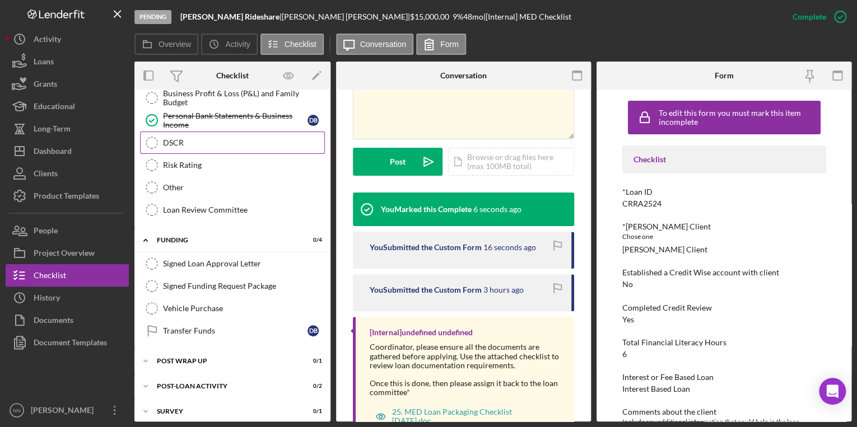
click at [216, 132] on link "DSCR DSCR" at bounding box center [232, 143] width 185 height 22
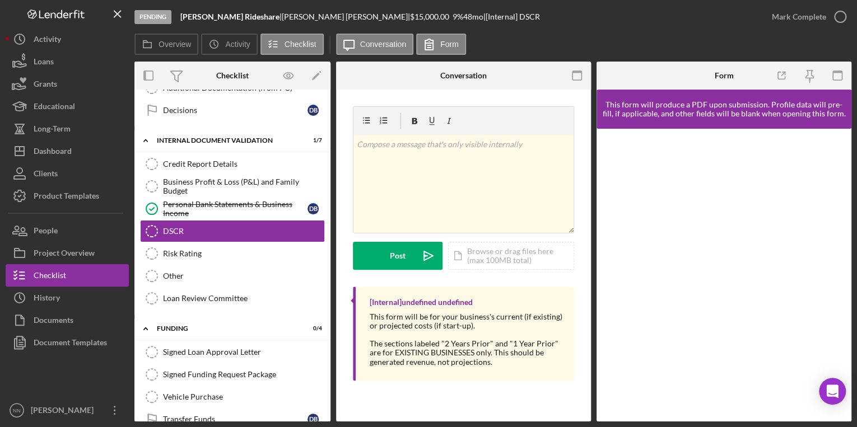
scroll to position [475, 0]
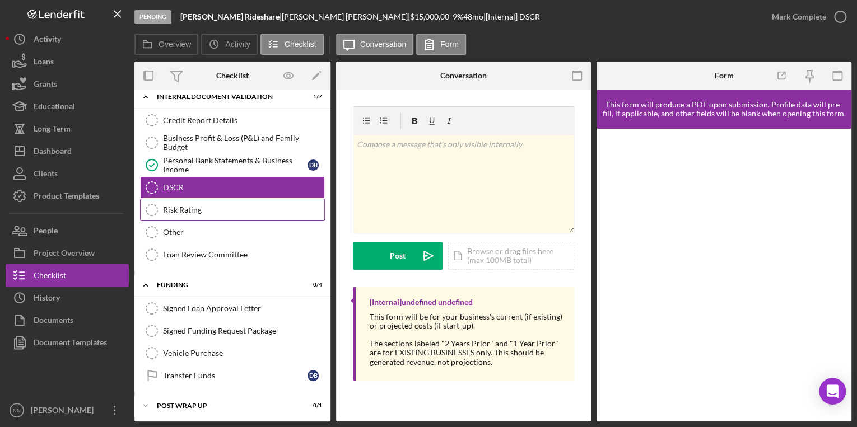
click at [248, 208] on div "Risk Rating" at bounding box center [243, 210] width 161 height 9
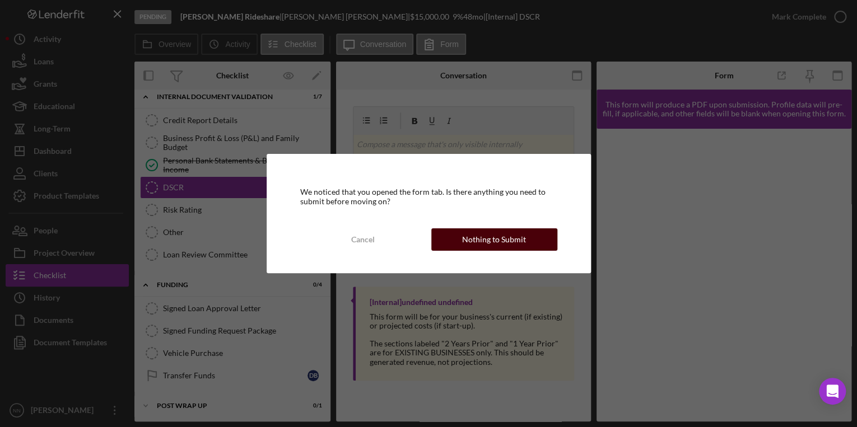
click at [459, 246] on button "Nothing to Submit" at bounding box center [494, 240] width 126 height 22
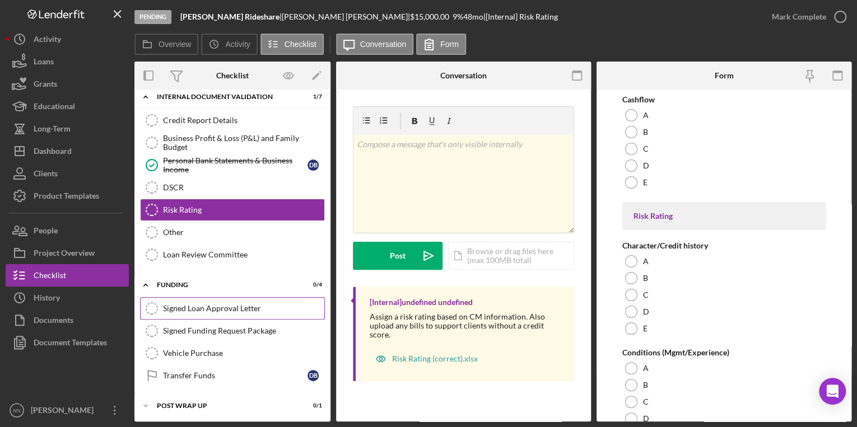
click at [216, 304] on div "Signed Loan Approval Letter" at bounding box center [243, 308] width 161 height 9
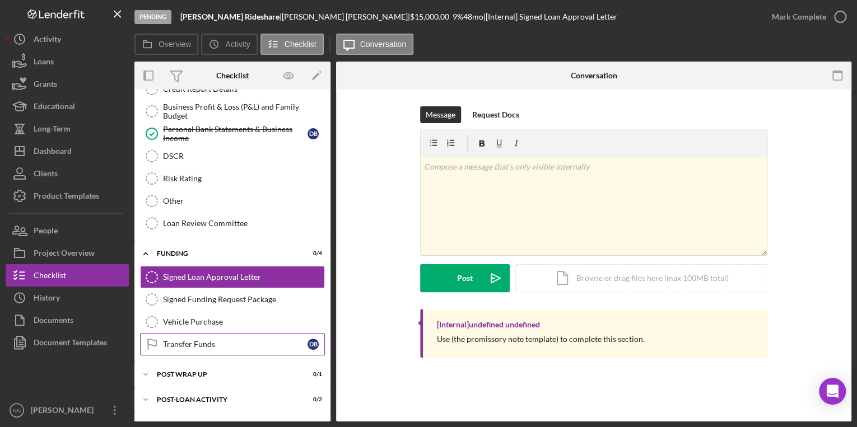
scroll to position [520, 0]
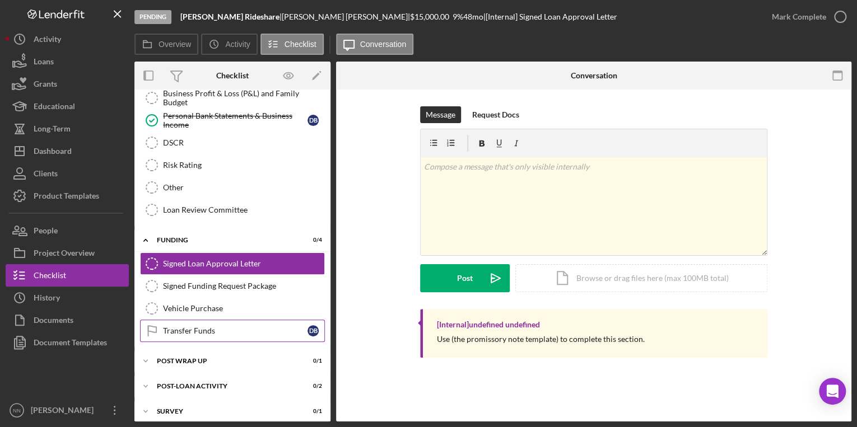
click at [244, 329] on link "Transfer Funds Transfer Funds D B" at bounding box center [232, 331] width 185 height 22
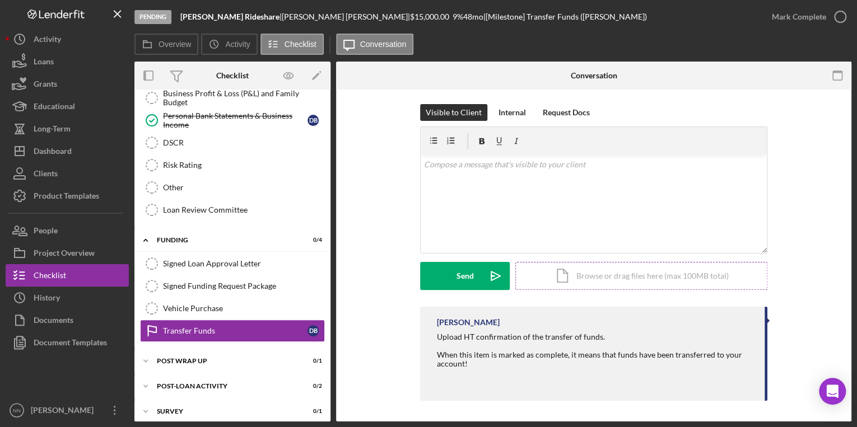
scroll to position [3, 0]
click at [226, 45] on label "Activity" at bounding box center [237, 44] width 25 height 9
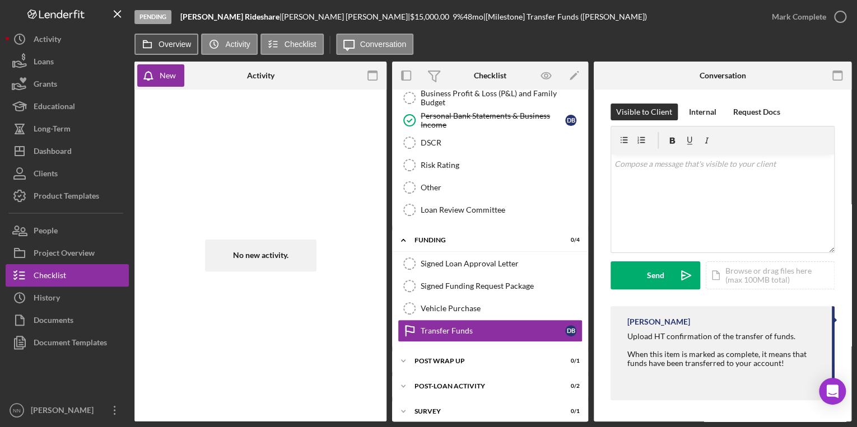
click at [176, 46] on label "Overview" at bounding box center [174, 44] width 32 height 9
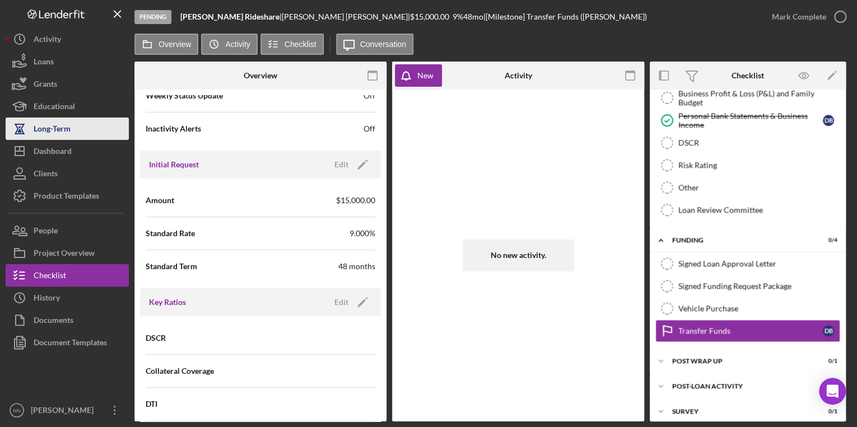
scroll to position [448, 0]
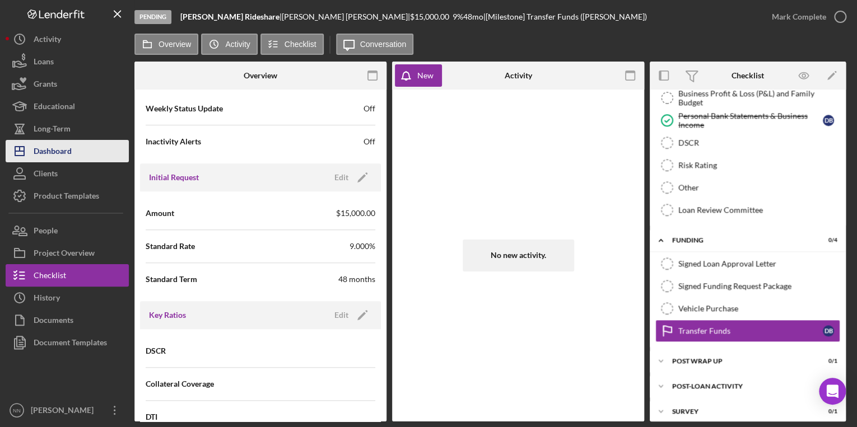
click at [58, 149] on div "Dashboard" at bounding box center [53, 152] width 38 height 25
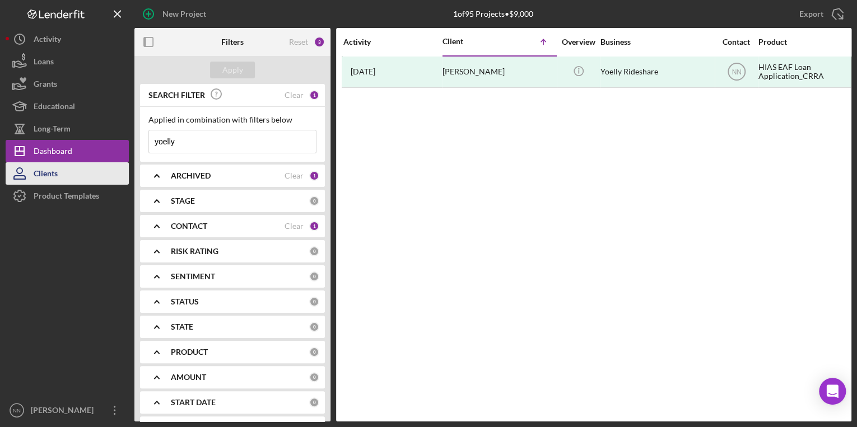
click at [77, 172] on button "Clients" at bounding box center [67, 173] width 123 height 22
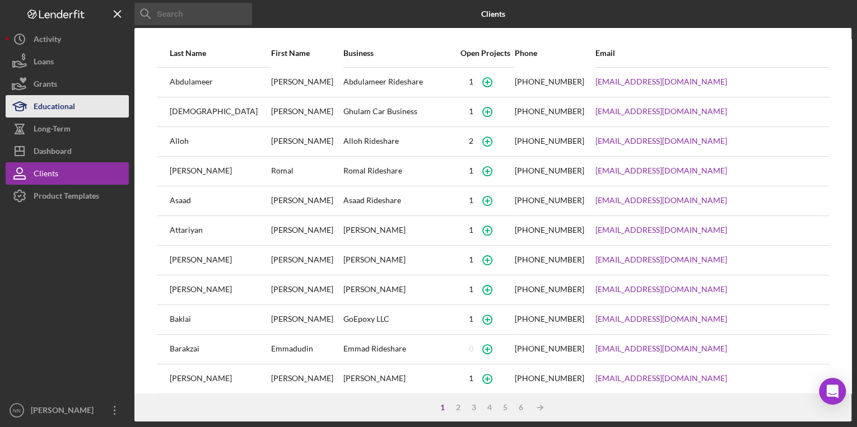
click at [76, 105] on button "Educational" at bounding box center [67, 106] width 123 height 22
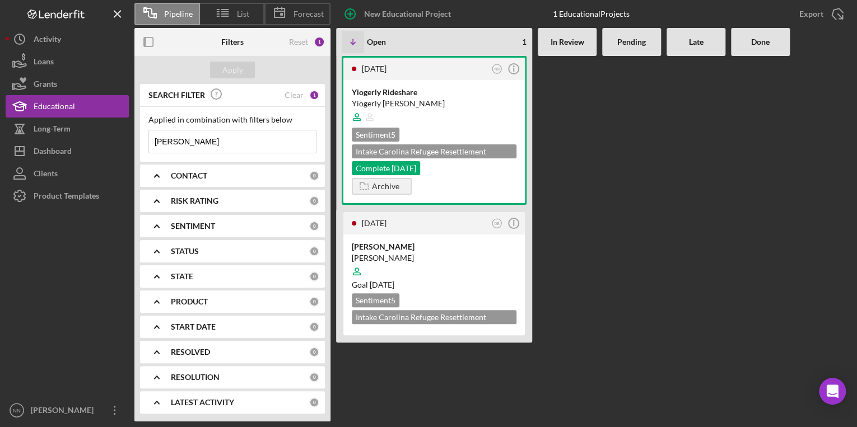
drag, startPoint x: 192, startPoint y: 137, endPoint x: 136, endPoint y: 143, distance: 57.0
click at [138, 143] on div "SEARCH FILTER Clear 1 Applied in combination with filters below Perez Icon/Menu…" at bounding box center [232, 253] width 196 height 338
type input "Borjas"
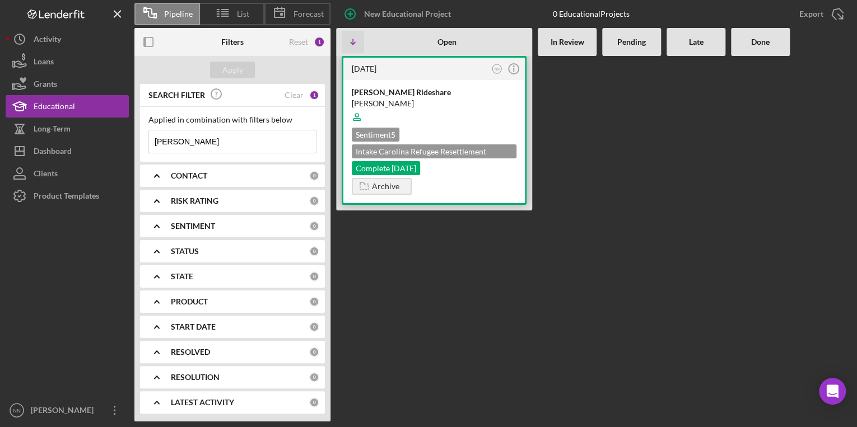
click at [481, 108] on div at bounding box center [434, 116] width 165 height 21
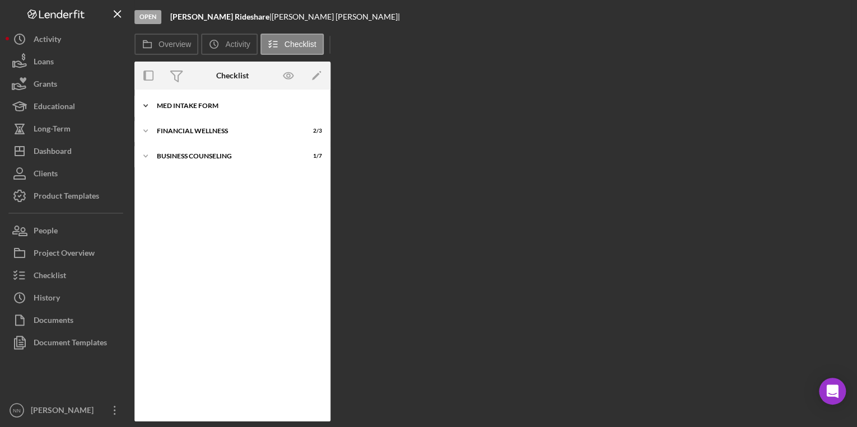
click at [181, 105] on div "MED Intake Form" at bounding box center [237, 105] width 160 height 7
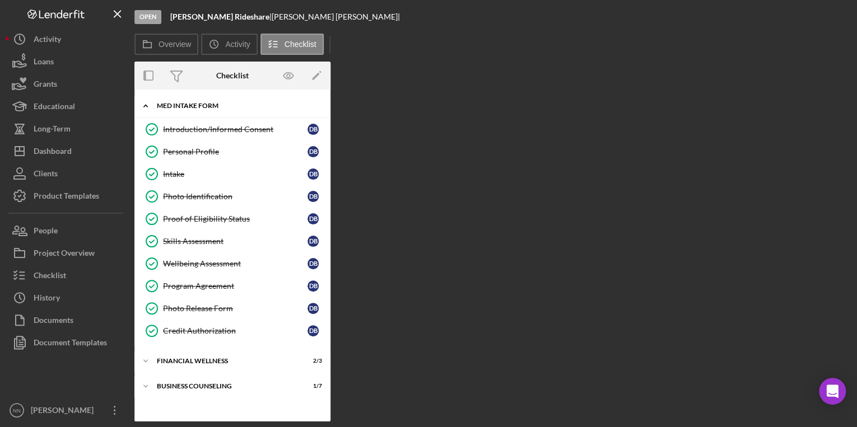
click at [157, 103] on div "MED Intake Form" at bounding box center [237, 105] width 160 height 7
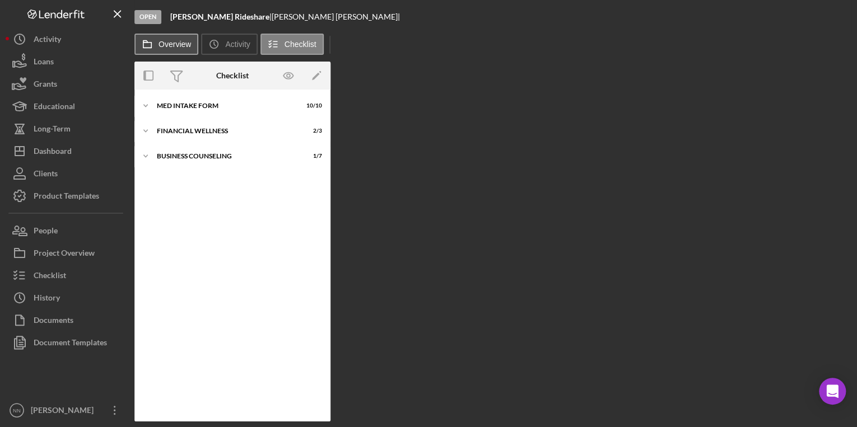
click at [156, 43] on icon at bounding box center [147, 44] width 22 height 22
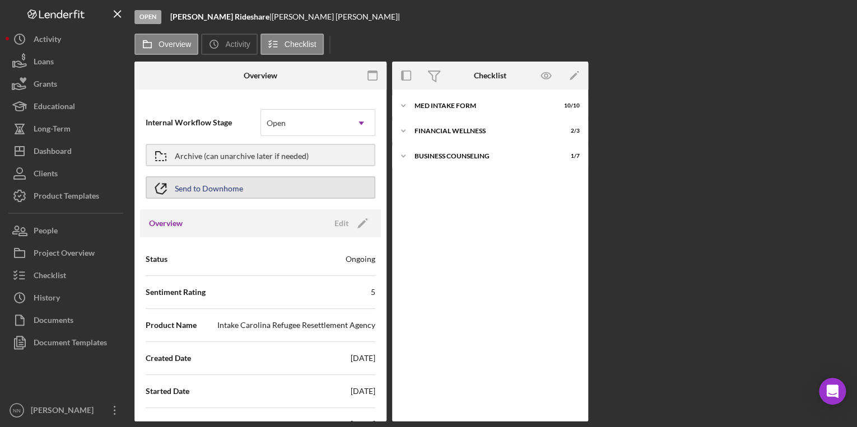
click at [246, 189] on button "Send to Downhome" at bounding box center [261, 187] width 230 height 22
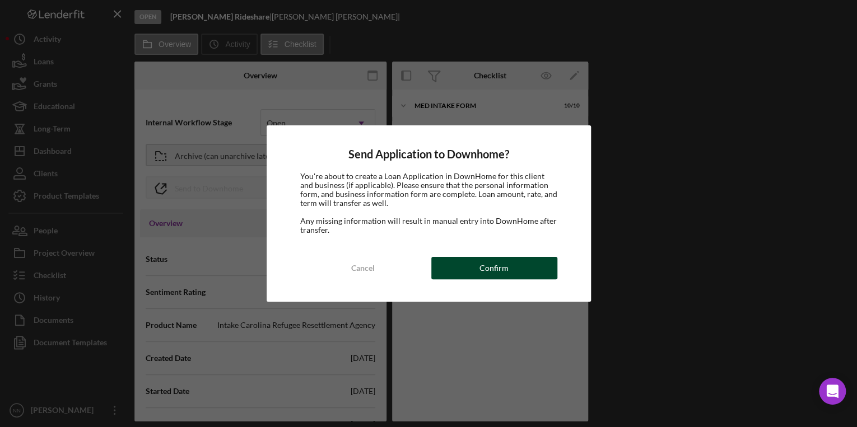
click at [453, 269] on button "Confirm" at bounding box center [494, 268] width 126 height 22
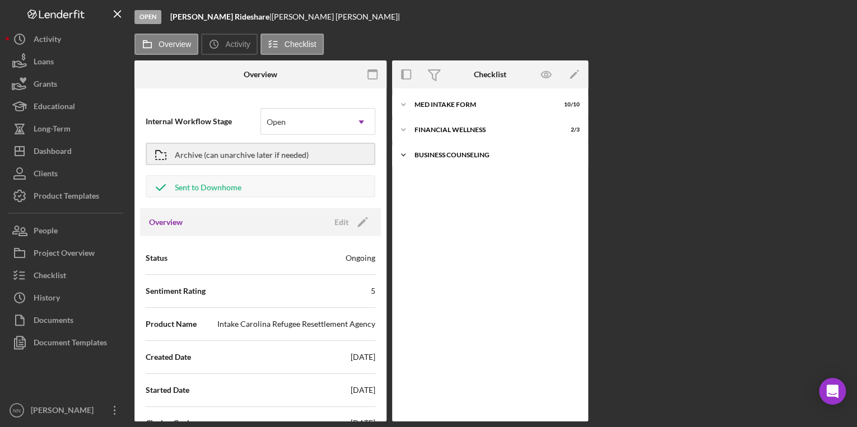
click at [472, 155] on div "Business Counseling" at bounding box center [494, 155] width 160 height 7
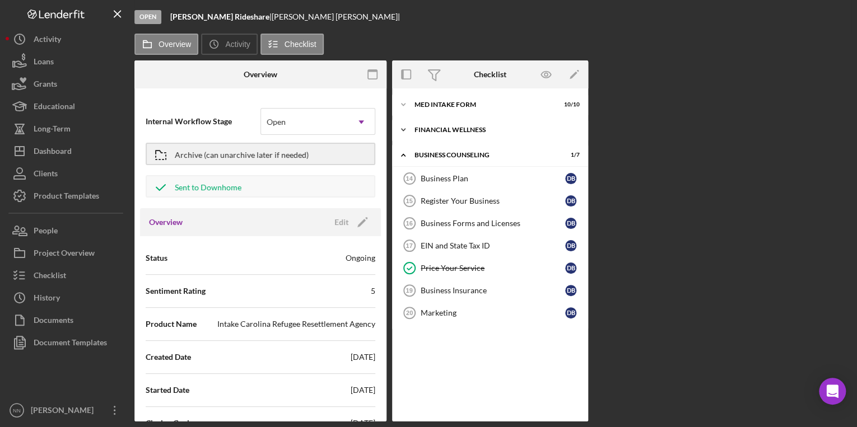
click at [473, 132] on div "Financial Wellness" at bounding box center [494, 130] width 160 height 7
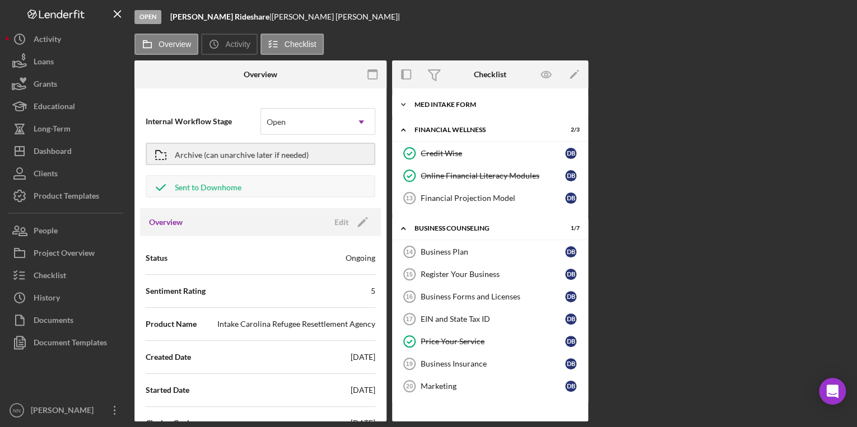
click at [472, 108] on div "MED Intake Form" at bounding box center [494, 104] width 160 height 7
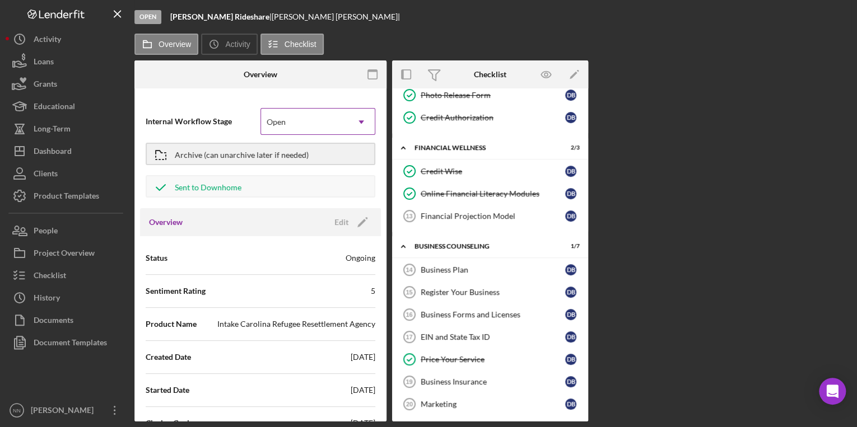
click at [328, 122] on div "Open" at bounding box center [304, 122] width 87 height 26
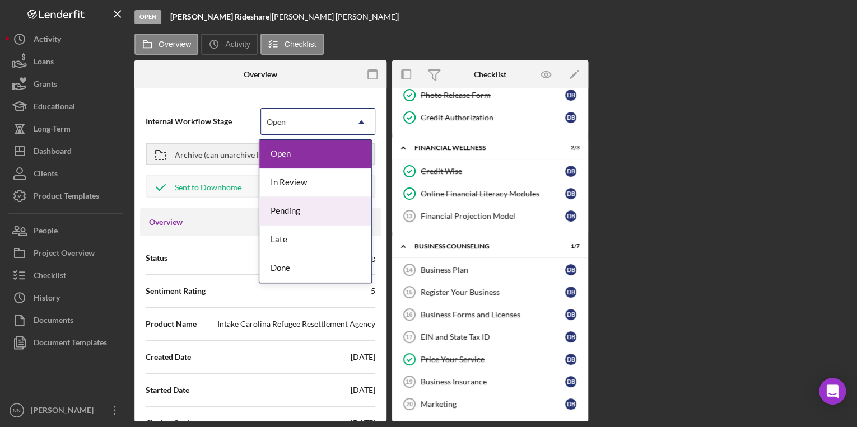
click at [309, 207] on div "Pending" at bounding box center [315, 211] width 112 height 29
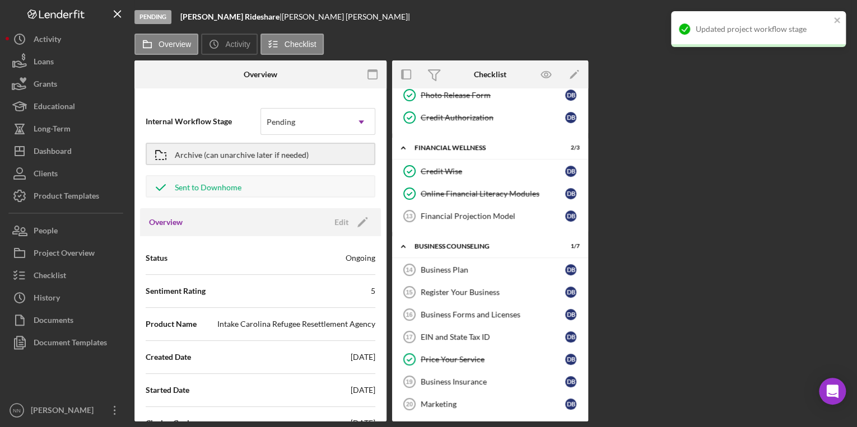
click at [311, 97] on div "Internal Workflow Stage option Pending, selected. Pending Icon/Dropdown Arrow A…" at bounding box center [260, 258] width 252 height 328
click at [308, 126] on div "Pending" at bounding box center [304, 122] width 87 height 26
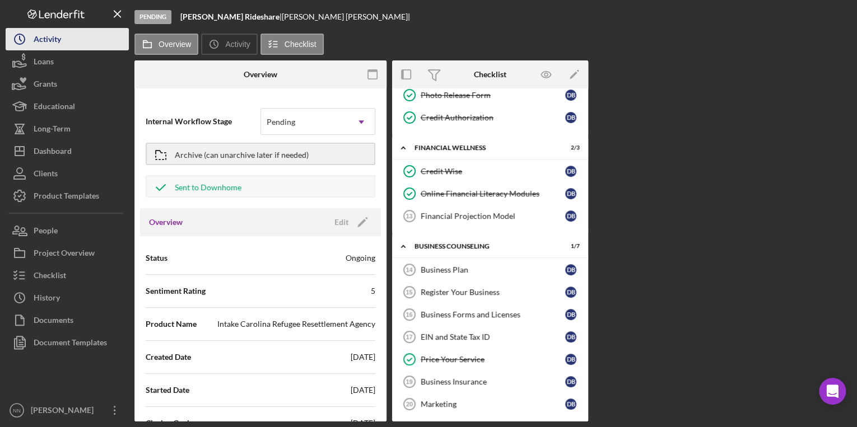
click at [47, 46] on div "Activity" at bounding box center [47, 40] width 27 height 25
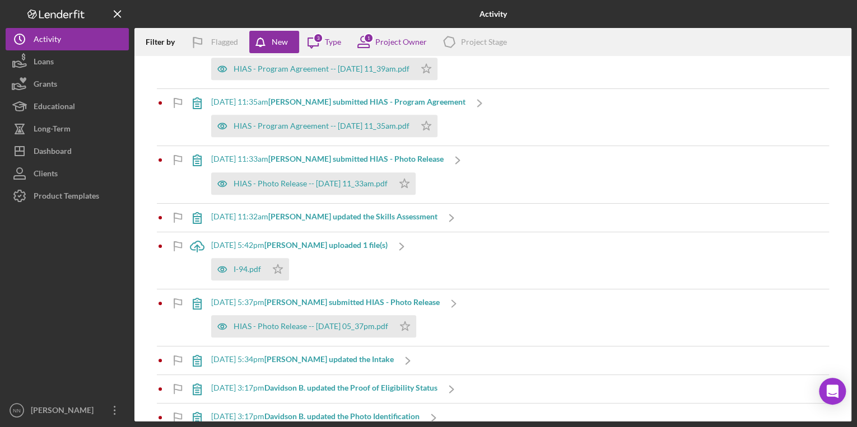
scroll to position [493, 0]
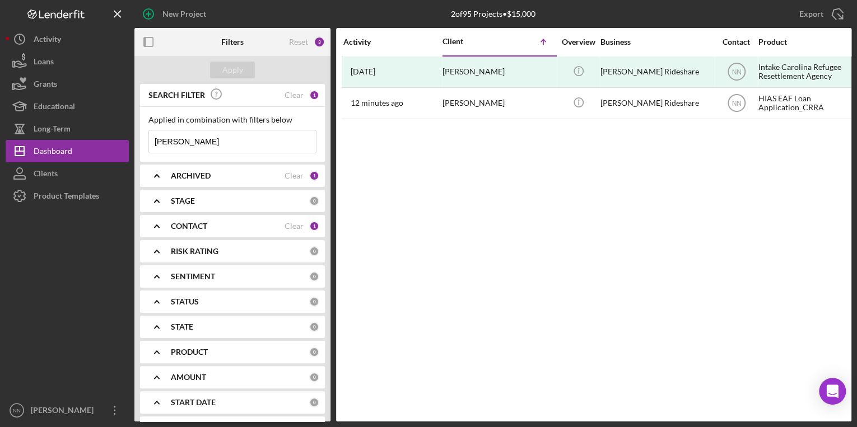
drag, startPoint x: 210, startPoint y: 141, endPoint x: 143, endPoint y: 142, distance: 66.7
click at [143, 142] on div "Applied in combination with filters below [PERSON_NAME] Icon/Menu Close" at bounding box center [232, 134] width 185 height 55
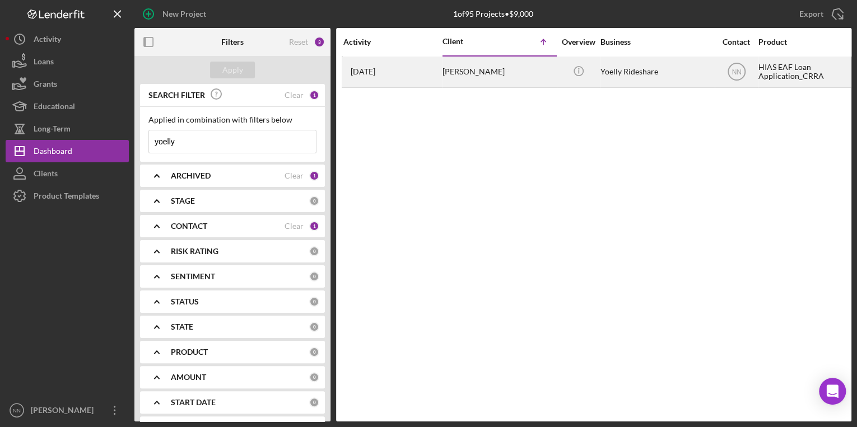
type input "yoelly"
click at [432, 76] on div "[DATE] [PERSON_NAME]" at bounding box center [392, 72] width 98 height 30
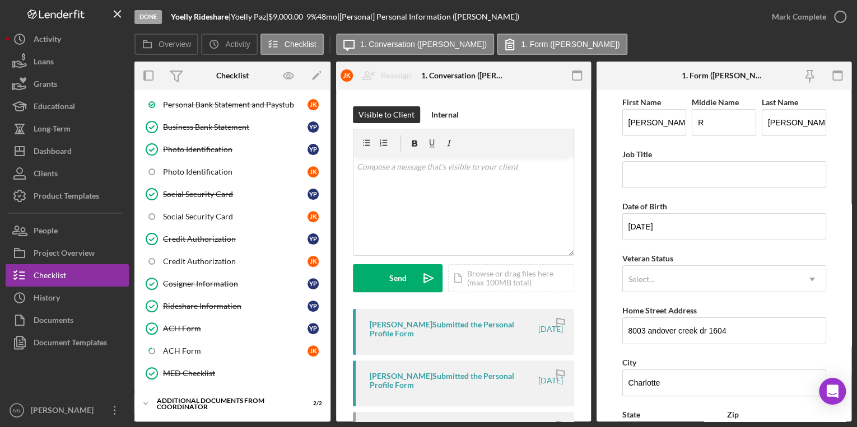
scroll to position [392, 0]
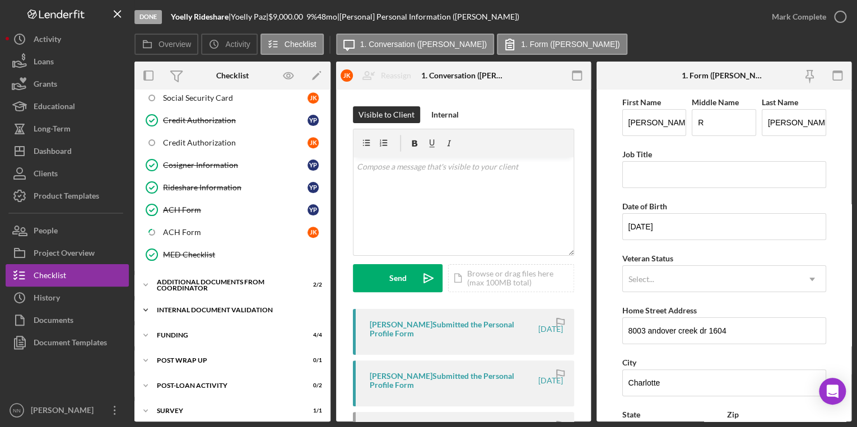
click at [195, 299] on div "Icon/Expander Internal Document Validation 7 / 8" at bounding box center [232, 310] width 196 height 22
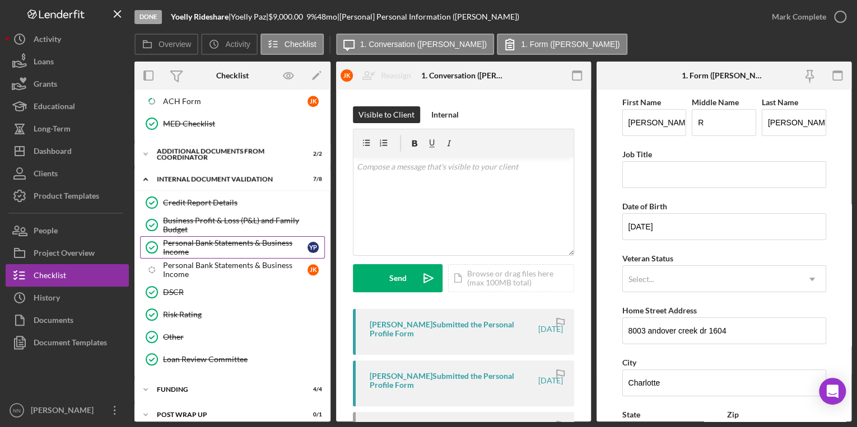
scroll to position [526, 0]
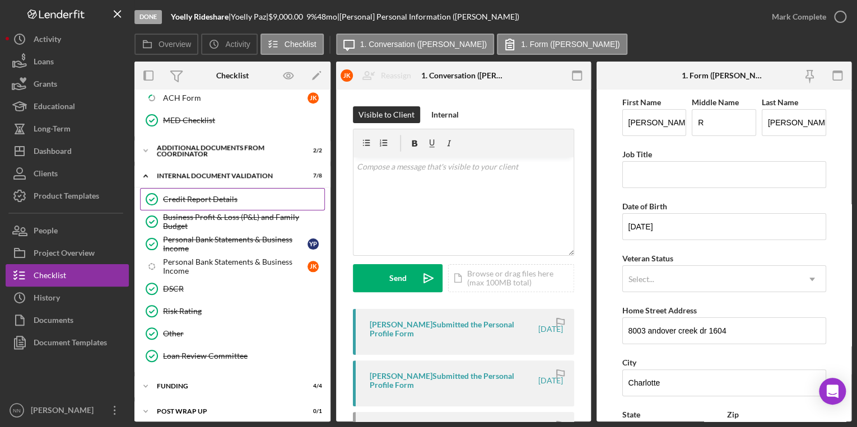
click at [217, 195] on div "Credit Report Details" at bounding box center [243, 199] width 161 height 9
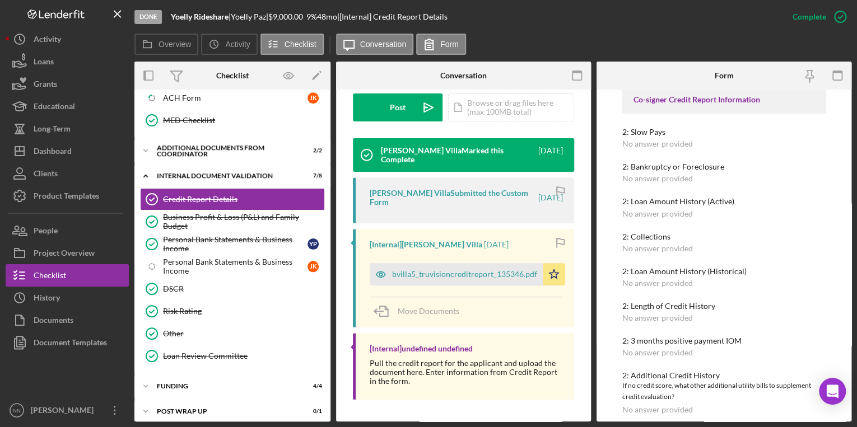
scroll to position [609, 0]
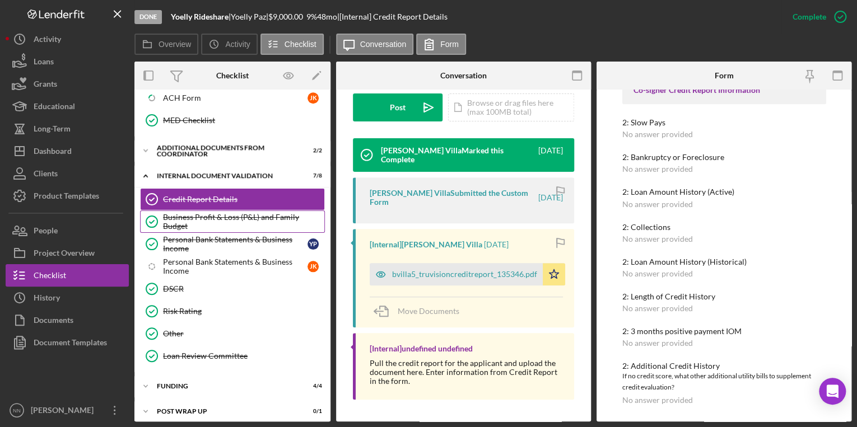
click at [227, 213] on div "Business Profit & Loss (P&L) and Family Budget" at bounding box center [243, 222] width 161 height 18
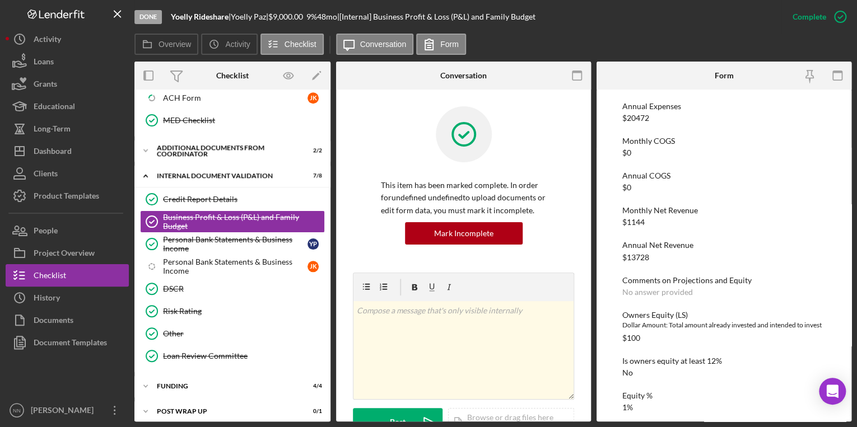
scroll to position [1087, 0]
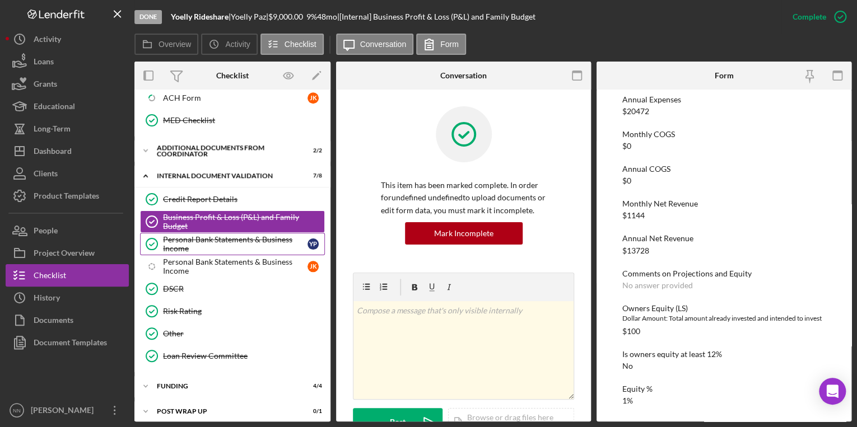
click at [240, 235] on div "Personal Bank Statements & Business Income" at bounding box center [235, 244] width 144 height 18
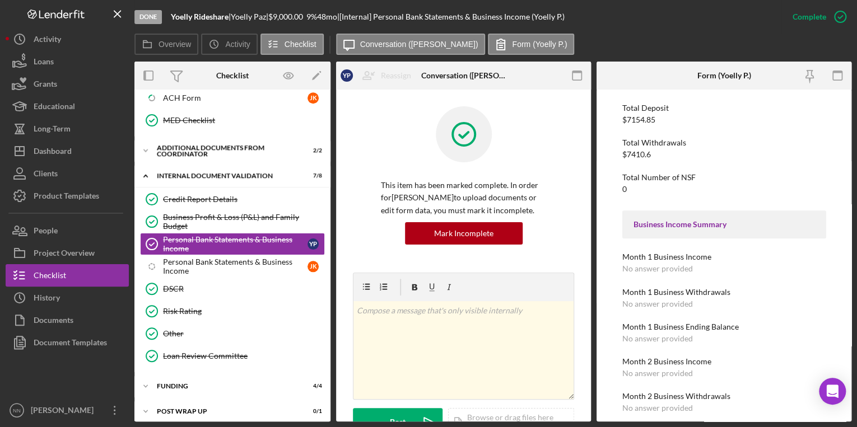
scroll to position [658, 0]
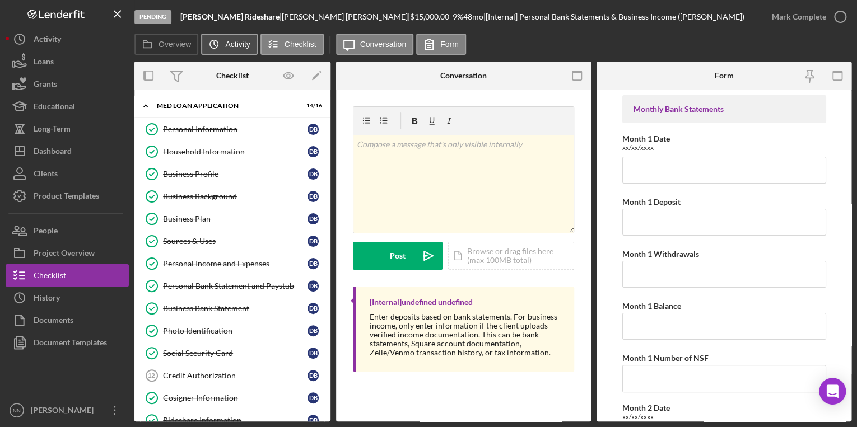
click at [229, 36] on button "Icon/History Activity" at bounding box center [229, 44] width 56 height 21
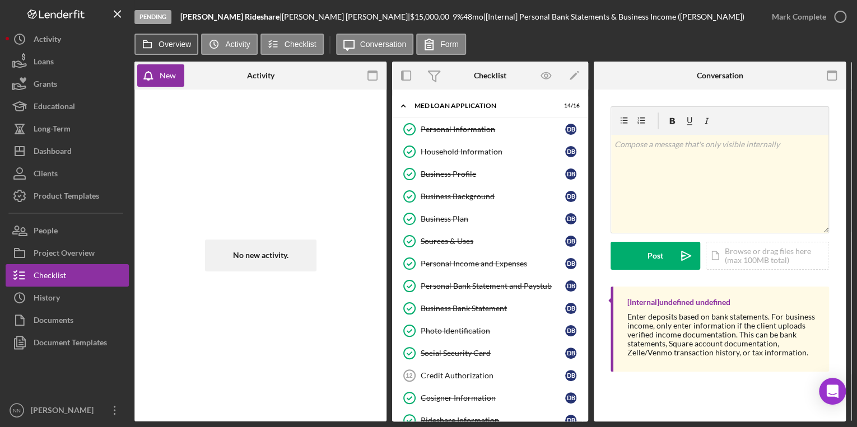
click at [184, 46] on label "Overview" at bounding box center [174, 44] width 32 height 9
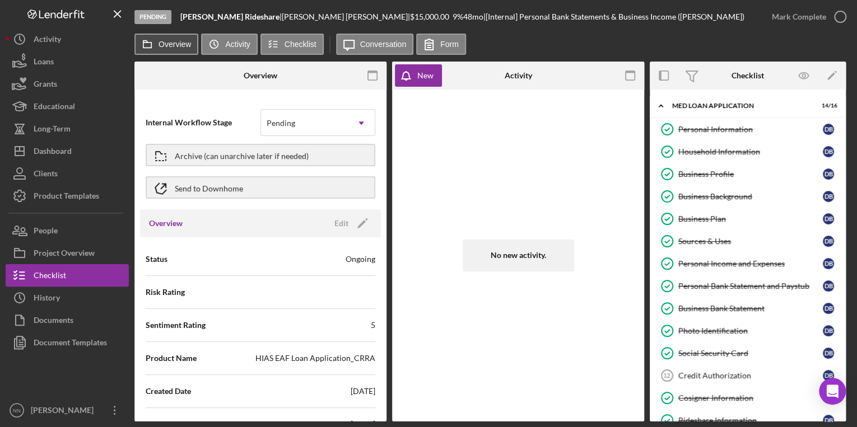
click at [144, 48] on icon at bounding box center [147, 44] width 22 height 22
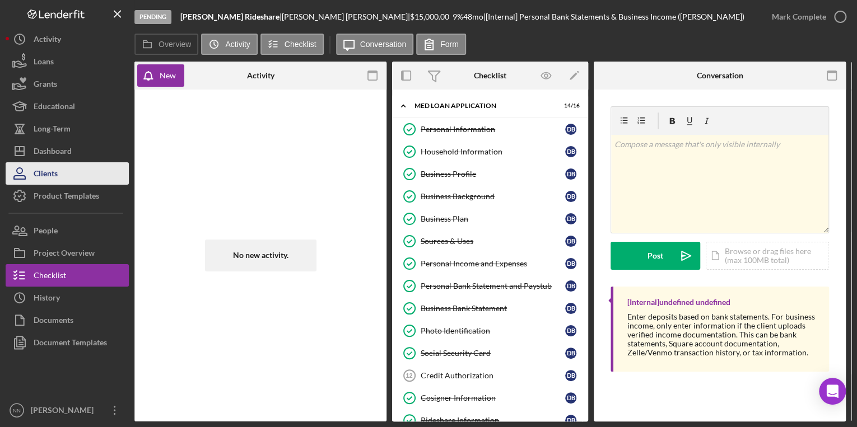
click at [60, 175] on button "Clients" at bounding box center [67, 173] width 123 height 22
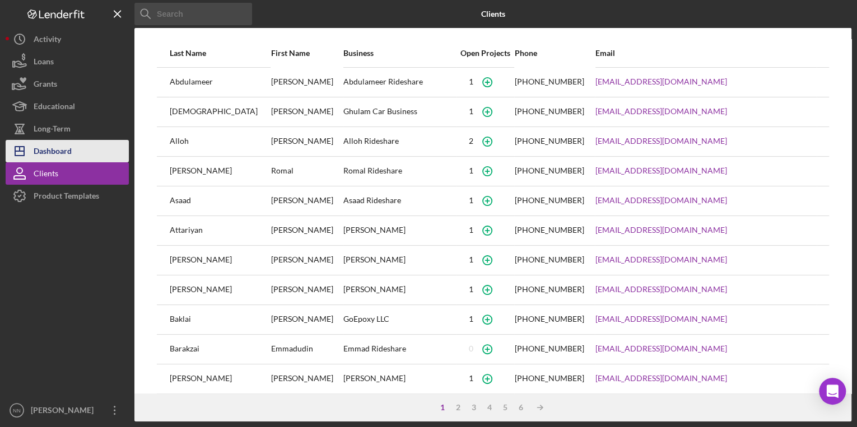
click at [63, 150] on div "Dashboard" at bounding box center [53, 152] width 38 height 25
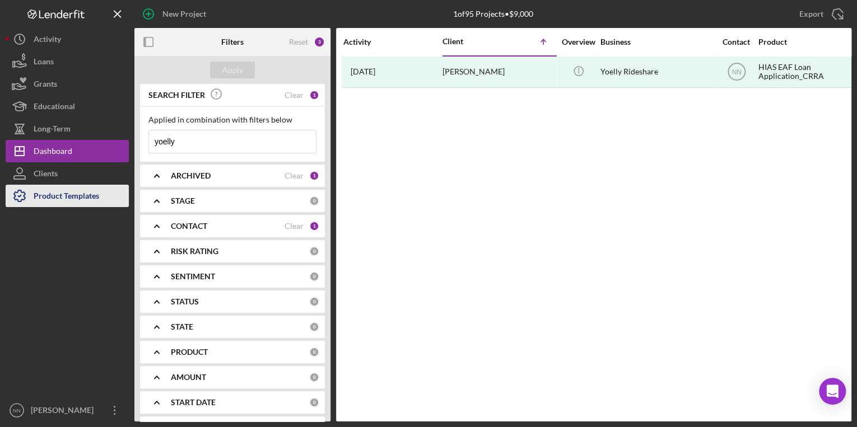
click at [65, 197] on div "Product Templates" at bounding box center [67, 197] width 66 height 25
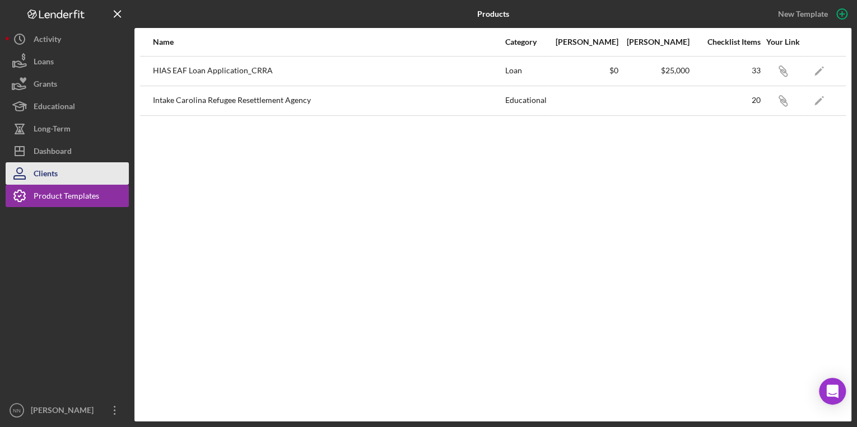
click at [67, 181] on button "Clients" at bounding box center [67, 173] width 123 height 22
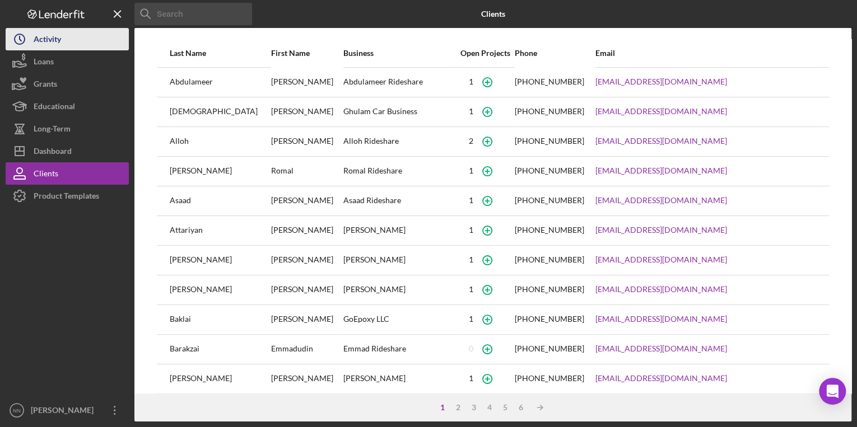
click at [76, 43] on button "Icon/History Activity" at bounding box center [67, 39] width 123 height 22
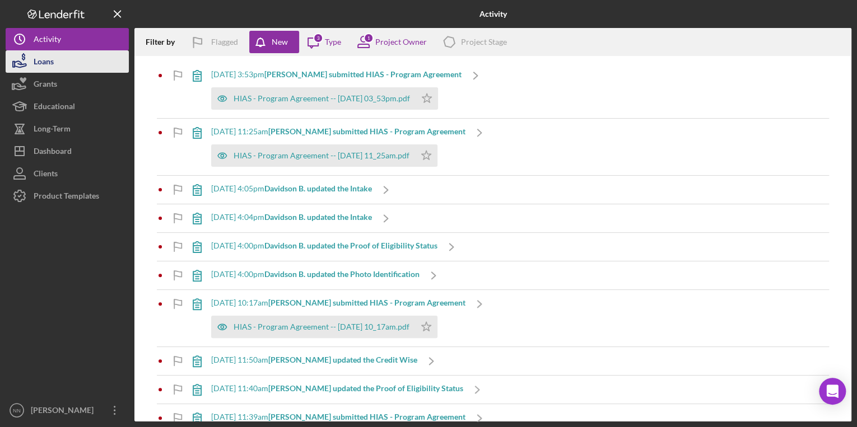
click at [77, 60] on button "Loans" at bounding box center [67, 61] width 123 height 22
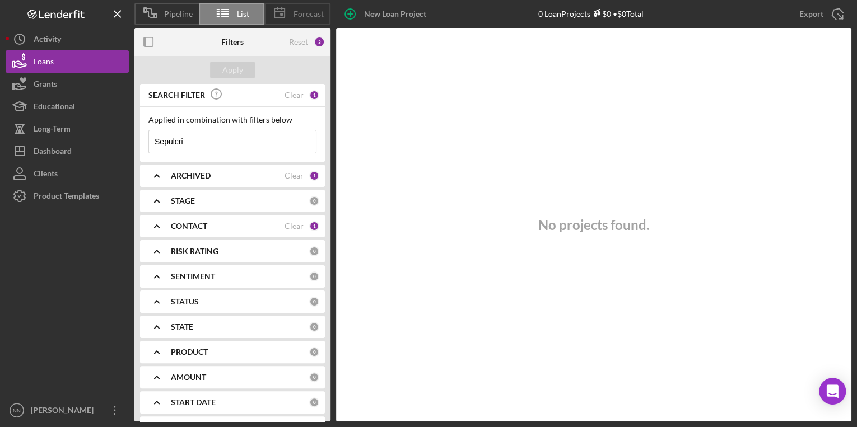
click at [303, 5] on div "Forecast" at bounding box center [297, 14] width 66 height 22
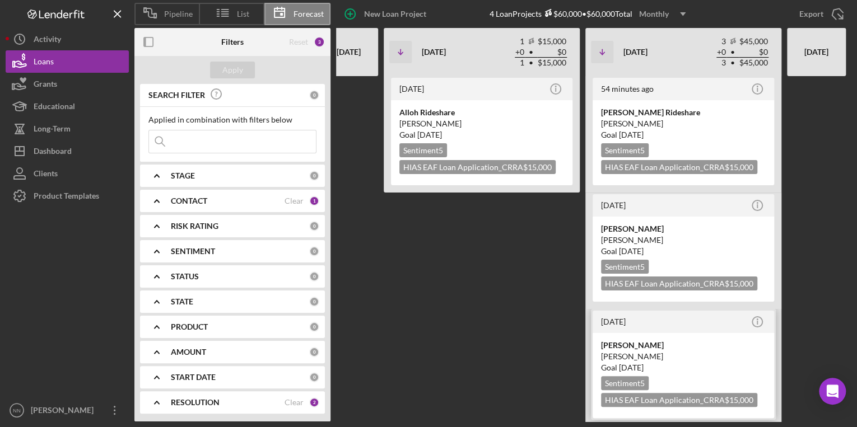
click at [690, 356] on div "Ali Reza Mahdian" at bounding box center [683, 356] width 165 height 11
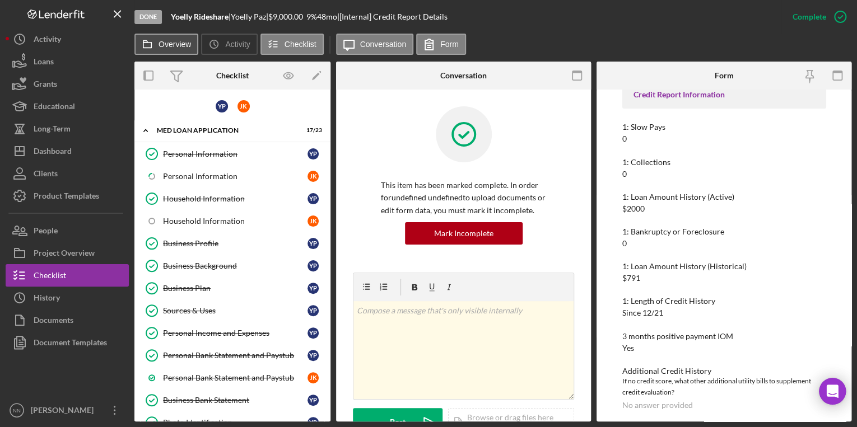
click at [177, 48] on label "Overview" at bounding box center [174, 44] width 32 height 9
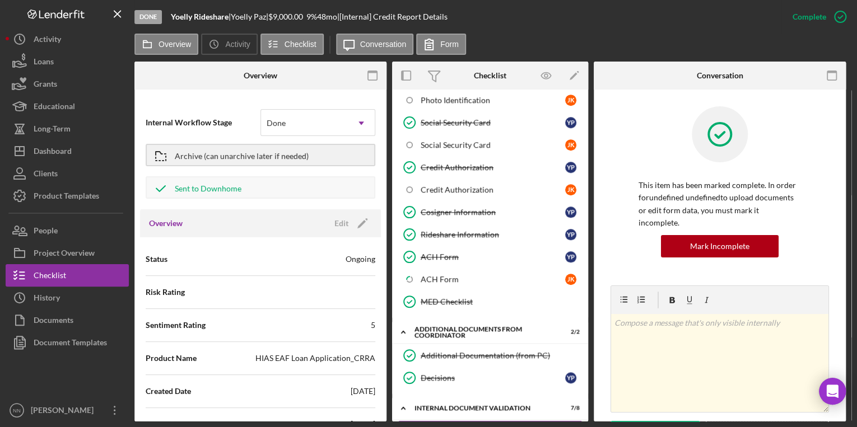
scroll to position [493, 0]
